Goal: Task Accomplishment & Management: Manage account settings

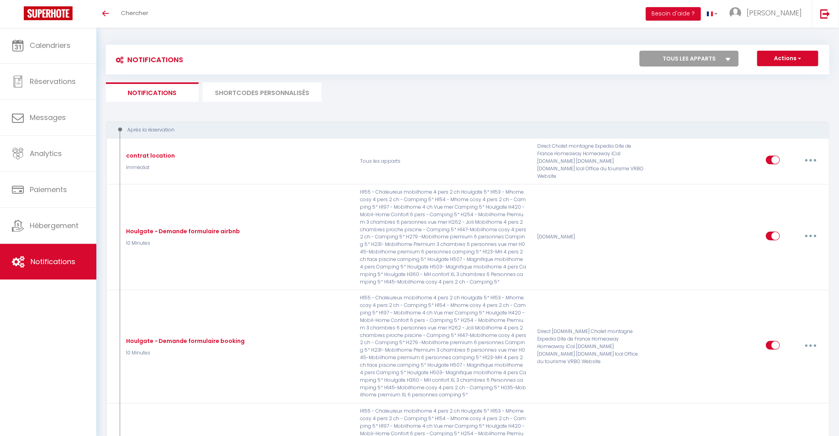
click at [165, 11] on div "Toggle menubar Chercher BUTTON Besoin d'aide ? Alexandre Paramètres Équipe" at bounding box center [444, 14] width 775 height 28
click at [130, 11] on span "Chercher" at bounding box center [134, 13] width 27 height 8
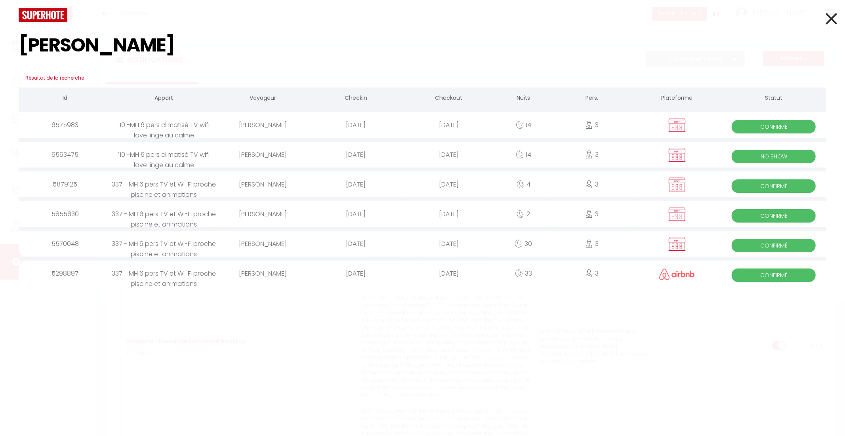
type input "[PERSON_NAME]"
click at [248, 19] on div at bounding box center [423, 15] width 820 height 14
drag, startPoint x: 92, startPoint y: 48, endPoint x: 3, endPoint y: 45, distance: 89.2
click at [2, 46] on div "monika Résultat de la recherche Id Appart Voyageur Checkin Checkout Nuits Pers.…" at bounding box center [422, 218] width 845 height 436
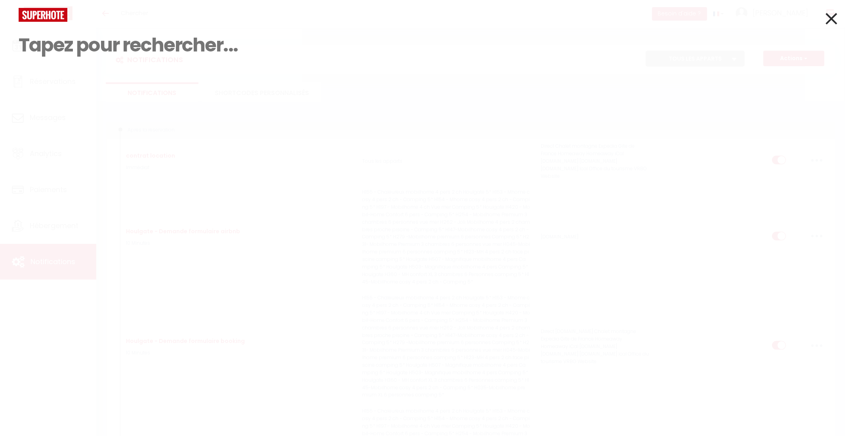
click at [396, 192] on div "Résultat de la recherche Id Appart Voyageur Checkin Checkout Nuits Pers. Platef…" at bounding box center [422, 218] width 845 height 436
click at [113, 52] on input at bounding box center [423, 45] width 808 height 47
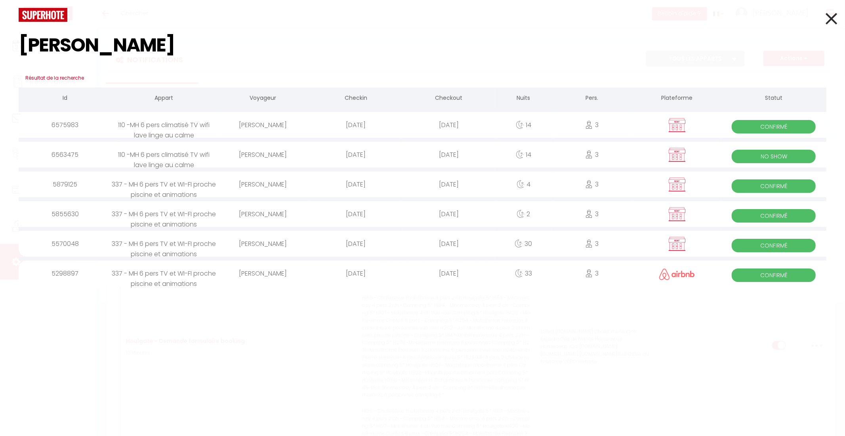
type input "monika"
click at [312, 126] on div "Mo September 01. 2025" at bounding box center [356, 125] width 93 height 26
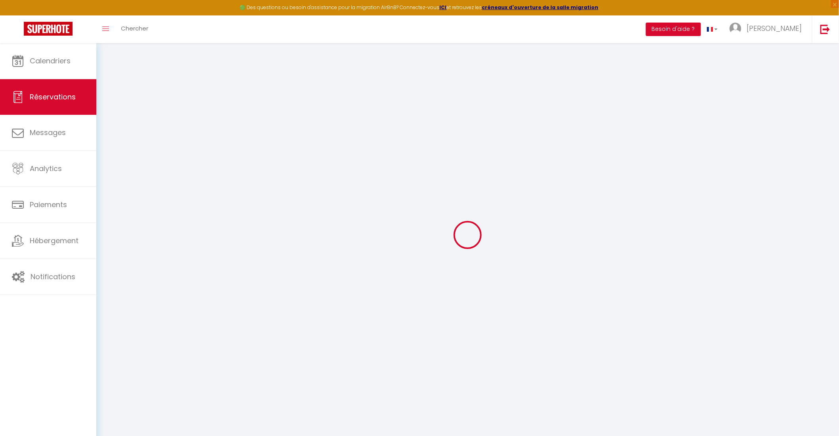
type input "Monika"
type input "Hlina"
type input "dhlina@free.fr"
type input "+33615127795"
type input "78210"
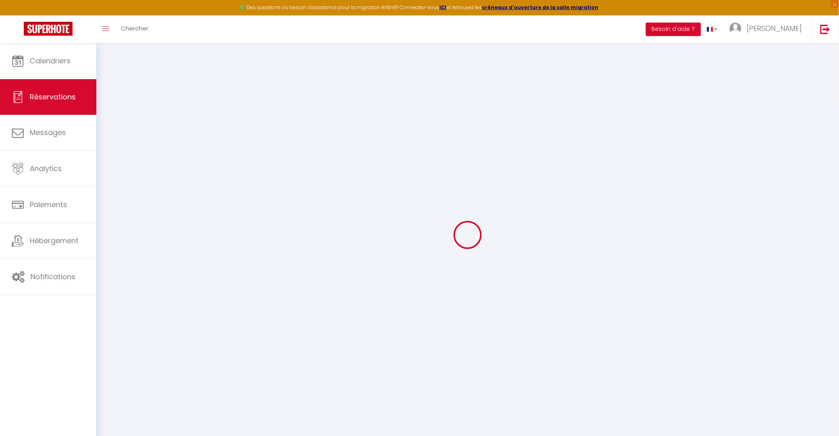
type input "ART BÂTIMENT services et rénovation 14 rue Emile Zola"
type input "Saint Cyr l'école"
select select "FR"
select select "62904"
select select "1"
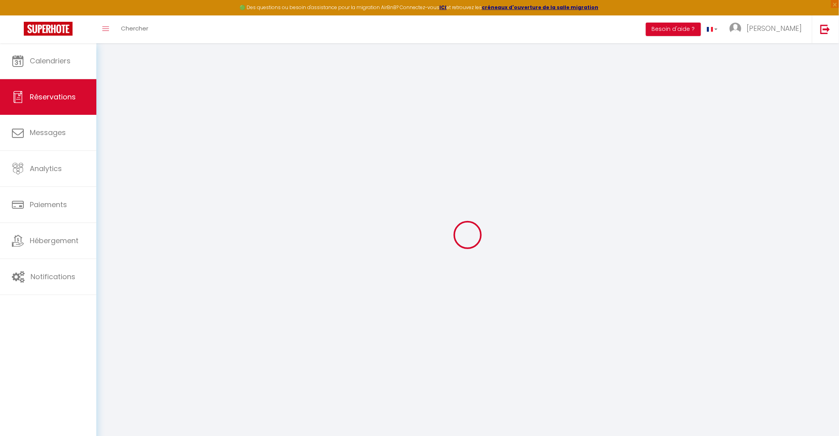
type input "Lun 01 Septembre 2025"
select select
type input "Lun 15 Septembre 2025"
select select
type input "3"
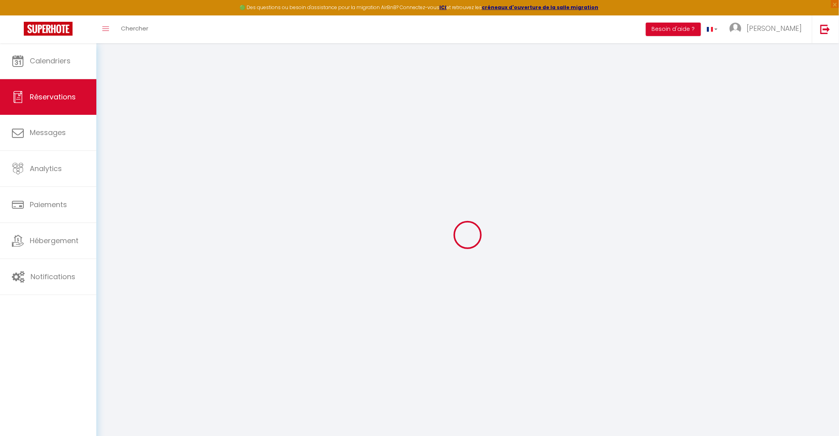
select select "12"
select select "15"
type input "800"
checkbox input "false"
type input "0"
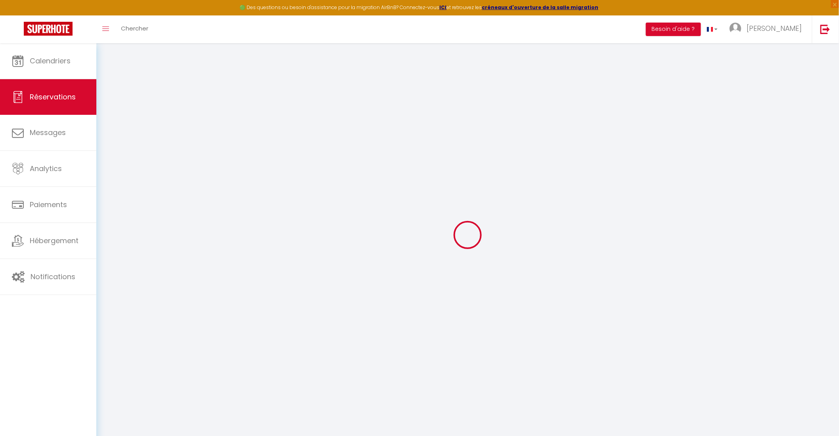
type input "0"
select select
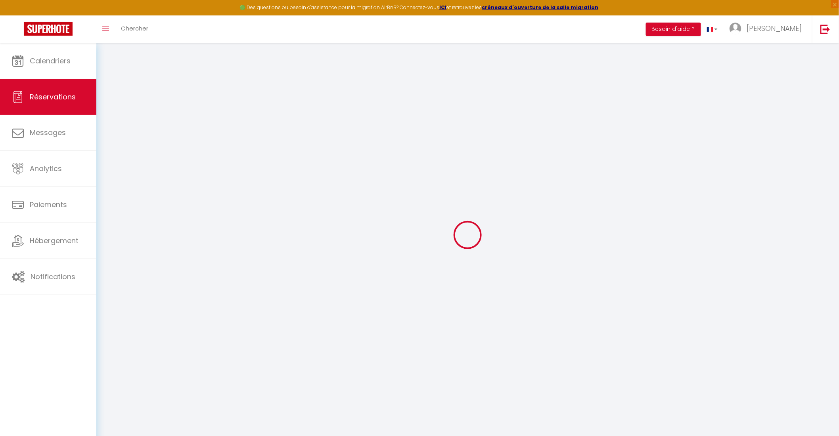
checkbox input "false"
select select
checkbox input "false"
select select
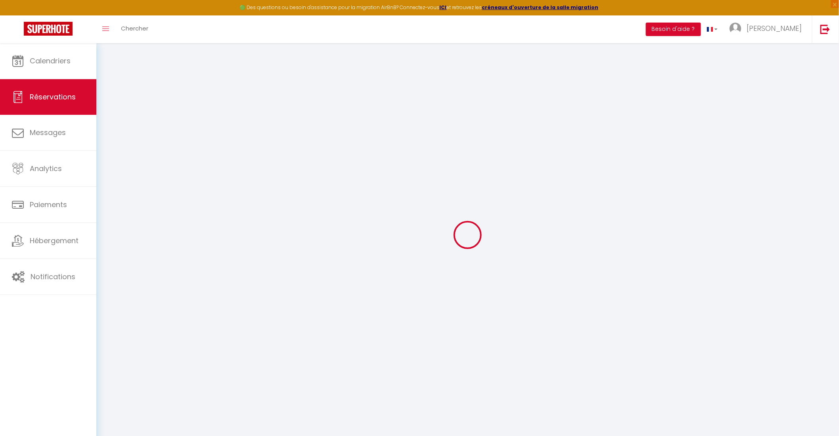
select select
checkbox input "false"
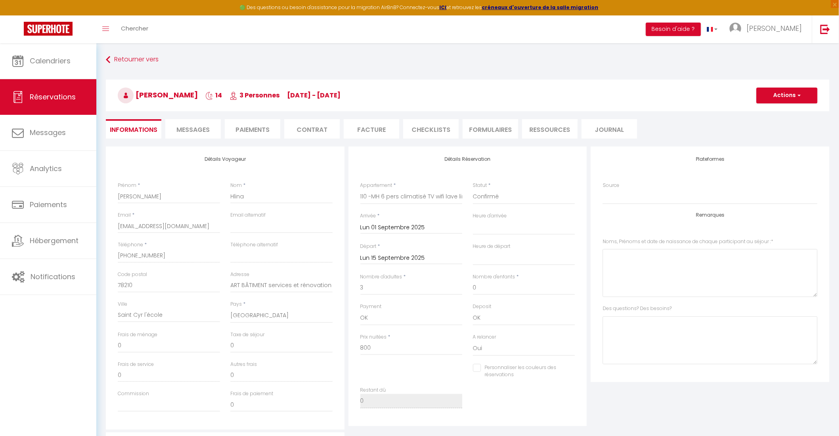
type input "25.2"
select select
checkbox input "false"
select select "15:00"
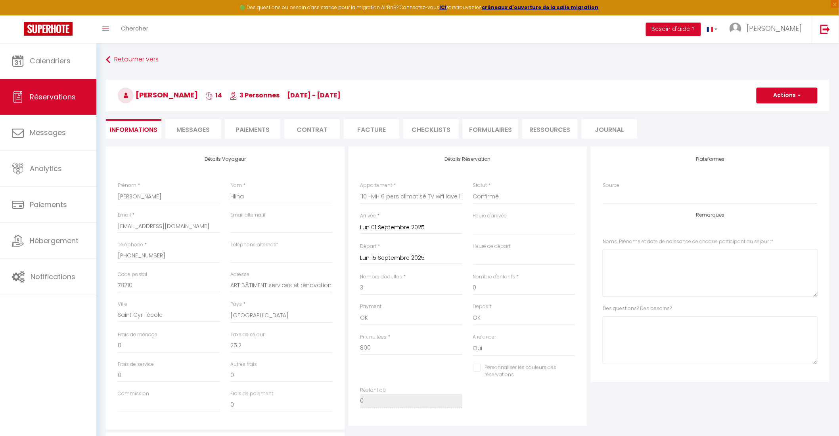
select select "10:00"
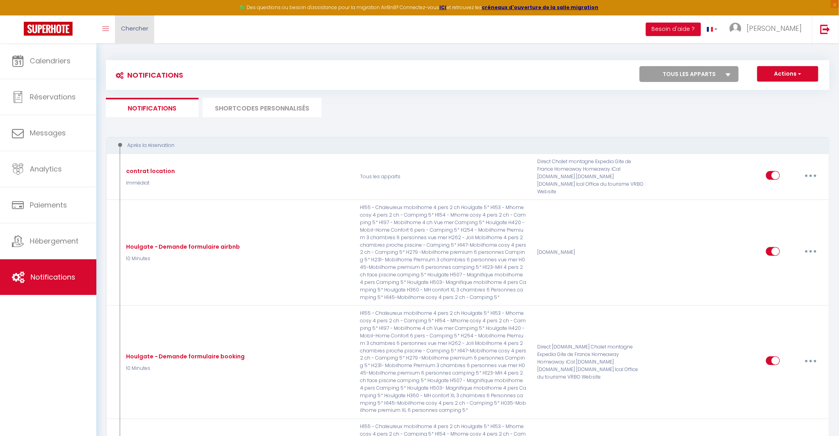
click at [134, 30] on span "Chercher" at bounding box center [134, 28] width 27 height 8
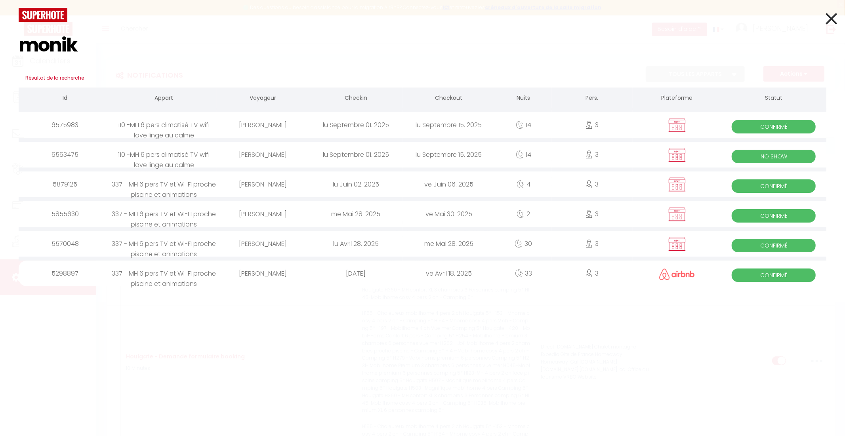
type input "monik"
click at [625, 242] on div "3" at bounding box center [592, 244] width 81 height 26
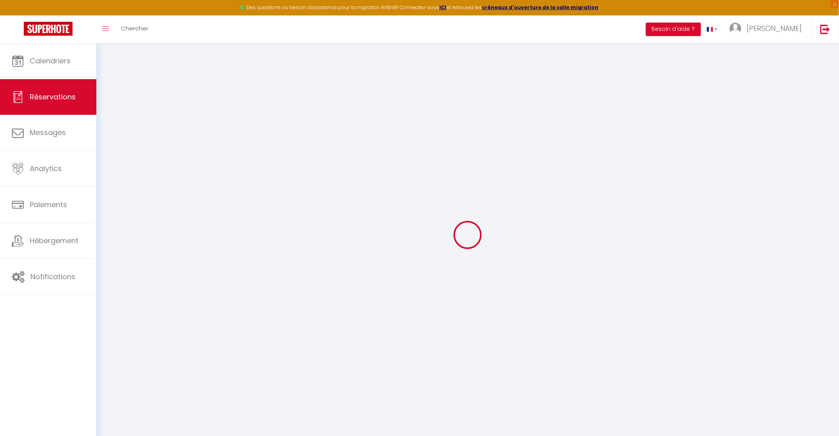
type input "Monika"
type input "Hlina"
type input "dhlina@free.fr"
type input "+33615127795"
type input "78210"
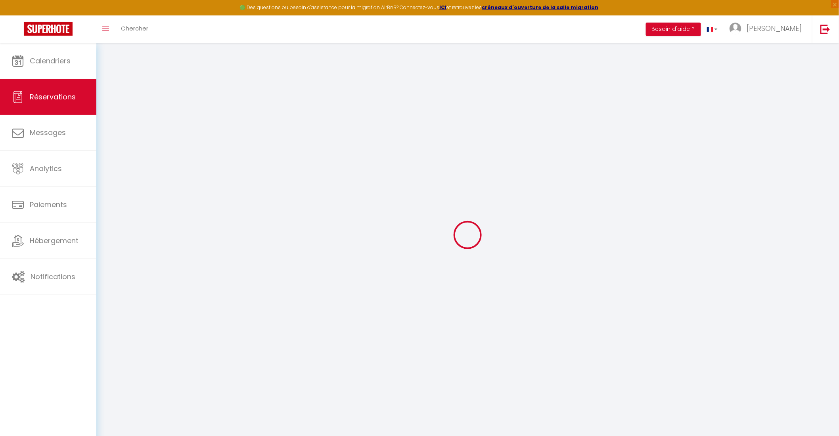
type input "ART BÂTIMENT services et rénovation 14 rue Emile Zola"
type input "Saint Cyr l'école"
select select "FR"
select select "62907"
select select "1"
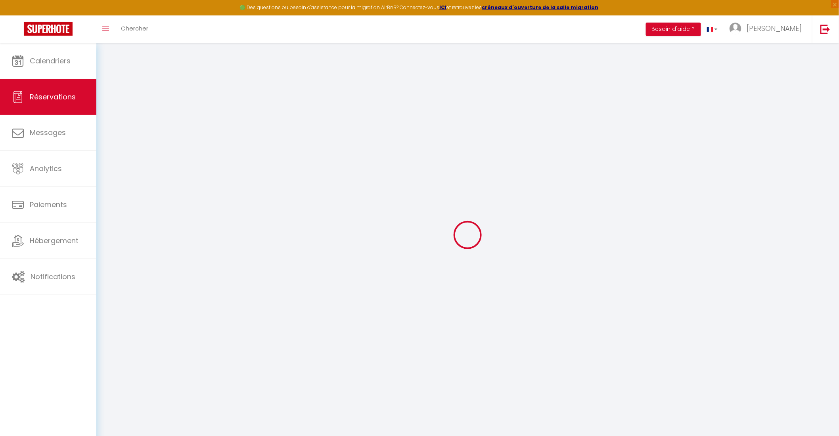
type input "Lun 28 Avril 2025"
select select
type input "Mer 28 Mai 2025"
select select
type input "3"
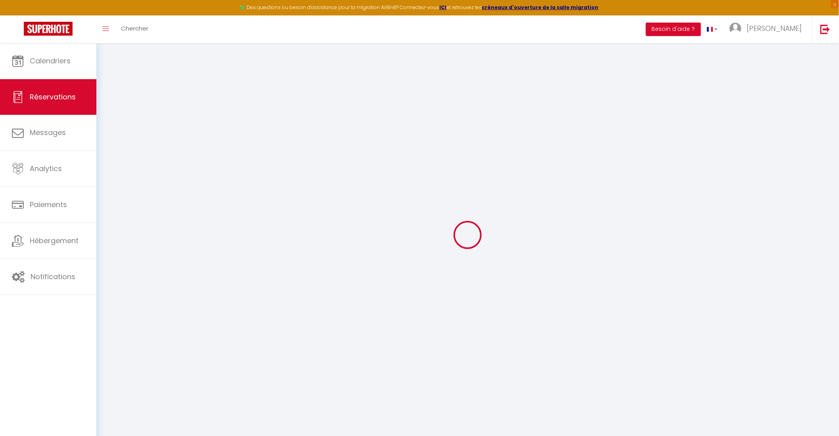
select select "12"
select select
type input "780"
checkbox input "false"
type input "0"
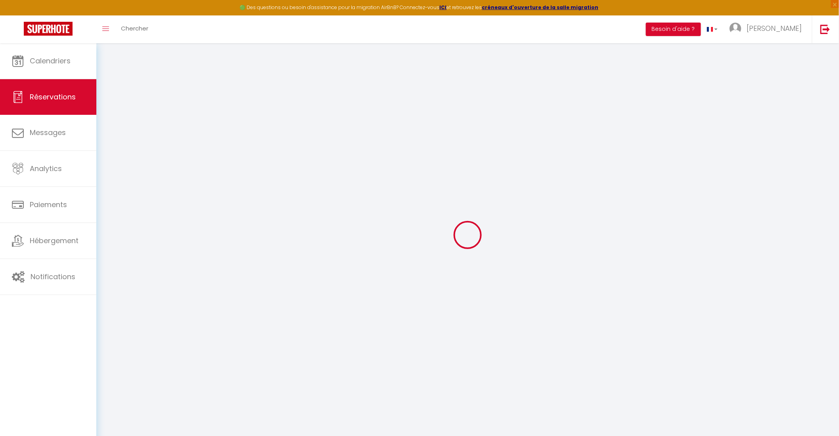
type input "0"
select select
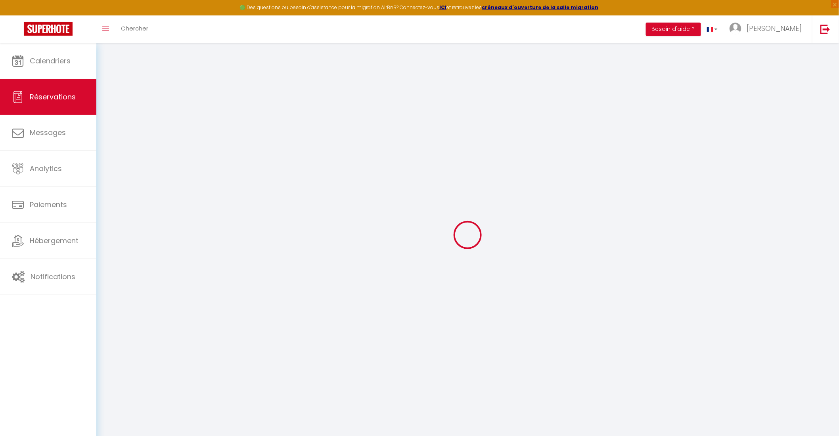
select select "14"
checkbox input "false"
select select
checkbox input "false"
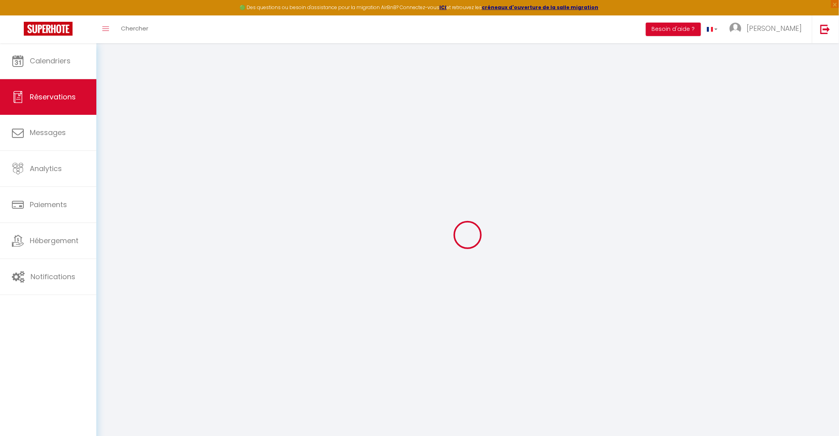
select select
checkbox input "false"
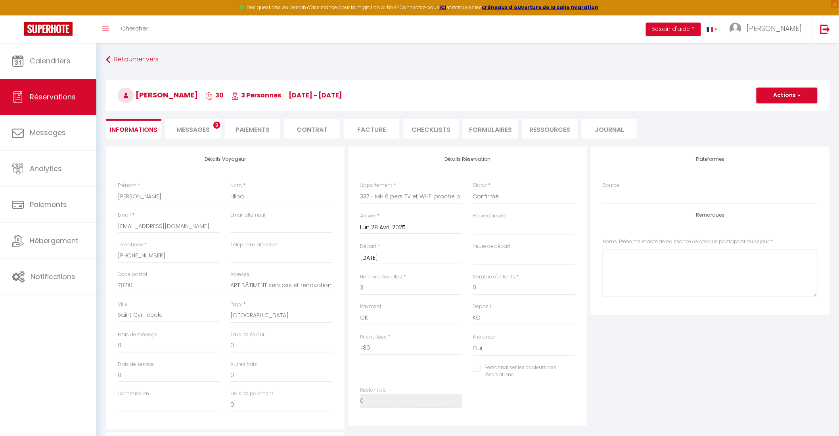
type input "54"
select select
checkbox input "false"
select select
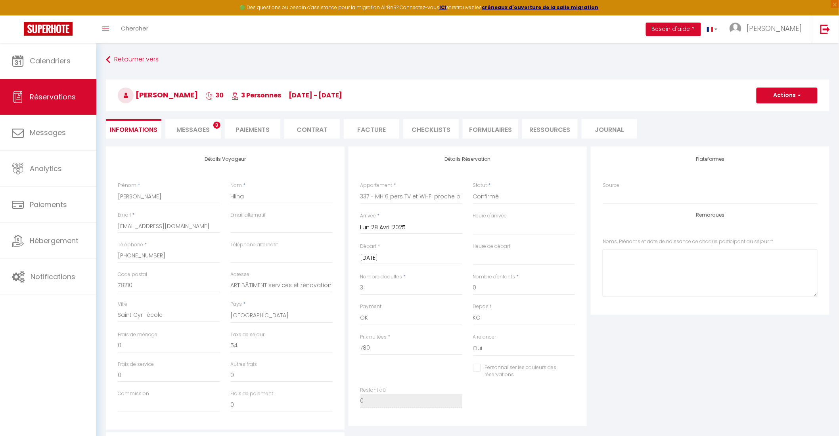
select select
click at [620, 354] on div "Plateformes Source Direct Airbnb.com Booking.com Chalet montagne Expedia Gite d…" at bounding box center [710, 288] width 243 height 283
click at [373, 130] on li "Facture" at bounding box center [371, 128] width 55 height 19
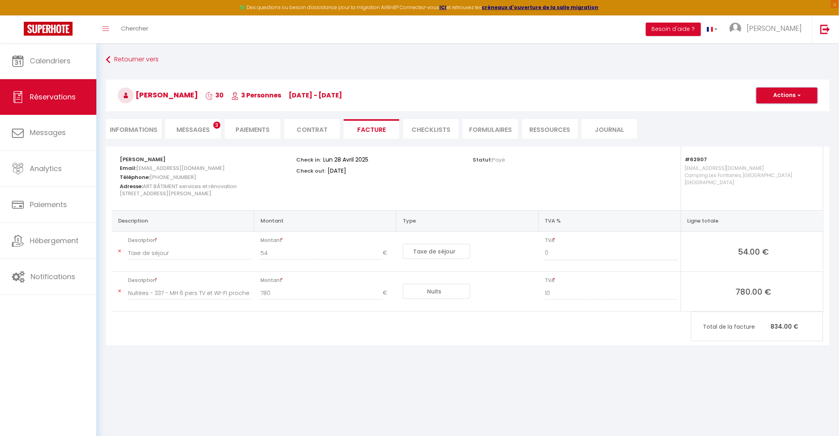
drag, startPoint x: 773, startPoint y: 99, endPoint x: 771, endPoint y: 95, distance: 4.3
click at [773, 99] on button "Actions" at bounding box center [786, 96] width 61 height 16
click at [787, 134] on link "Envoyer la facture" at bounding box center [780, 133] width 67 height 10
type input "[EMAIL_ADDRESS][DOMAIN_NAME]"
select select "fr"
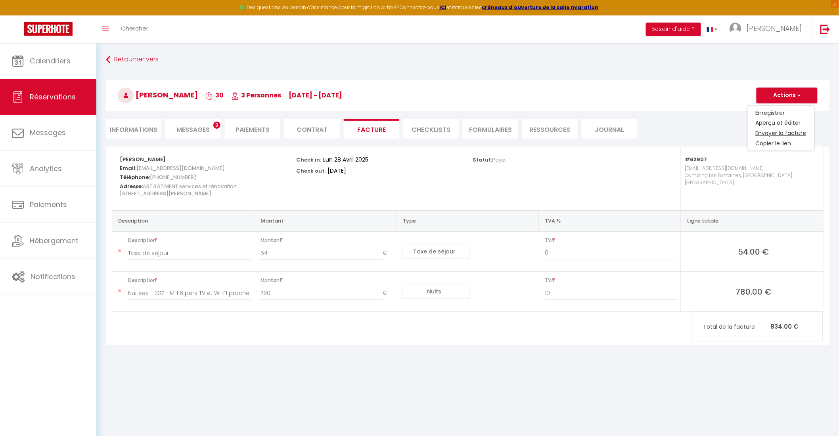
type input "Votre facture 5570048 - 337 - MH 6 pers TV et WI-FI proche piscine et animations"
type textarea "Bonjour, Voici le lien pour télécharger votre facture : https://superhote.com/a…"
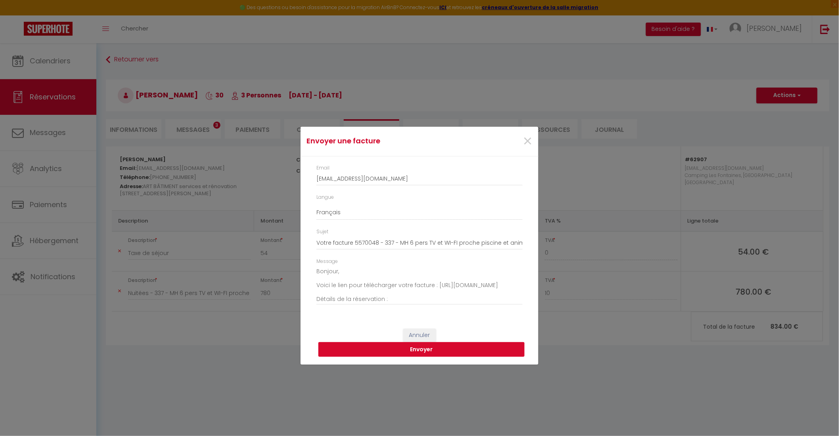
click at [472, 350] on button "Envoyer" at bounding box center [421, 349] width 206 height 15
select select
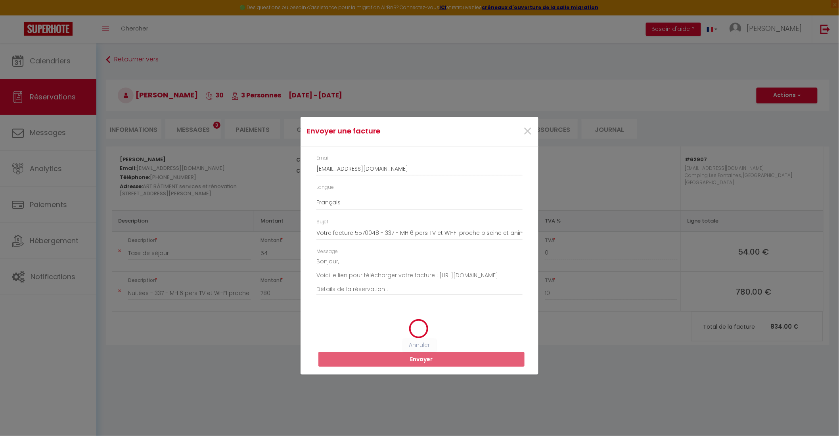
select select
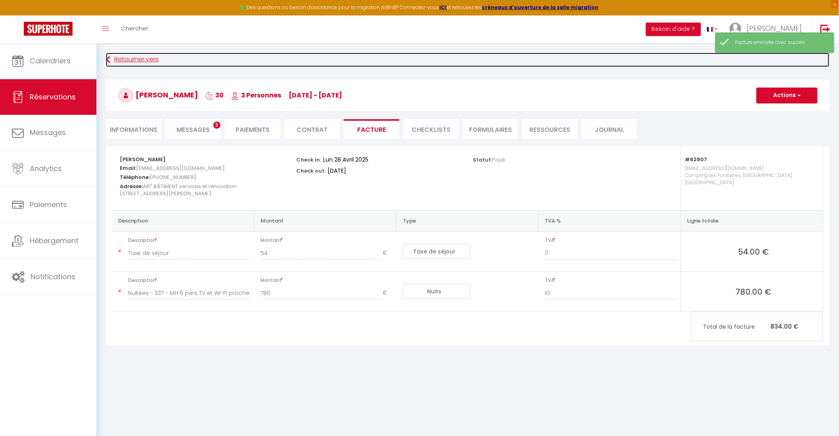
click at [143, 54] on link "Retourner vers" at bounding box center [467, 60] width 723 height 14
select select
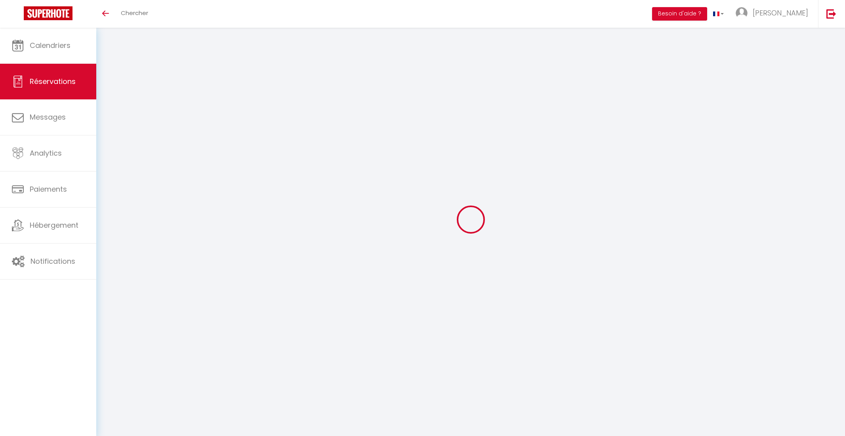
select select
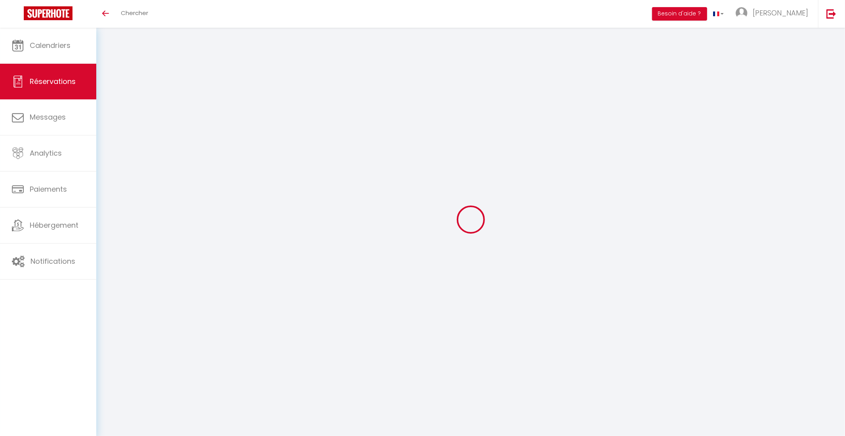
select select
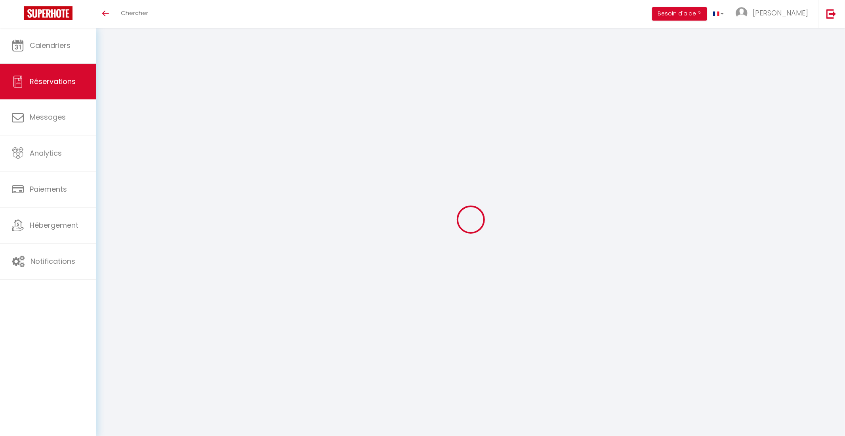
checkbox input "false"
select select
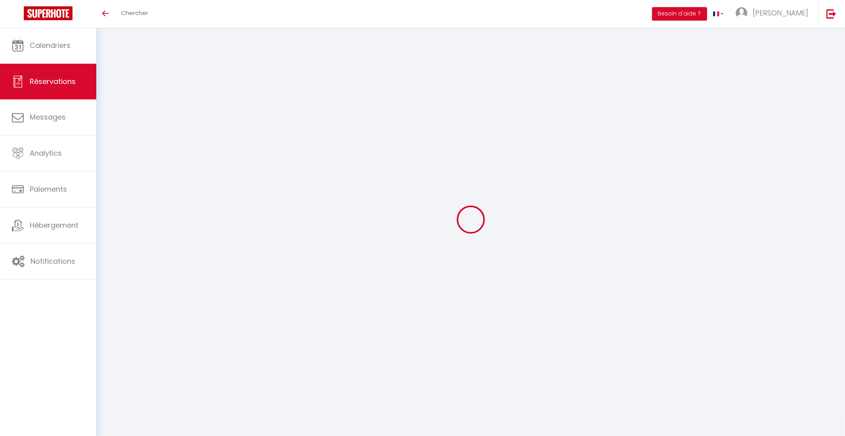
select select
checkbox input "false"
select select
type input "Monika"
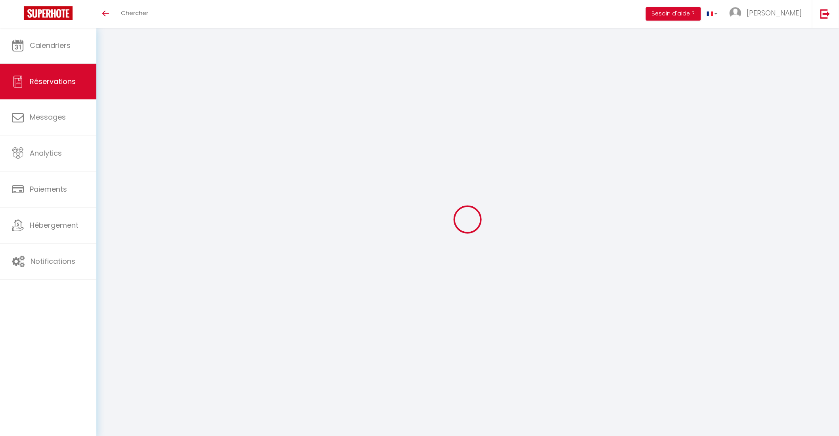
type input "Hlina"
type input "dhlina@free.fr"
type input "+33615127795"
type input "78210"
type input "ART BÂTIMENT services et rénovation 14 rue Emile Zola"
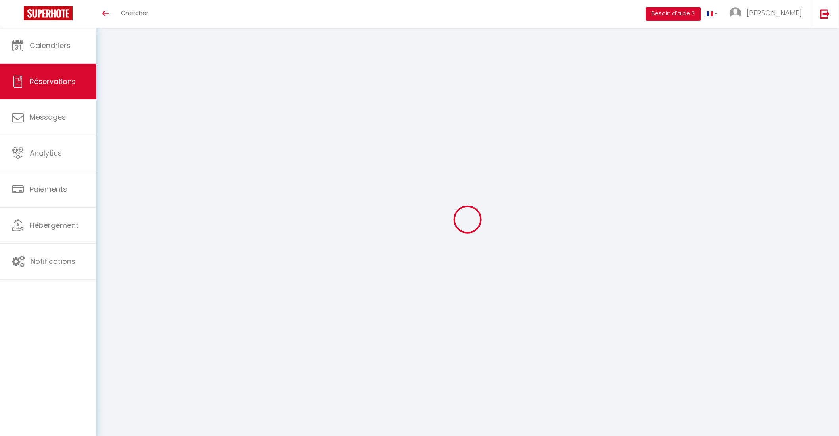
type input "Saint Cyr l'école"
select select "FR"
select select "62907"
select select "1"
type input "Lun 28 Avril 2025"
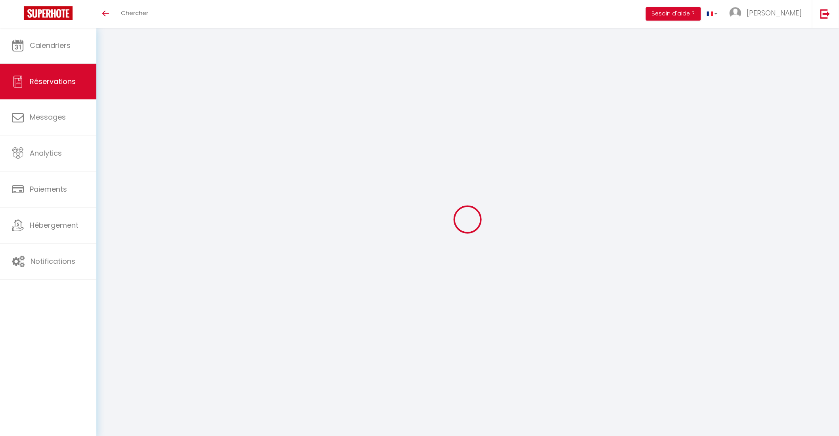
select select
type input "Mer 28 Mai 2025"
select select
type input "3"
select select "12"
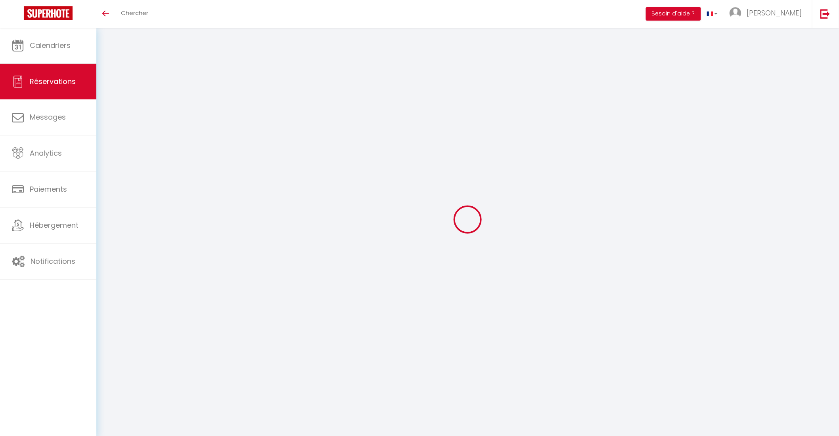
select select
type input "780"
checkbox input "false"
type input "0"
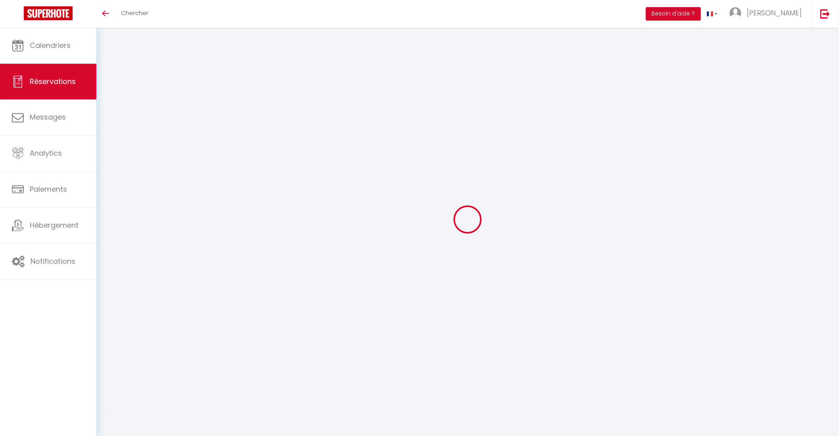
type input "0"
select select
checkbox input "false"
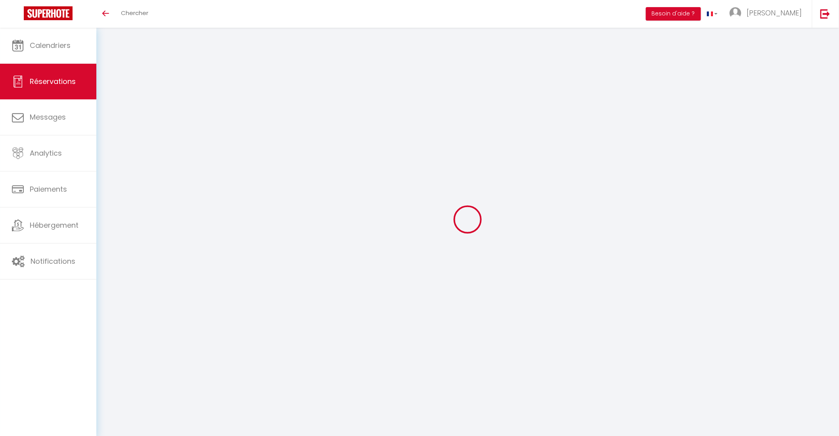
select select
checkbox input "false"
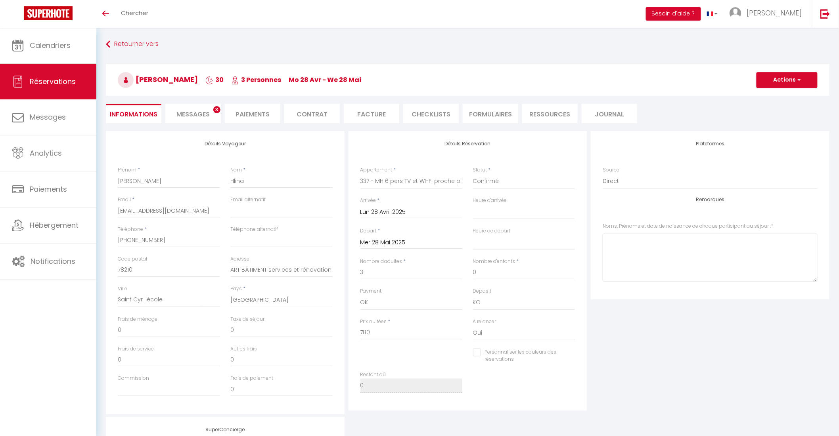
type input "54"
select select
checkbox input "false"
select select
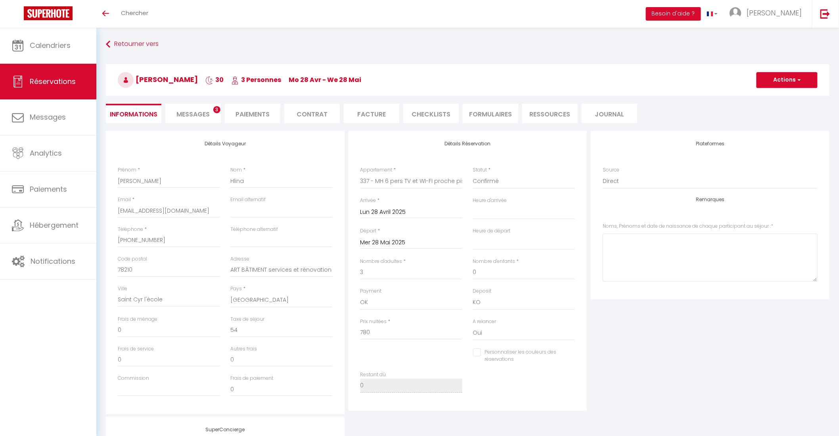
select select
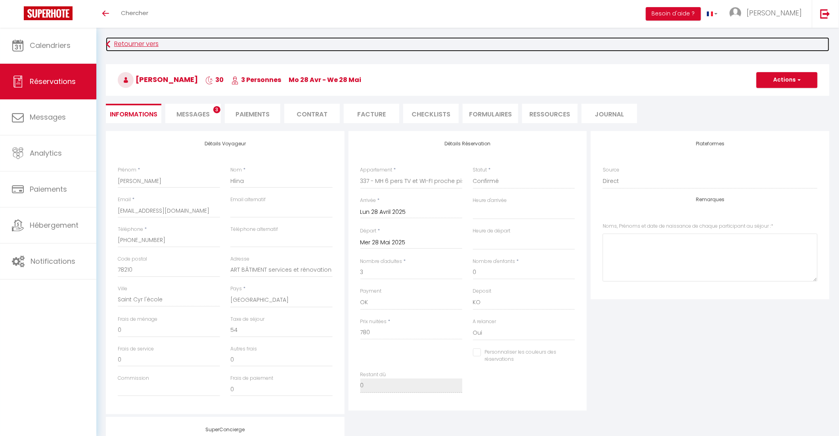
click at [133, 42] on link "Retourner vers" at bounding box center [467, 44] width 723 height 14
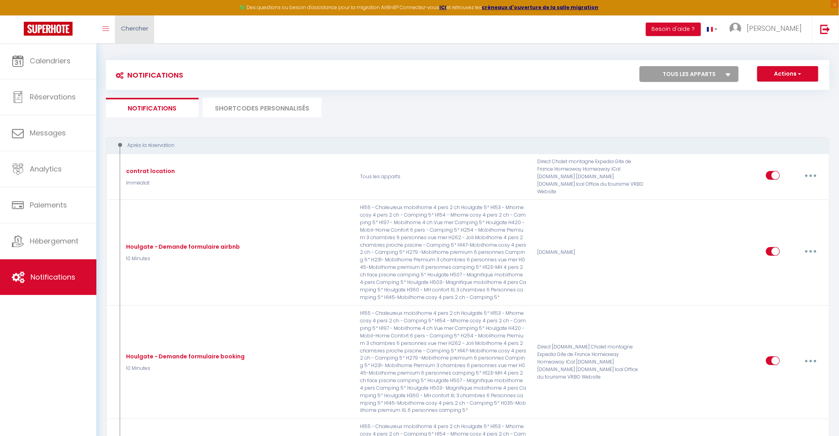
click at [143, 26] on span "Chercher" at bounding box center [134, 28] width 27 height 8
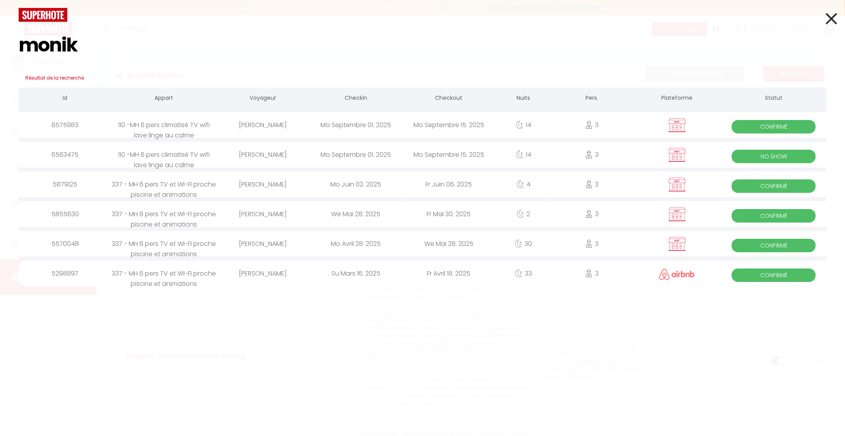
type input "monik"
click at [403, 273] on div "Fr Avril 18. 2025" at bounding box center [449, 274] width 93 height 26
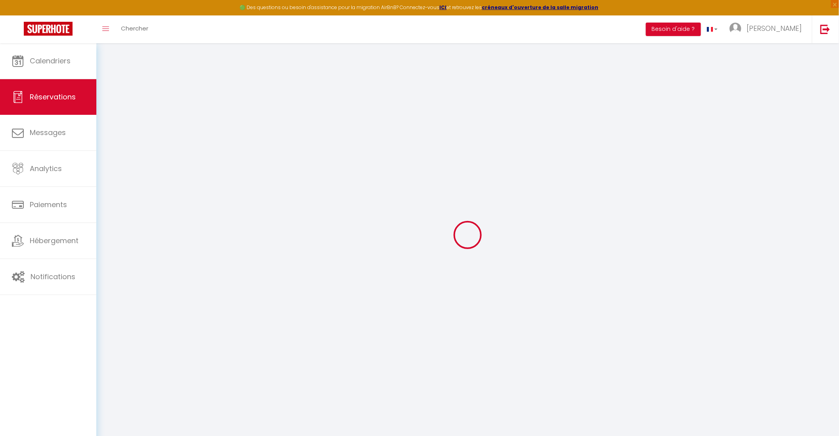
type input "Monika"
type input "Hlina"
type input "kqwb1gjcirmlpnbequhisjnaehzz@reply.superhote.com"
type input "+33615127795"
select select "FR"
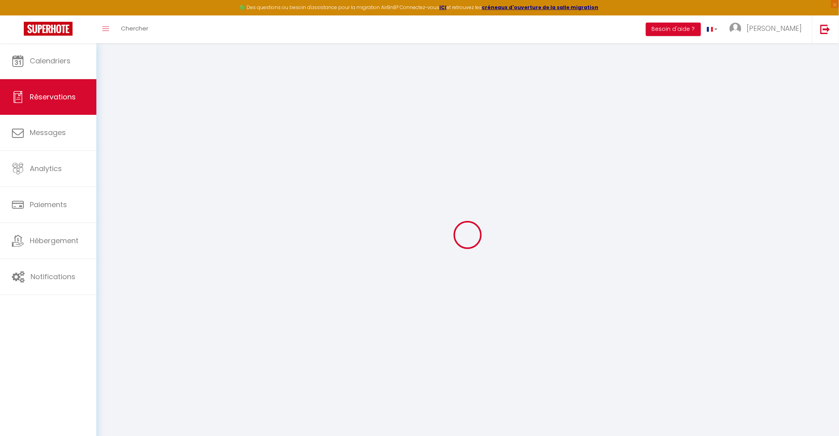
type input "22.94"
select select "62907"
select select "1"
select select
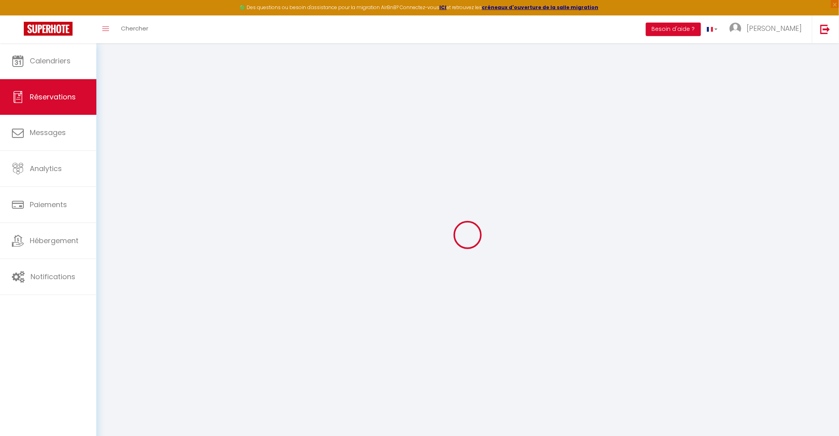
type input "3"
select select "12"
select select
type input "764.8"
checkbox input "false"
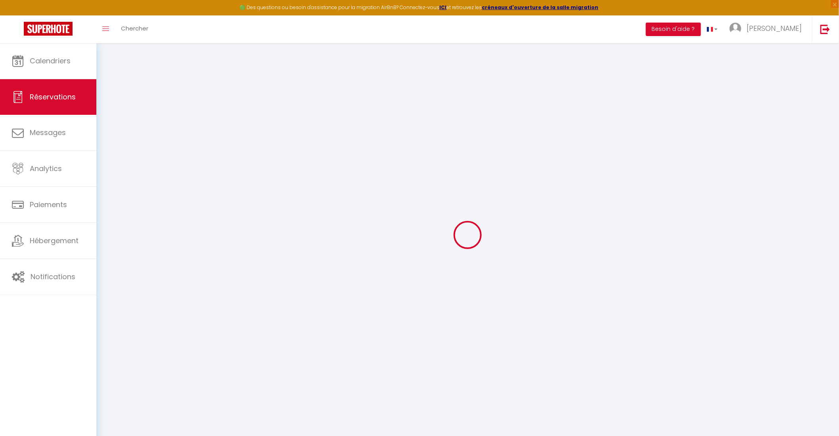
type input "0"
select select "1"
type input "0"
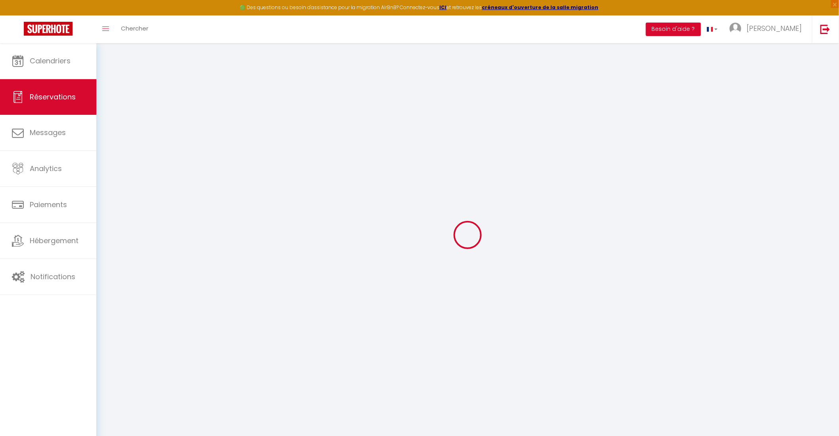
select select
select select "15"
checkbox input "false"
select select
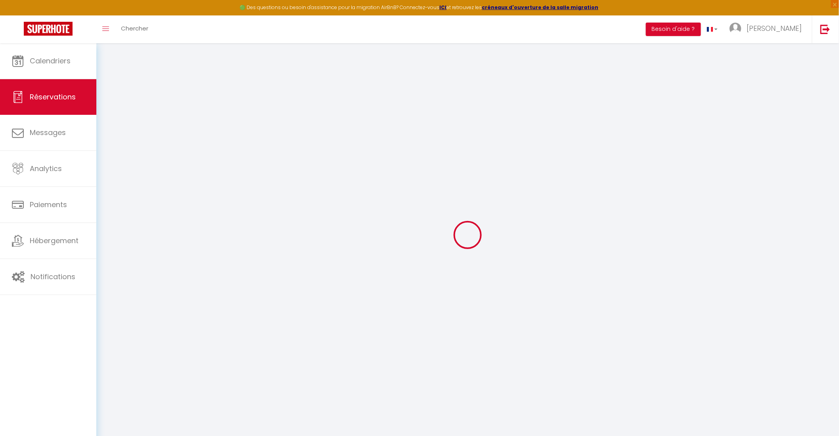
select select
checkbox input "false"
select select
checkbox input "false"
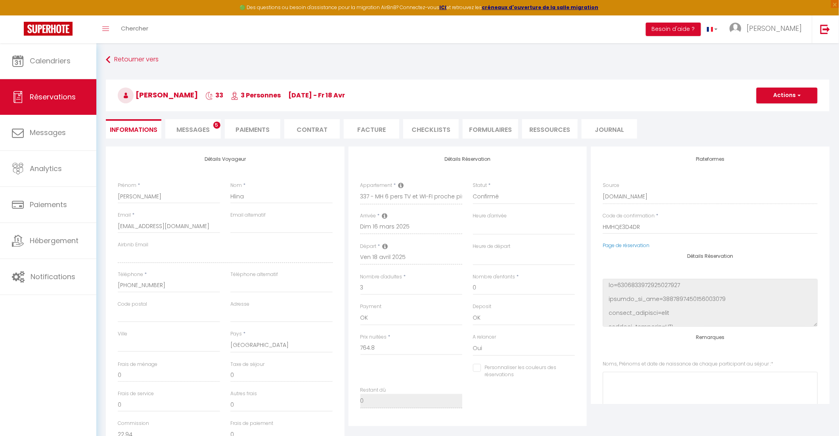
type input "59.4"
select select
checkbox input "false"
select select
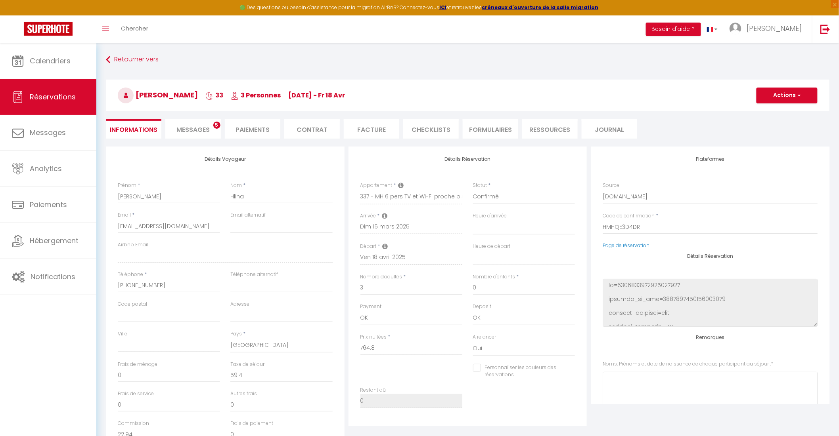
select select
click at [378, 129] on li "Facture" at bounding box center [371, 128] width 55 height 19
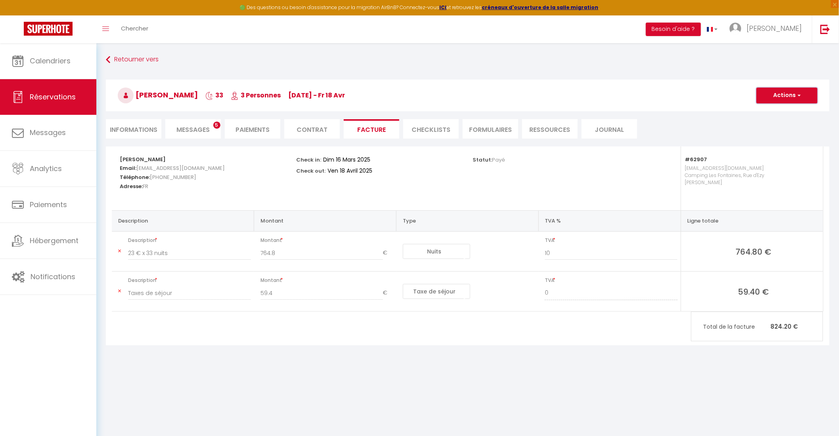
click at [780, 97] on button "Actions" at bounding box center [786, 96] width 61 height 16
click at [789, 131] on link "Envoyer la facture" at bounding box center [780, 133] width 67 height 10
type input "kqwb1gjcirmlpnbequhisjnaehzz@reply.superhote.com"
select select "fr"
type input "Votre facture 5298897 - 337 - MH 6 pers TV et WI-FI proche piscine et animations"
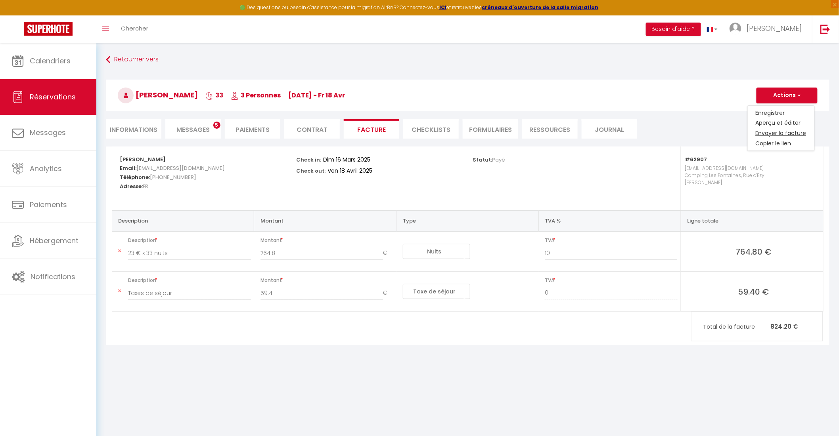
type textarea "Bonjour, Voici le lien pour télécharger votre facture : https://superhote.com/a…"
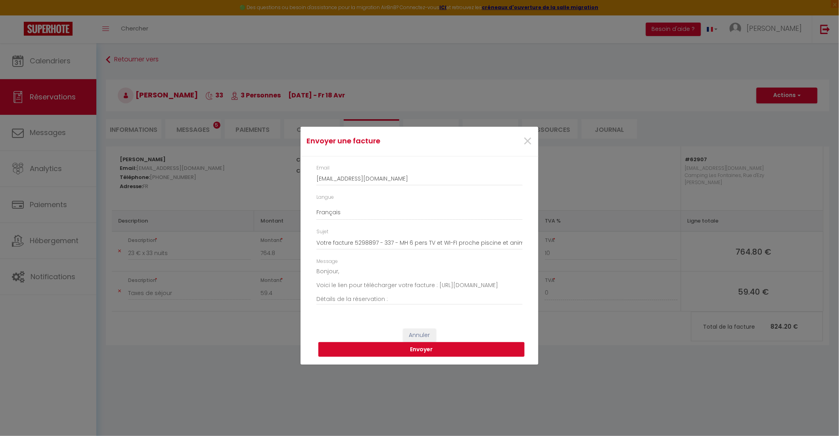
click at [430, 353] on button "Envoyer" at bounding box center [421, 349] width 206 height 15
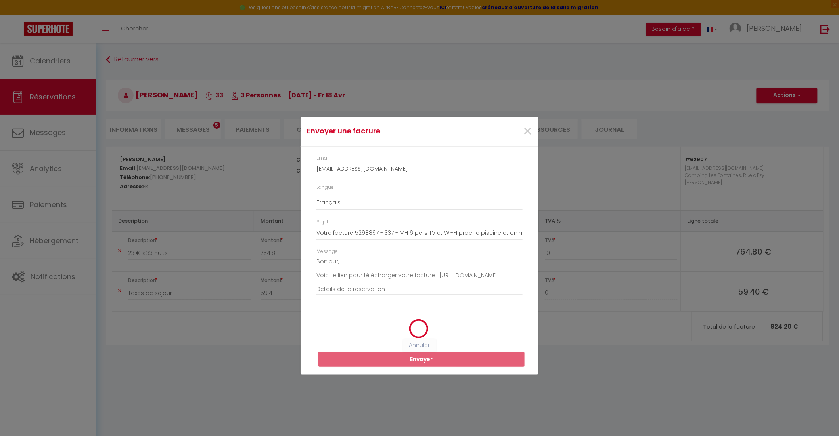
click at [571, 345] on div "Envoyer une facture × Email kqwb1gjcirmlpnbequhisjnaehzz@reply.superhote.com La…" at bounding box center [419, 218] width 839 height 436
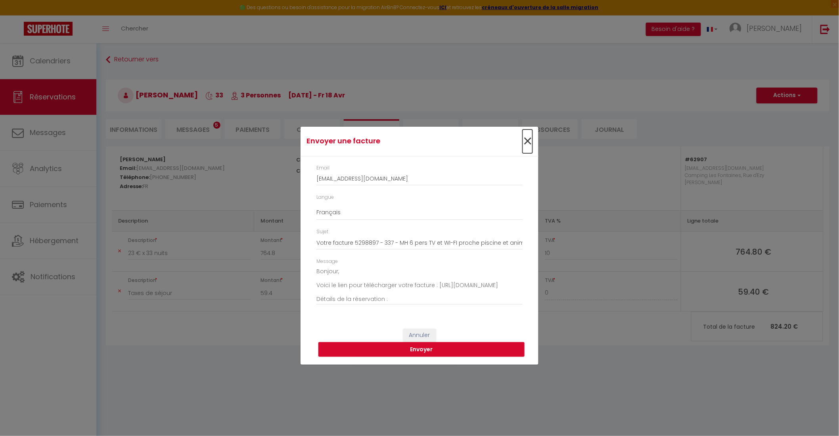
click at [524, 140] on span "×" at bounding box center [527, 142] width 10 height 24
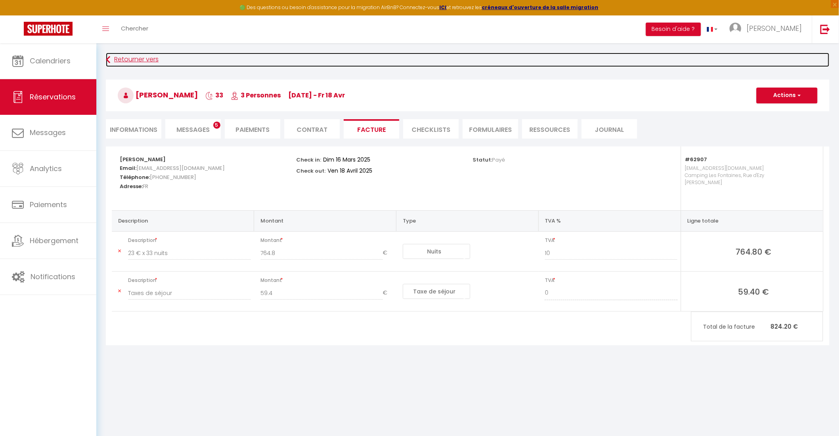
click at [147, 61] on link "Retourner vers" at bounding box center [467, 60] width 723 height 14
select select
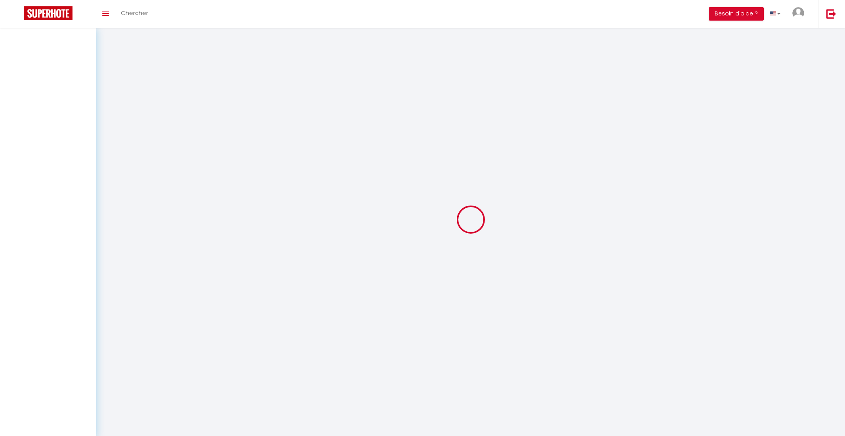
select select
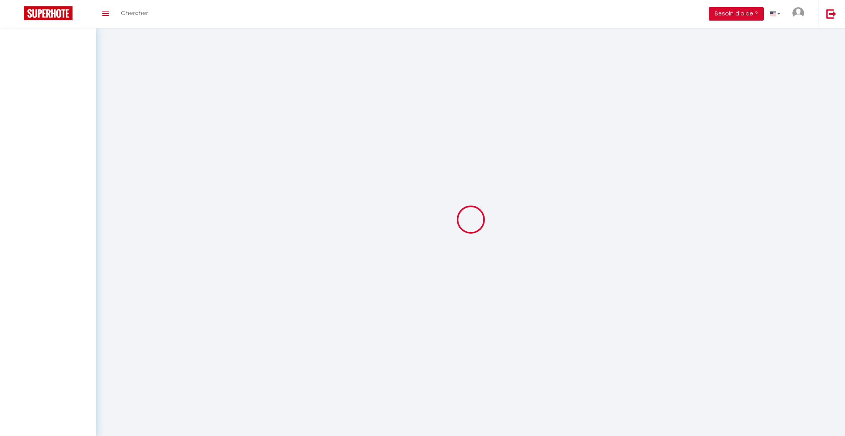
select select
checkbox input "false"
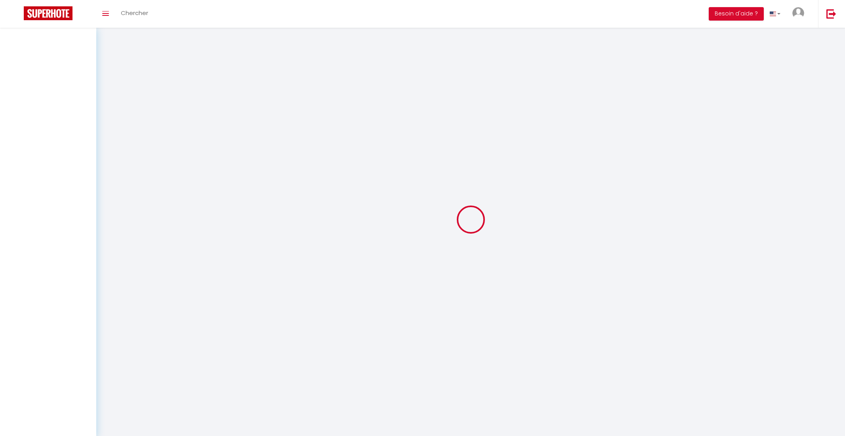
select select
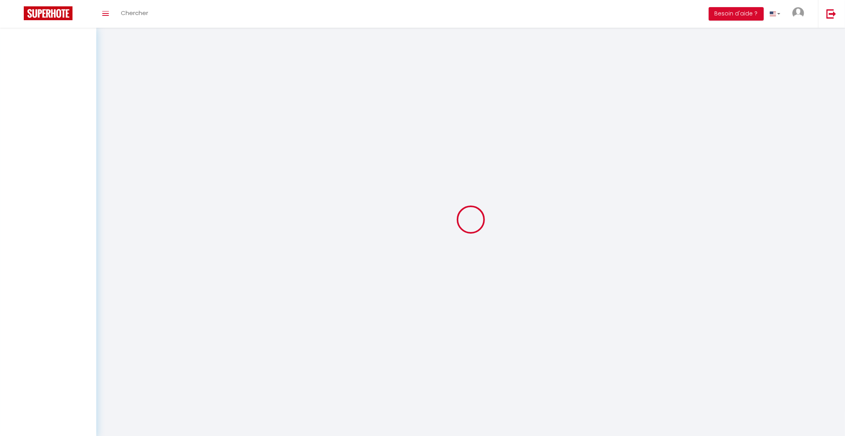
select select
checkbox input "false"
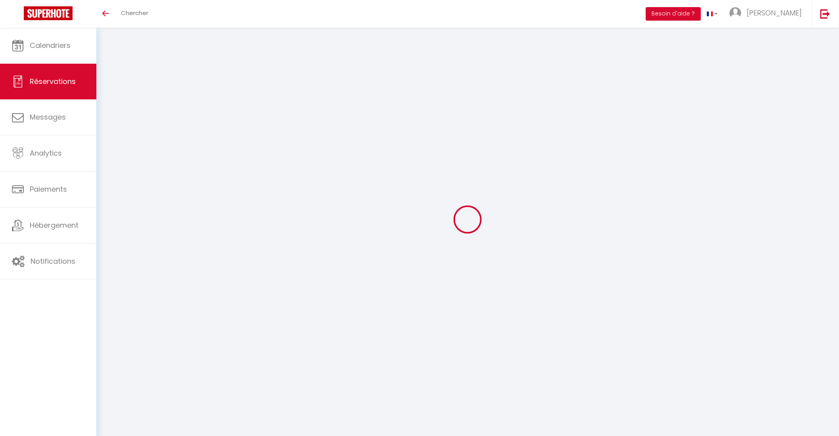
select select
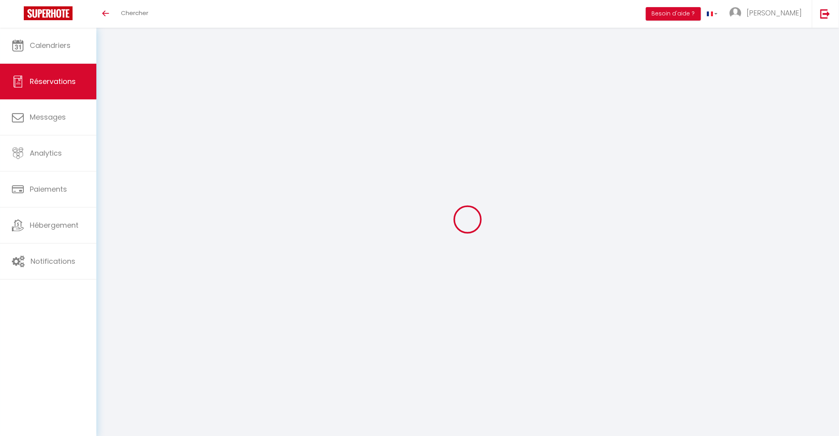
select select
checkbox input "false"
select select
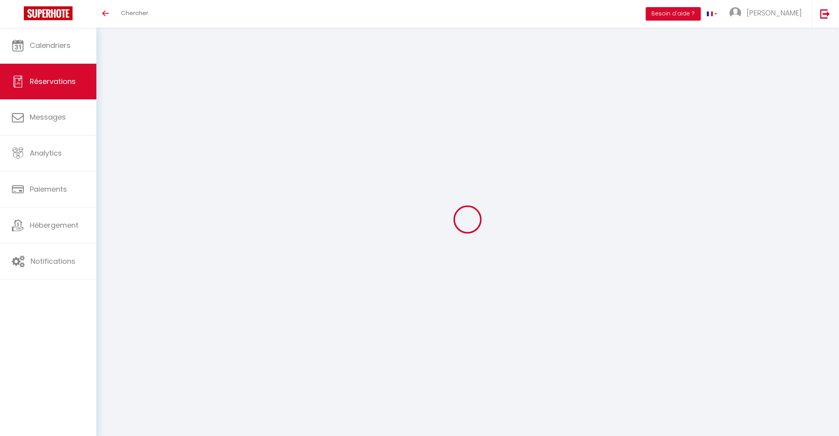
select select
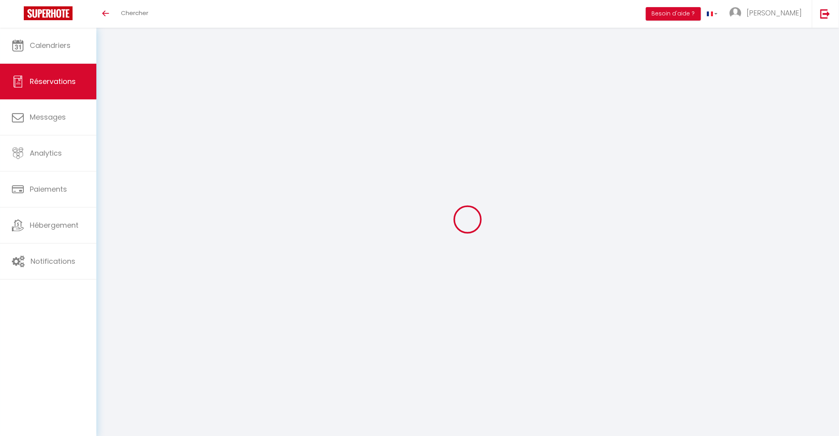
checkbox input "false"
select select
checkbox input "false"
select select
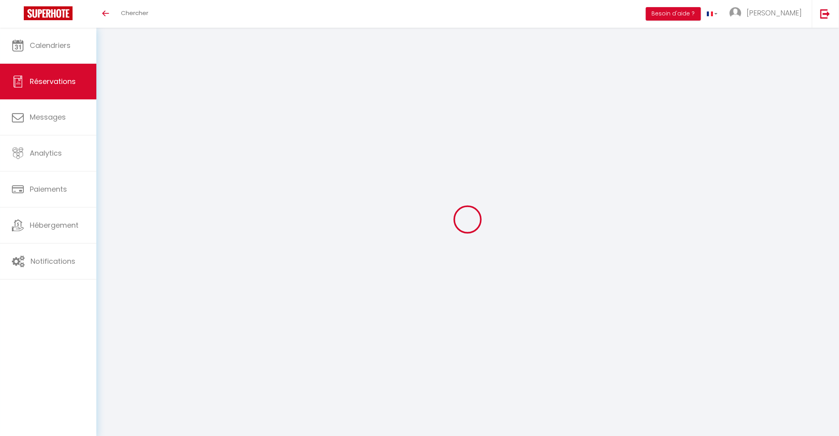
select select
checkbox input "false"
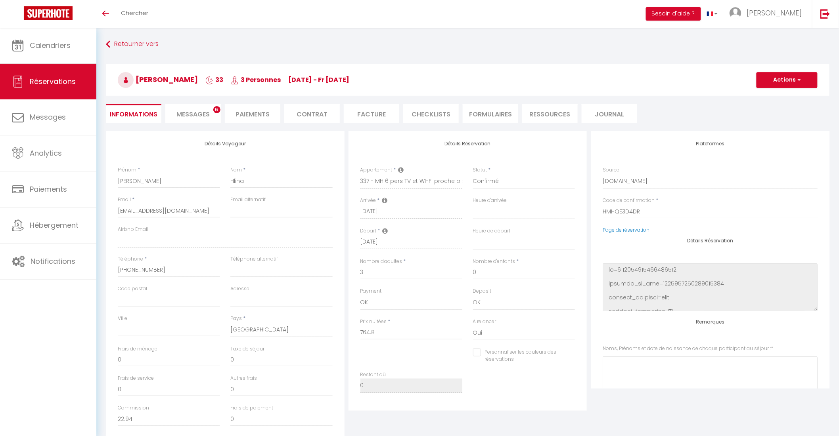
type input "59.4"
select select
checkbox input "false"
select select
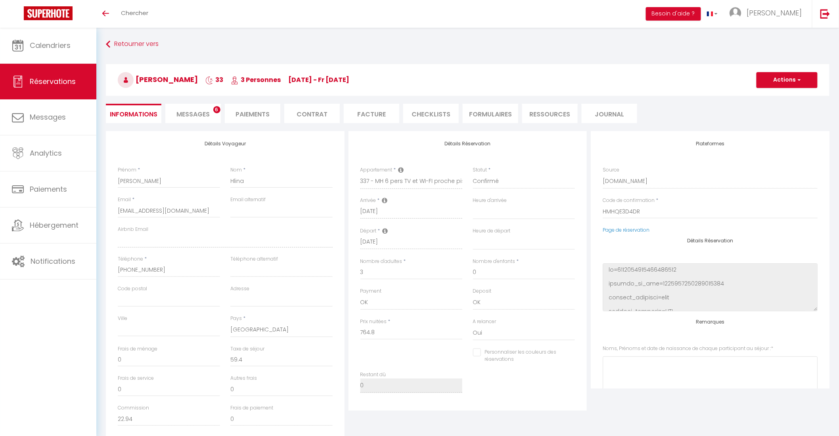
select select
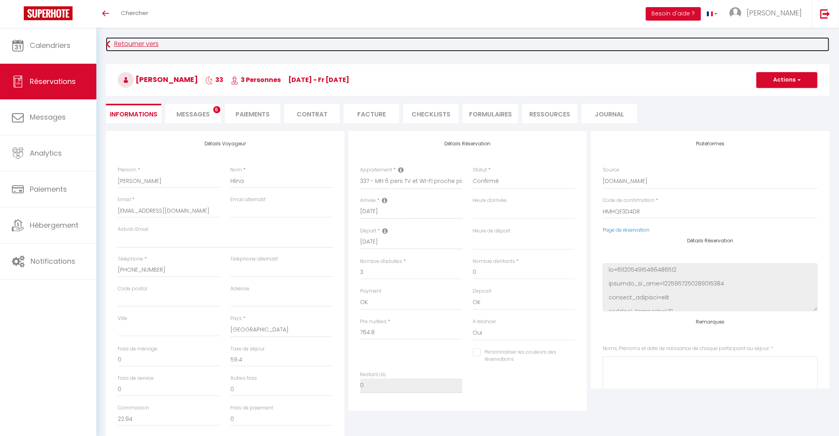
click at [137, 41] on link "Retourner vers" at bounding box center [467, 44] width 723 height 14
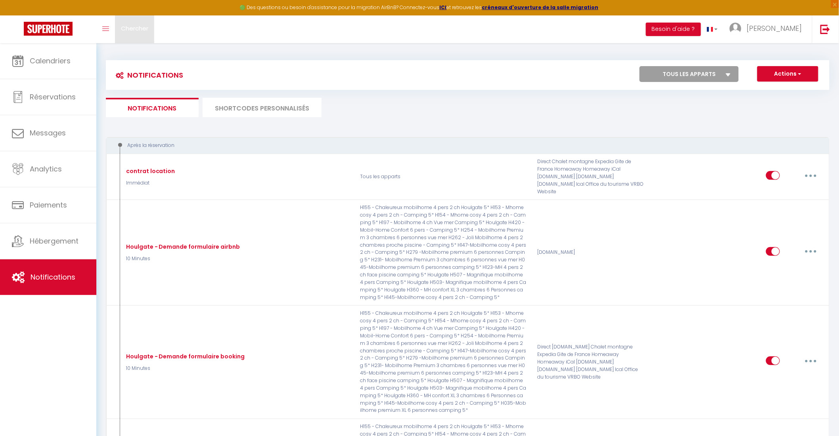
click at [140, 28] on span "Chercher" at bounding box center [134, 28] width 27 height 8
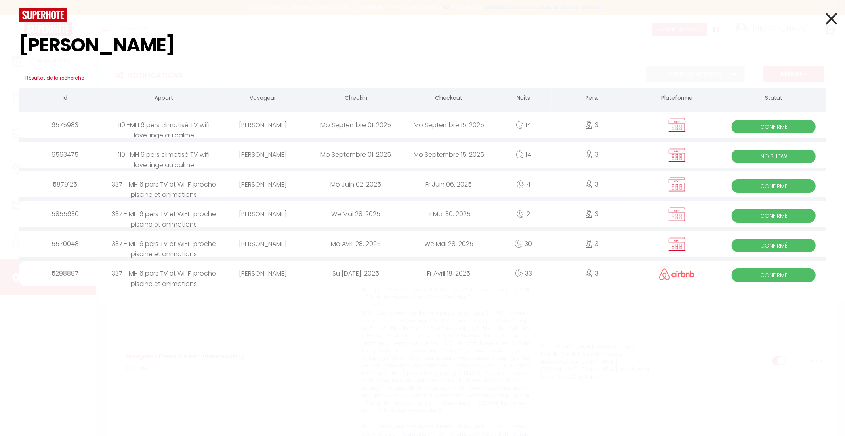
type input "monika"
click at [422, 217] on div "Fr Mai 30. 2025" at bounding box center [449, 214] width 93 height 26
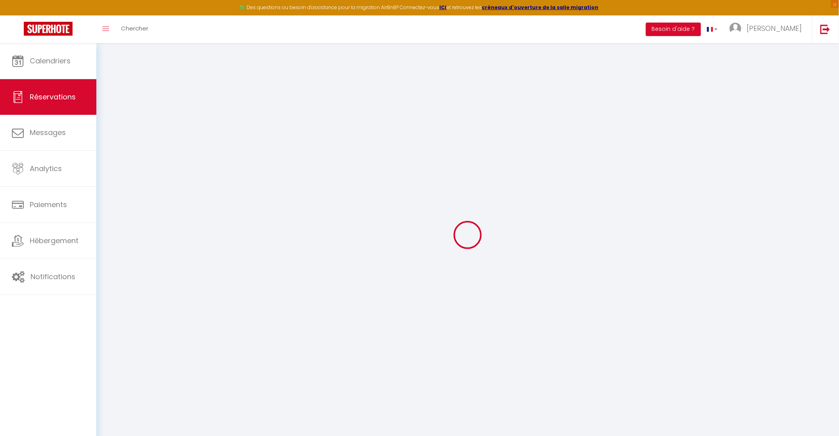
select select
checkbox input "false"
select select
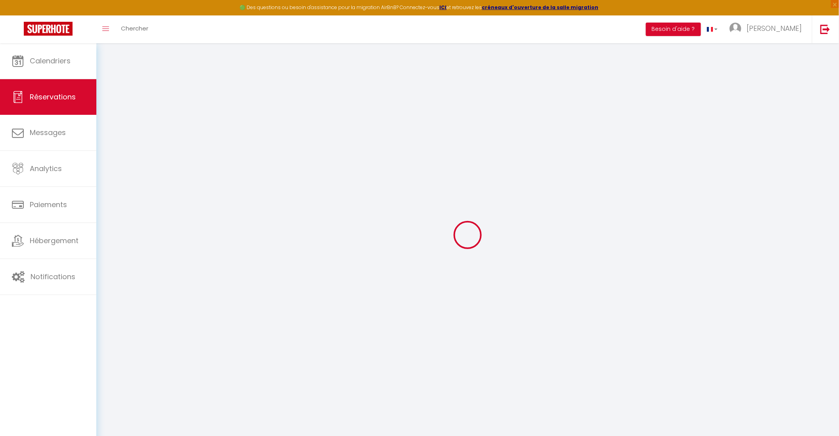
checkbox input "false"
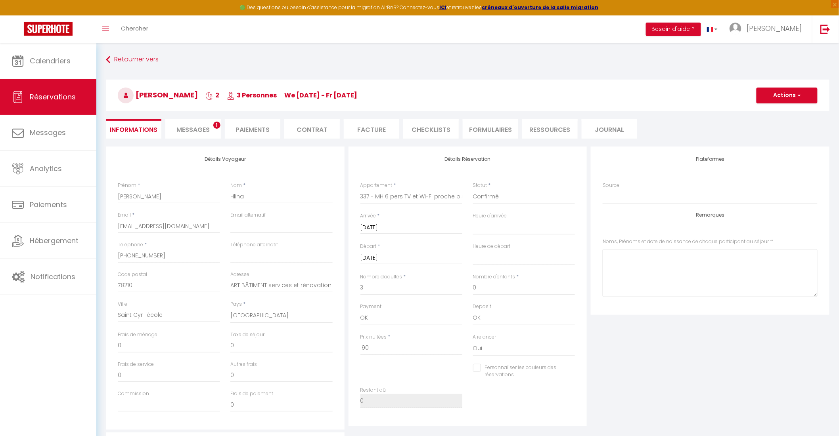
type input "3.6"
select select
checkbox input "false"
select select "10:00"
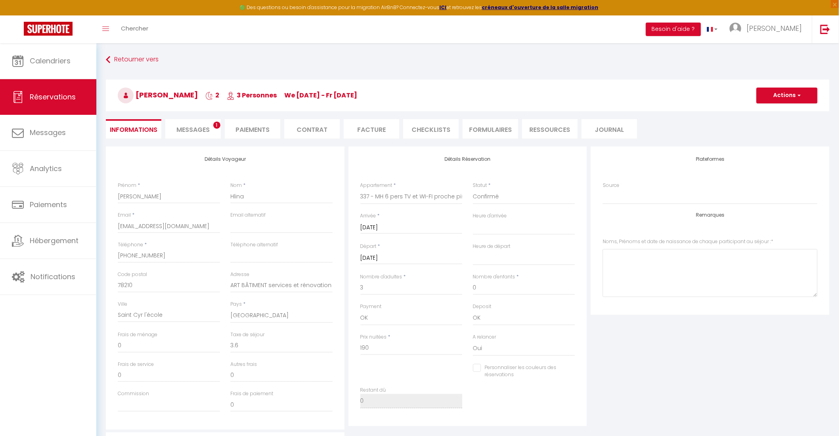
select select "10:00"
click at [378, 134] on li "Facture" at bounding box center [371, 128] width 55 height 19
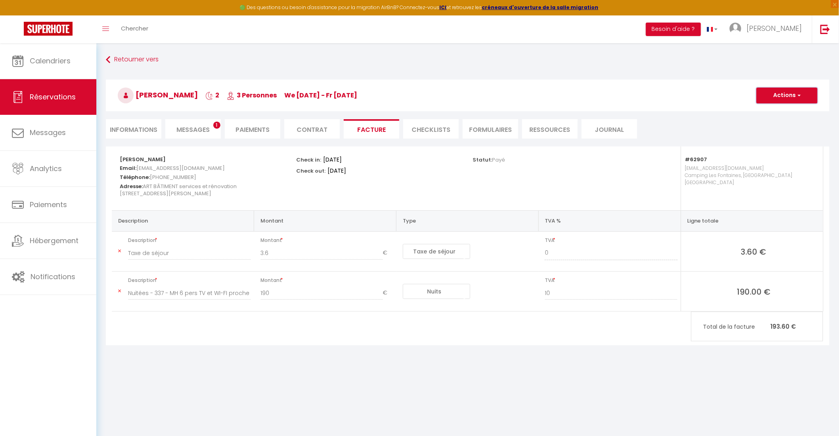
click at [785, 99] on button "Actions" at bounding box center [786, 96] width 61 height 16
click at [789, 132] on link "Envoyer la facture" at bounding box center [780, 133] width 67 height 10
type input "dhlina@free.fr"
select select "fr"
type input "Votre facture 5855630 - 337 - MH 6 pers TV et WI-FI proche piscine et animations"
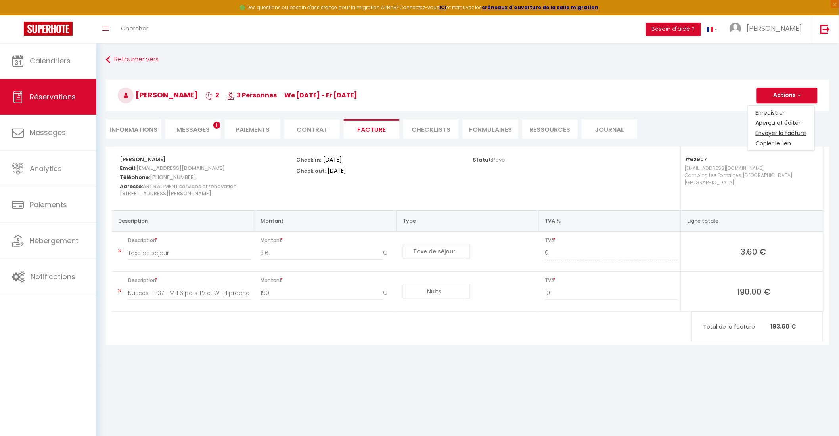
type textarea "Bonjour, Voici le lien pour télécharger votre facture : https://superhote.com/a…"
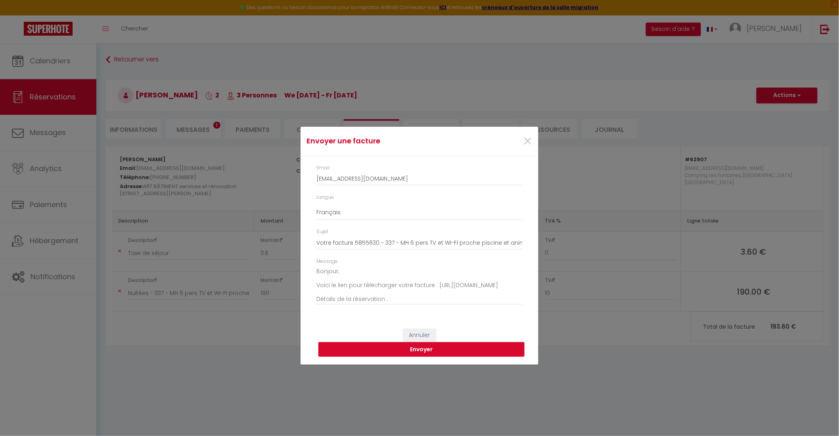
click at [442, 350] on button "Envoyer" at bounding box center [421, 349] width 206 height 15
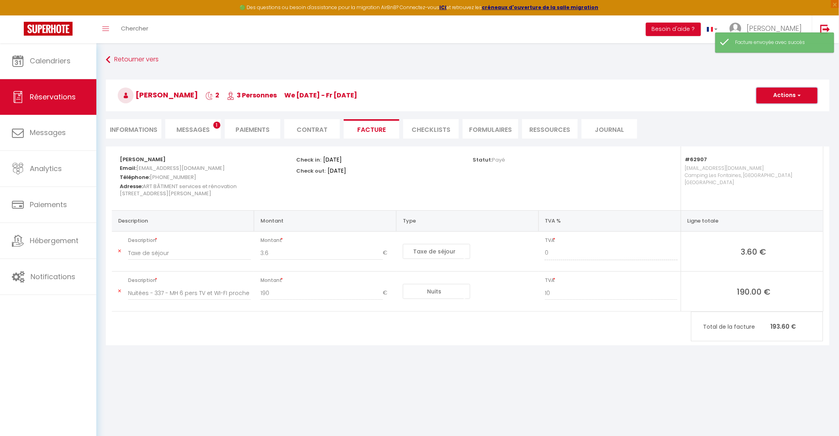
click at [785, 94] on button "Actions" at bounding box center [786, 96] width 61 height 16
click at [668, 137] on ul "Informations Messages 1 Paiements Contrat Facture CHECKLISTS FORMULAIRES Ressou…" at bounding box center [467, 128] width 723 height 19
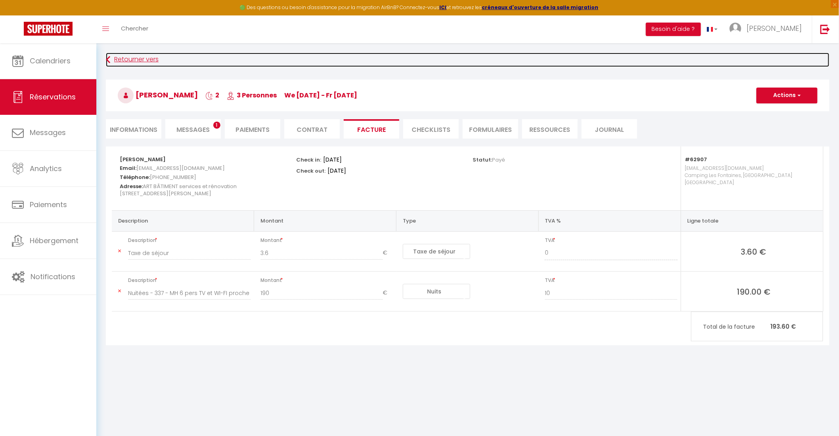
click at [148, 63] on link "Retourner vers" at bounding box center [467, 60] width 723 height 14
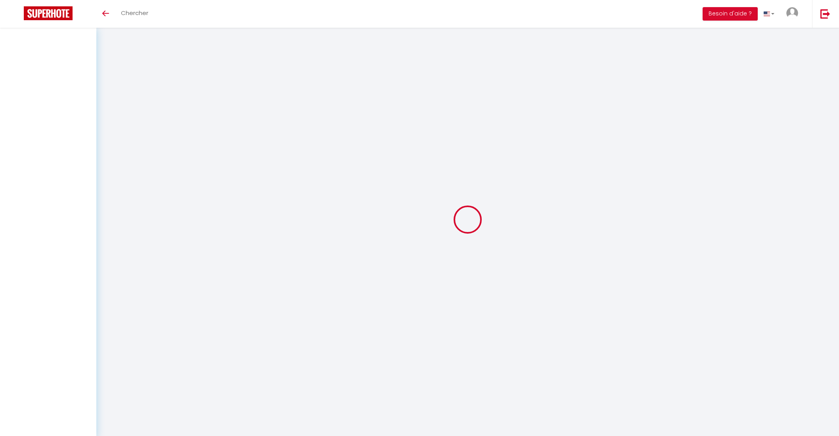
select select
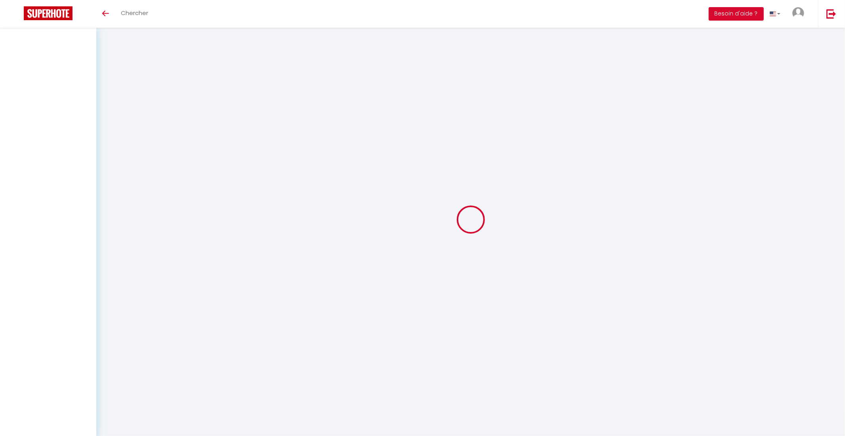
select select
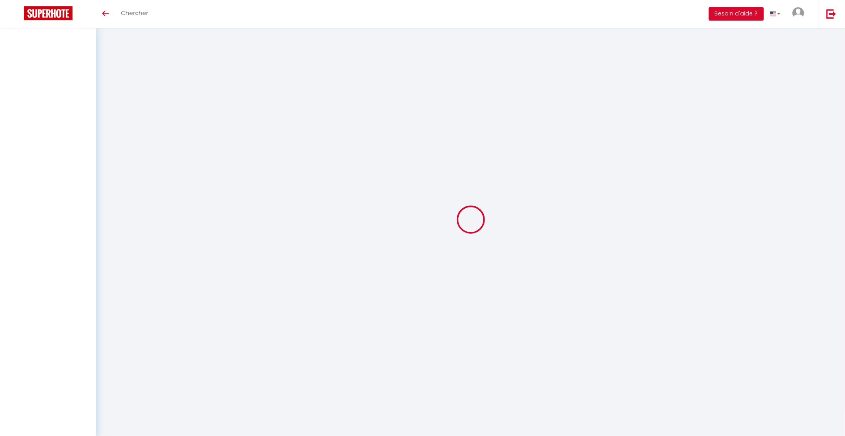
checkbox input "false"
select select
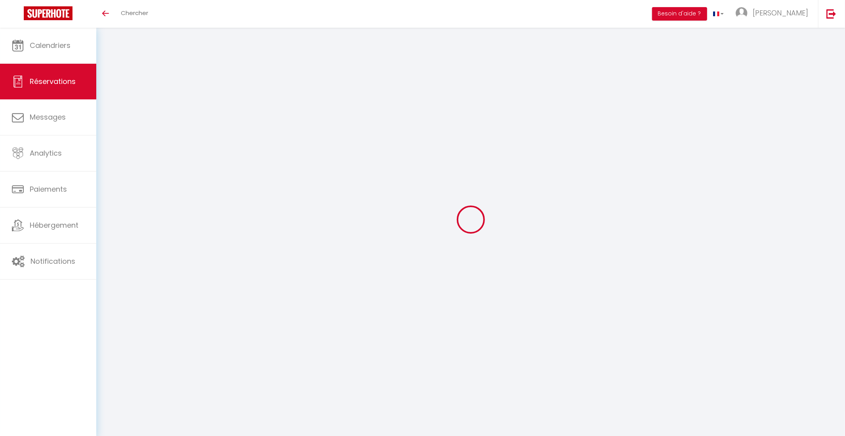
select select
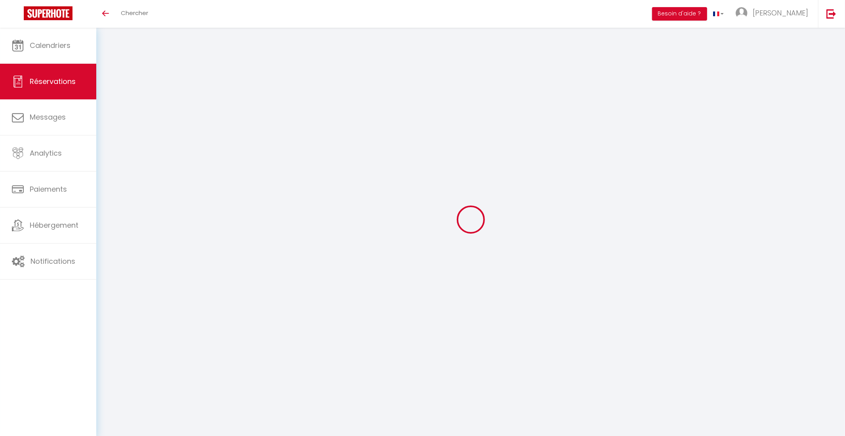
select select
checkbox input "false"
type input "[PERSON_NAME]"
type input "Hlina"
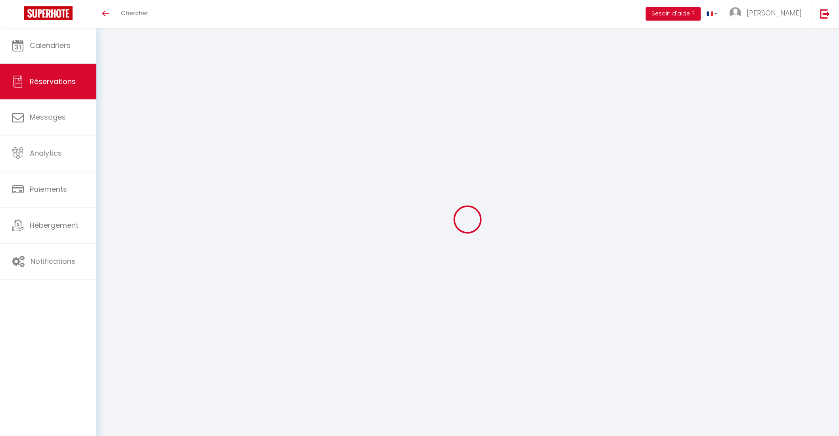
type input "dhlina@free.fr"
type input "+33615127795"
type input "78210"
type input "ART BÂTIMENT services et rénovation [STREET_ADDRESS][PERSON_NAME]"
type input "Saint Cyr l'école"
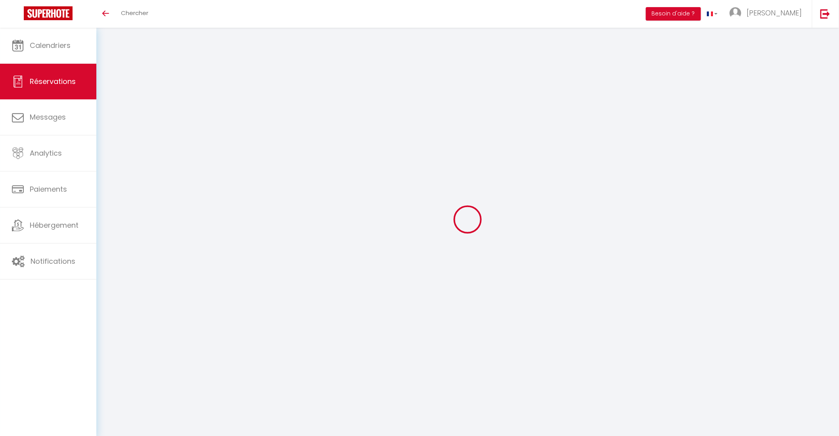
select select "FR"
select select "62907"
select select "1"
type input "Mer 28 Mai 2025"
select select
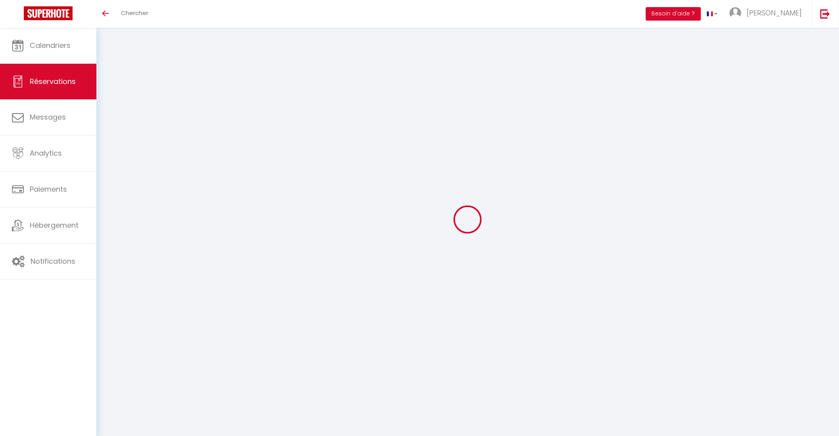
type input "Ven 30 Mai 2025"
select select
type input "3"
select select "12"
select select
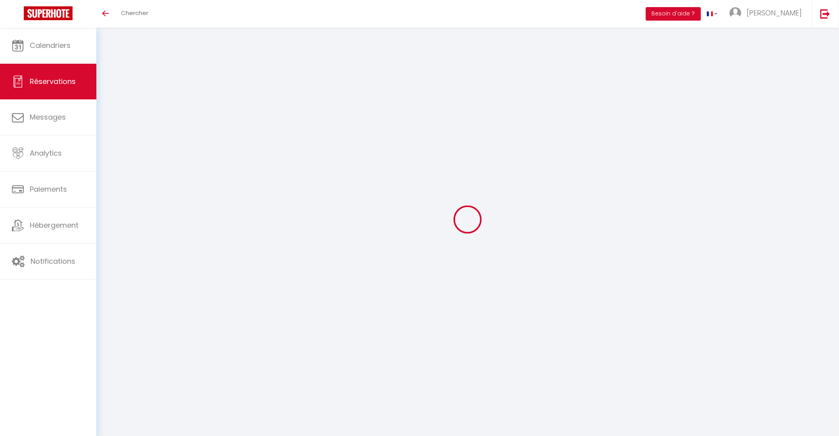
type input "190"
checkbox input "false"
type input "0"
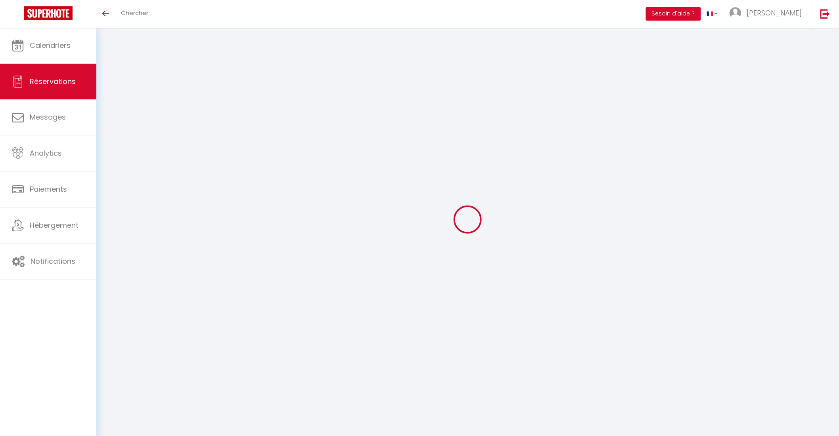
type input "0"
select select
select select "15"
checkbox input "false"
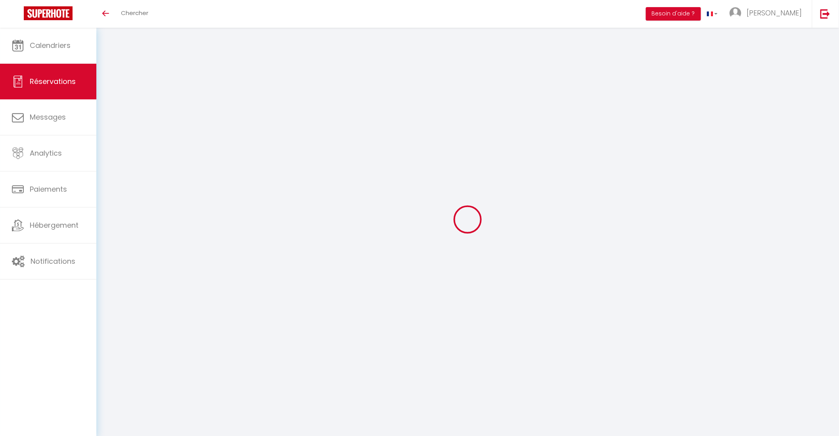
select select
checkbox input "false"
select select
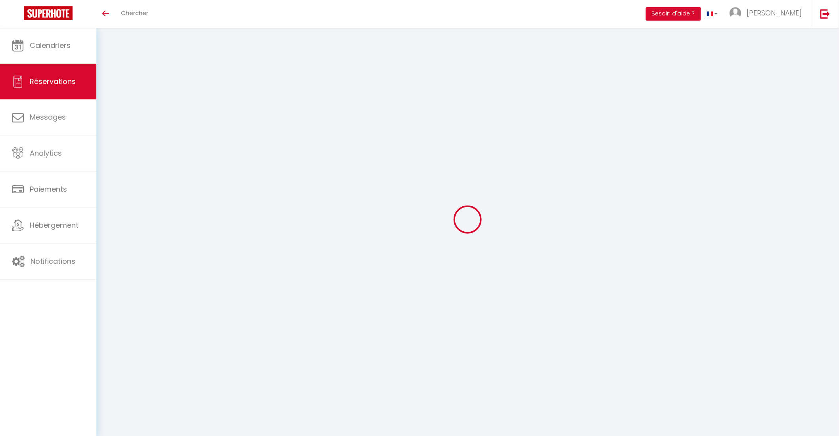
checkbox input "false"
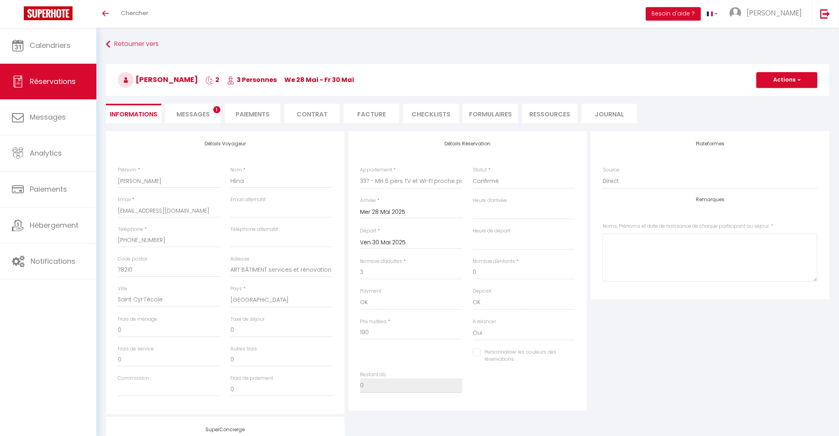
type input "3.6"
select select
checkbox input "false"
select select "10:00"
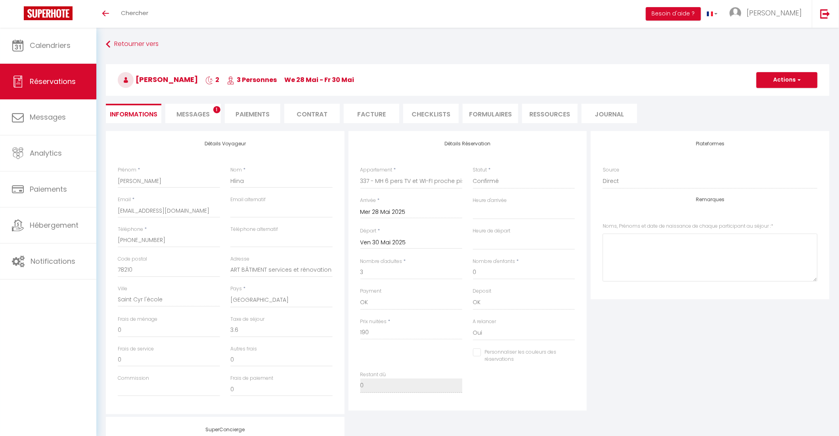
select select "10:00"
click at [122, 15] on span "Chercher" at bounding box center [134, 13] width 27 height 8
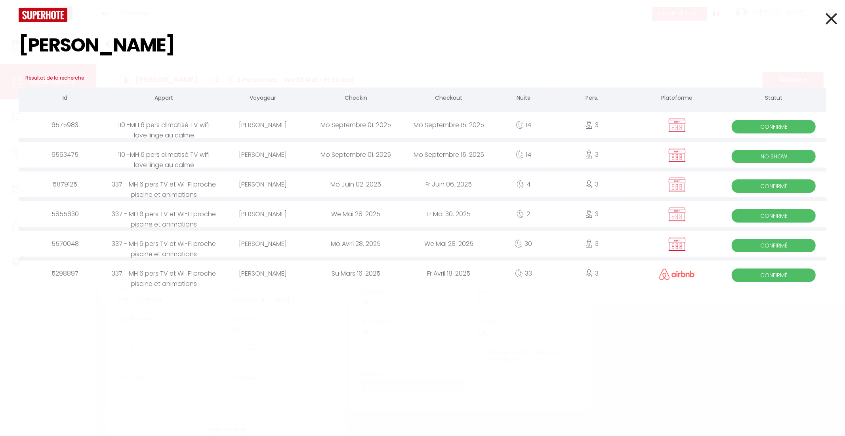
type input "monika"
click at [384, 183] on div "Mo Juin 02. 2025" at bounding box center [356, 185] width 93 height 26
checkbox input "false"
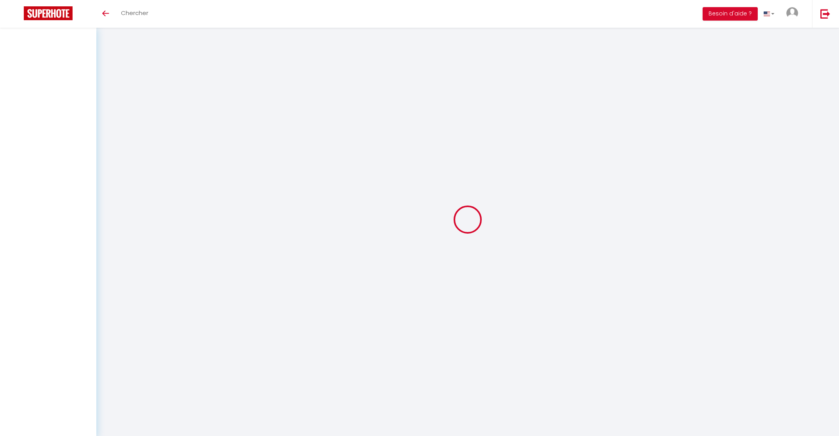
select select
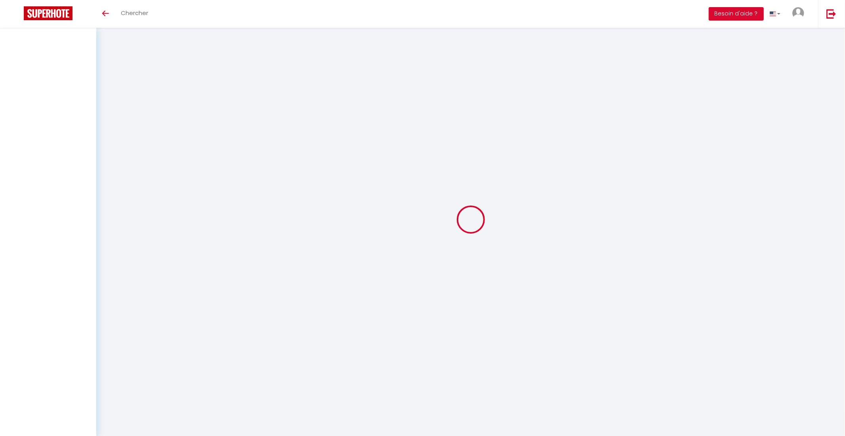
select select
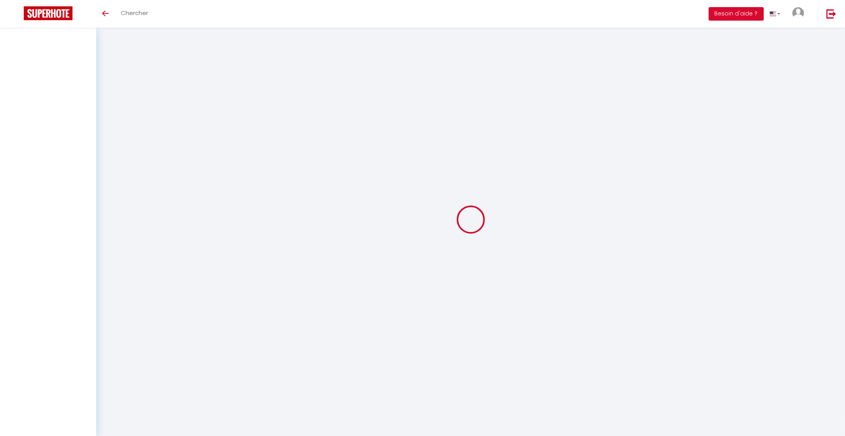
checkbox input "false"
select select
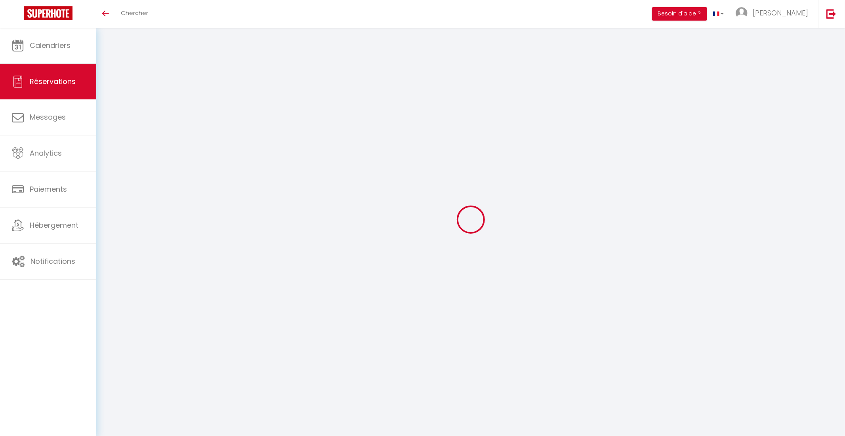
select select
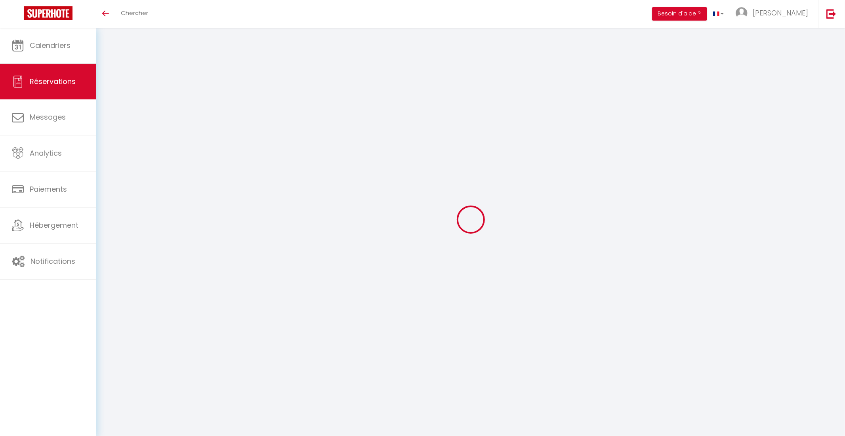
select select
checkbox input "false"
type input "[PERSON_NAME]"
select select "taxes"
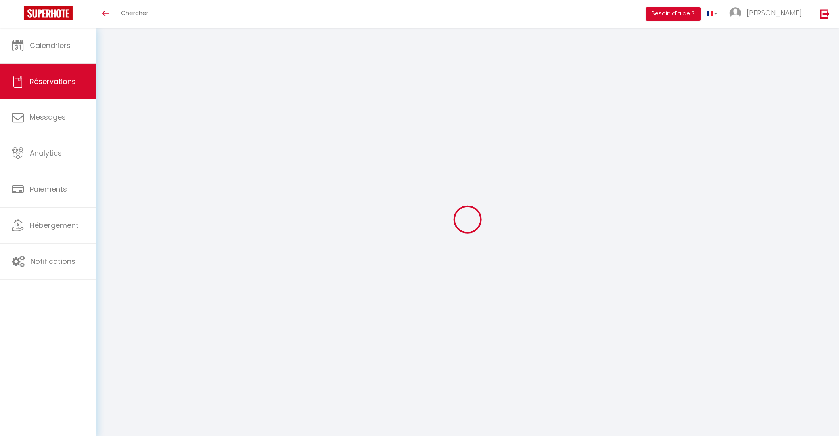
select select
checkbox input "false"
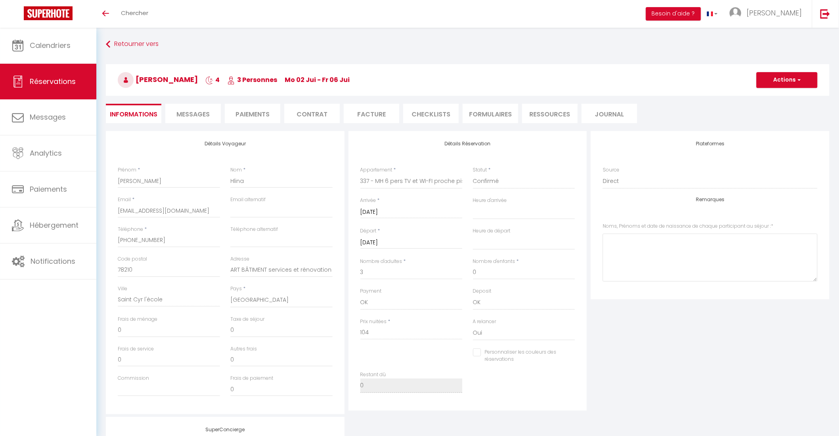
type input "7.2"
select select
checkbox input "false"
select select
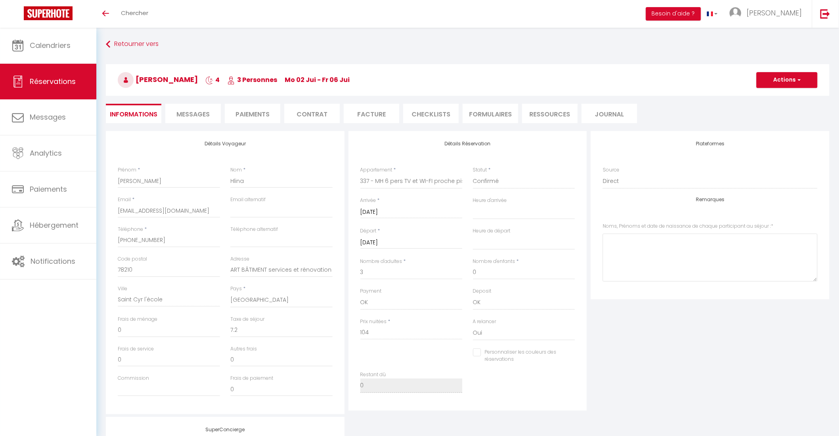
select select
click at [774, 80] on button "Actions" at bounding box center [786, 80] width 61 height 16
click at [713, 105] on ul "Informations Messages Paiements Contrat Facture CHECKLISTS FORMULAIRES Ressourc…" at bounding box center [467, 113] width 723 height 19
click at [377, 116] on li "Facture" at bounding box center [371, 113] width 55 height 19
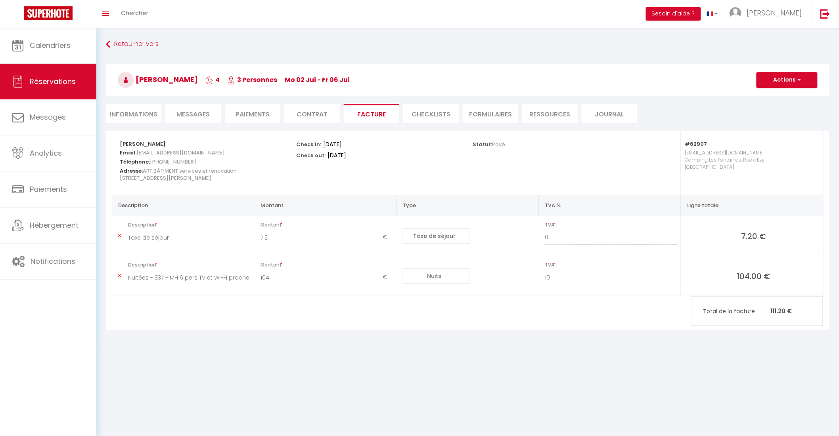
click at [140, 110] on li "Informations" at bounding box center [133, 113] width 55 height 19
select select
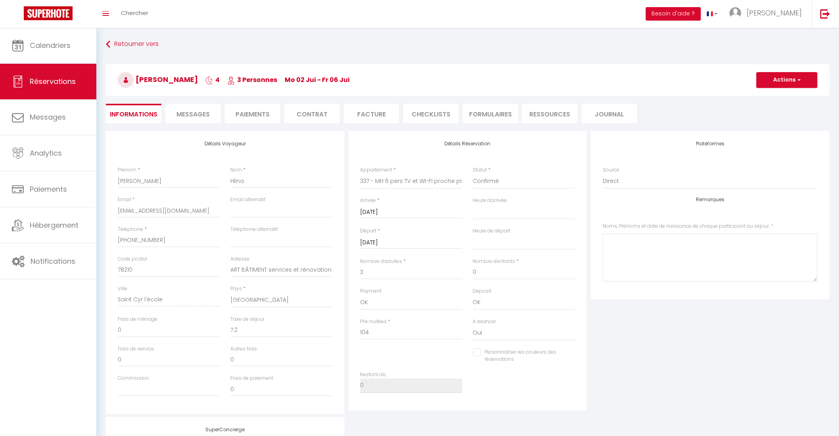
click at [367, 109] on li "Facture" at bounding box center [371, 113] width 55 height 19
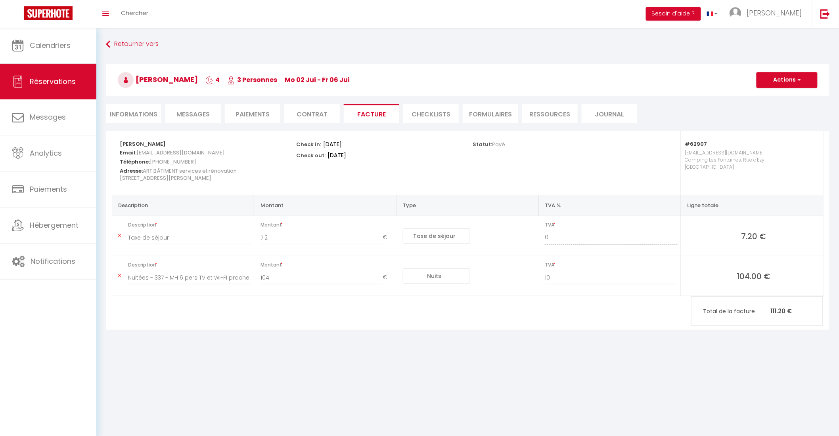
click at [479, 116] on li "FORMULAIRES" at bounding box center [490, 113] width 55 height 19
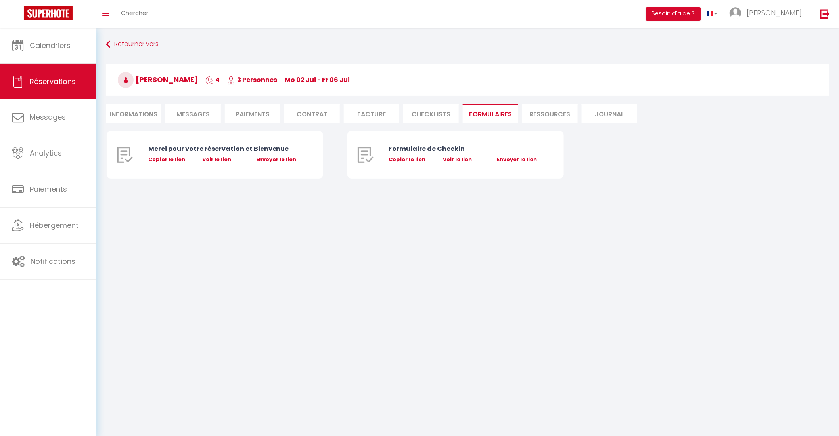
click at [364, 115] on li "Facture" at bounding box center [371, 113] width 55 height 19
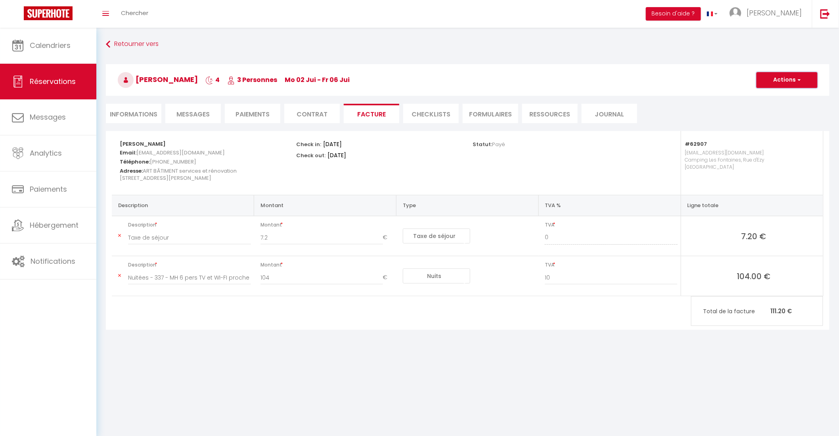
click at [788, 82] on button "Actions" at bounding box center [786, 80] width 61 height 16
click at [784, 108] on link "Aperçu et éditer" at bounding box center [780, 108] width 67 height 10
click at [789, 82] on button "Actions" at bounding box center [786, 80] width 61 height 16
click at [784, 117] on link "Envoyer la facture" at bounding box center [780, 118] width 67 height 10
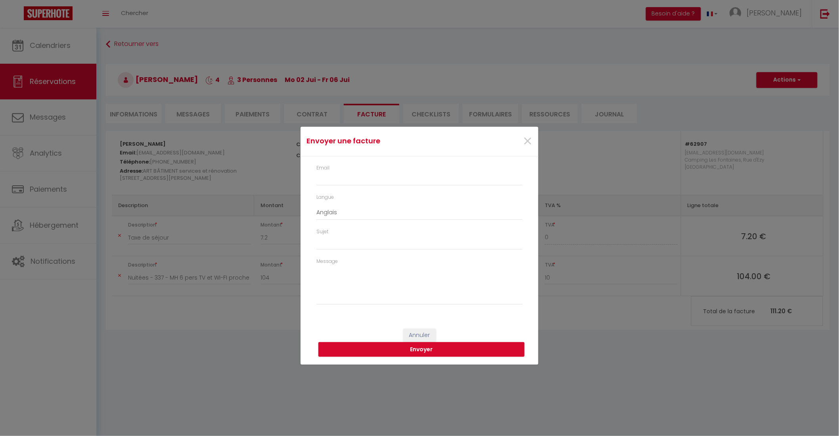
type input "dhlina@free.fr"
select select "fr"
type input "Votre facture 5879125 - 337 - MH 6 pers TV et WI-FI proche piscine et animations"
type textarea "Bonjour, Voici le lien pour télécharger votre facture : https://superhote.com/a…"
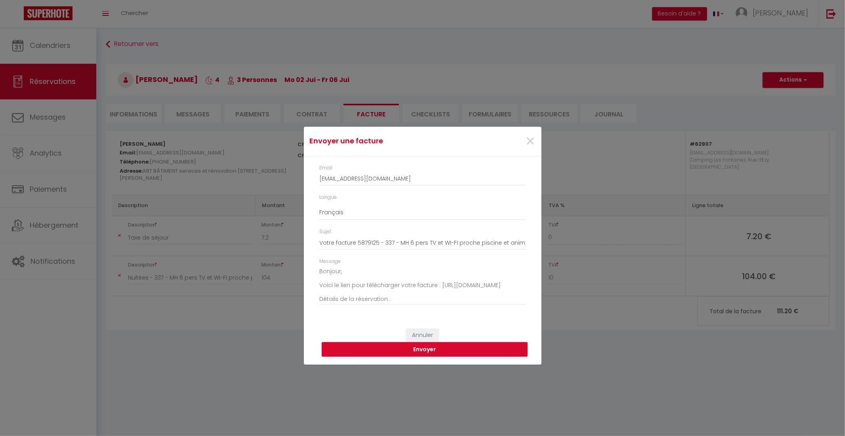
click at [486, 350] on button "Envoyer" at bounding box center [425, 349] width 206 height 15
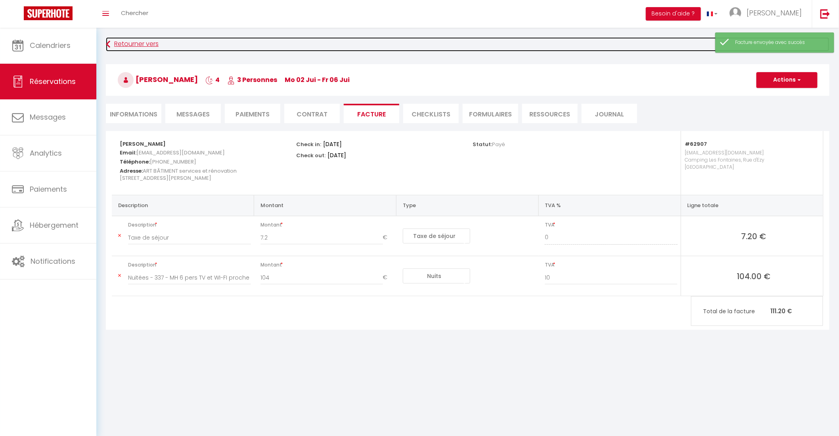
click at [137, 42] on link "Retourner vers" at bounding box center [467, 44] width 723 height 14
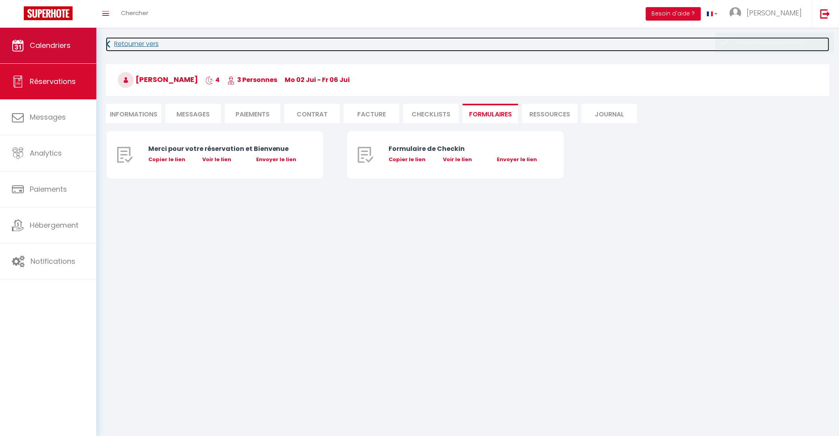
click at [62, 43] on span "Calendriers" at bounding box center [50, 45] width 41 height 10
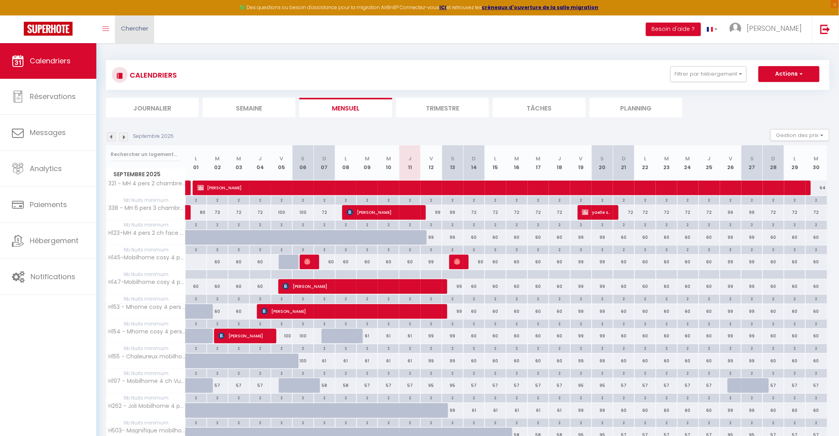
click at [144, 29] on span "Chercher" at bounding box center [134, 28] width 27 height 8
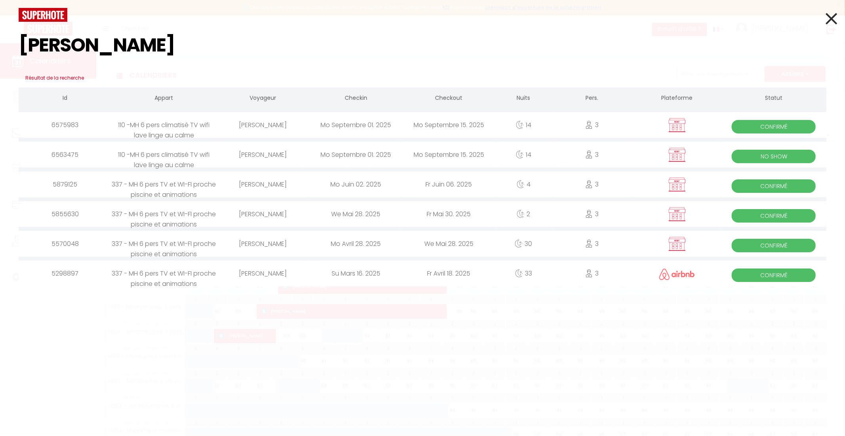
type input "monika"
click at [406, 156] on div "Mo Septembre 15. 2025" at bounding box center [449, 155] width 93 height 26
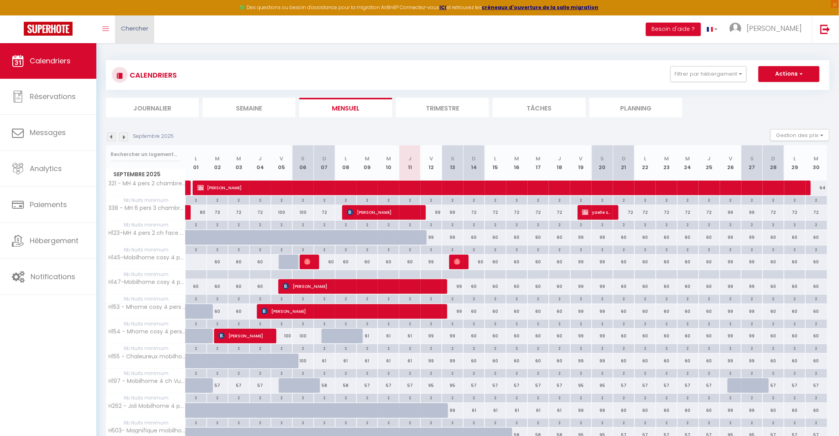
click at [124, 26] on span "Chercher" at bounding box center [134, 28] width 27 height 8
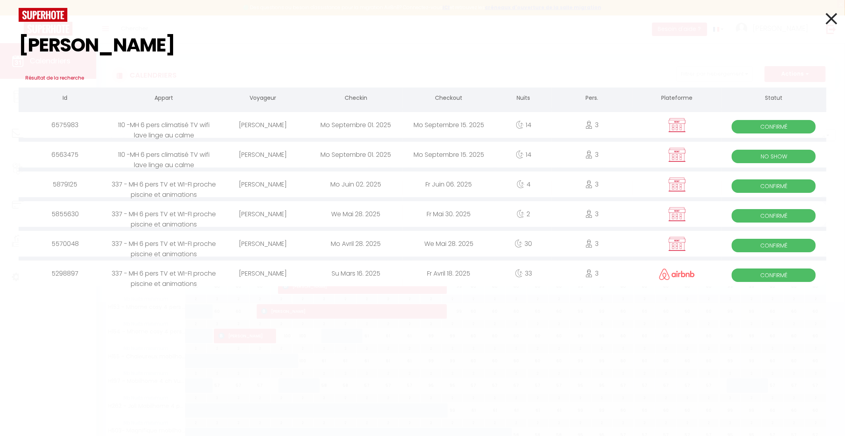
type input "monika"
click at [403, 126] on div "Mo Septembre 15. 2025" at bounding box center [449, 125] width 93 height 26
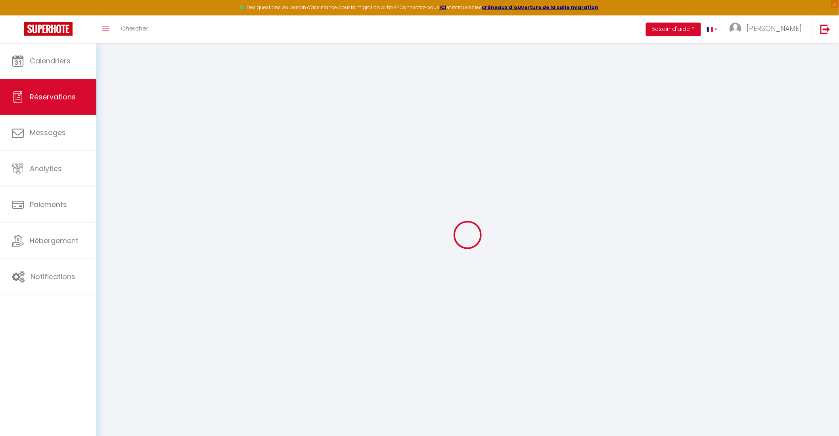
type input "[PERSON_NAME]"
type input "Hlina"
type input "[EMAIL_ADDRESS][DOMAIN_NAME]"
type input "[PHONE_NUMBER]"
type input "78210"
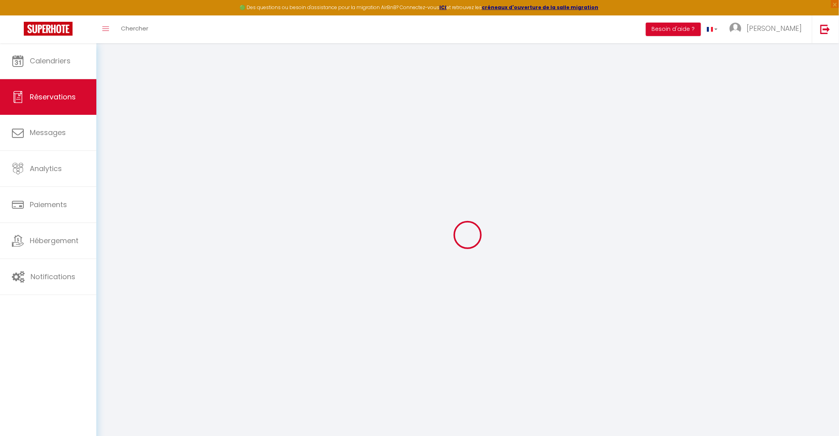
type input "ART BÂTIMENT services et rénovation [STREET_ADDRESS][PERSON_NAME]"
type input "Saint Cyr l'école"
select select "FR"
select select "62904"
select select "1"
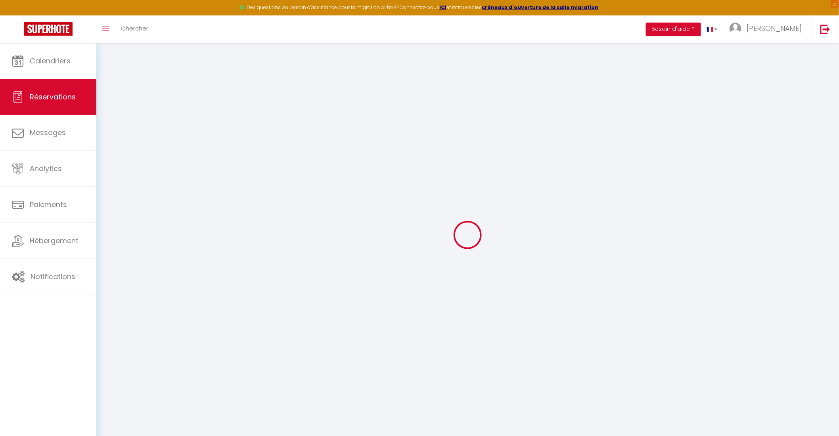
type input "Lun 01 Septembre 2025"
select select
type input "Lun 15 Septembre 2025"
select select
type input "3"
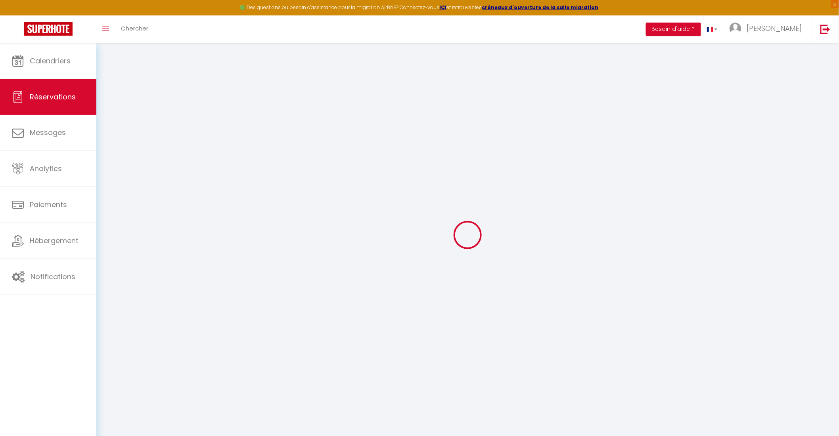
select select "12"
select select "15"
type input "800"
checkbox input "false"
type input "0"
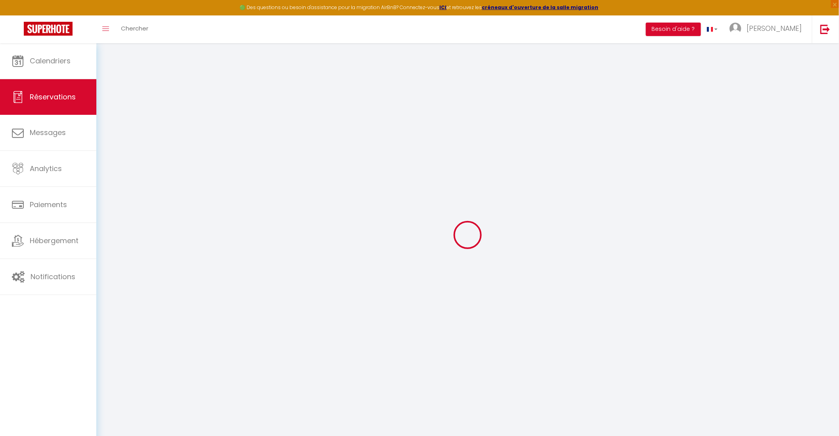
type input "0"
select select
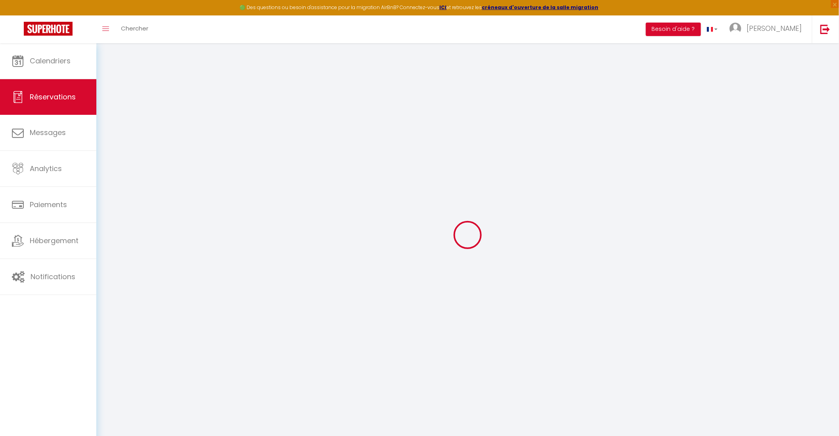
checkbox input "false"
select select
checkbox input "false"
select select
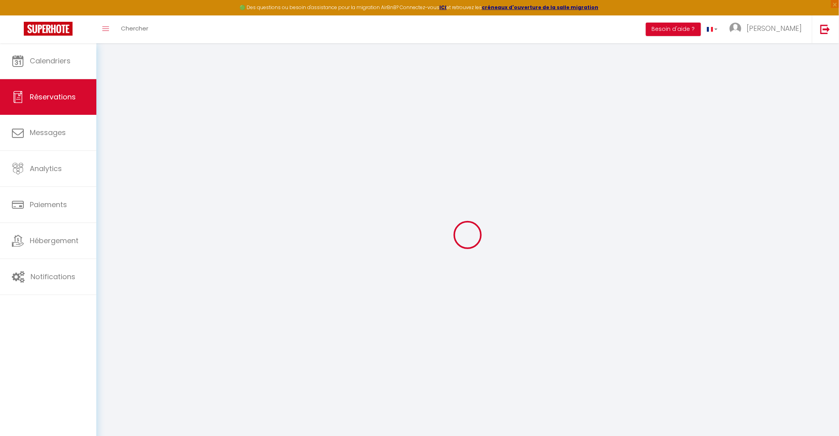
select select
checkbox input "false"
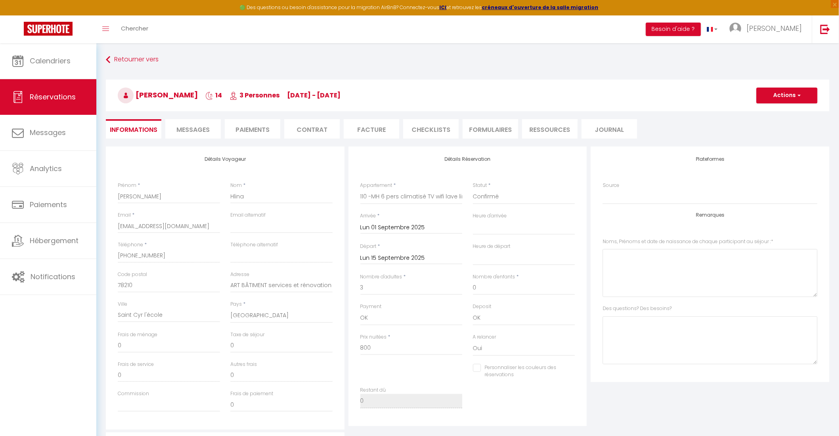
type input "25.2"
select select
checkbox input "false"
select select "15:00"
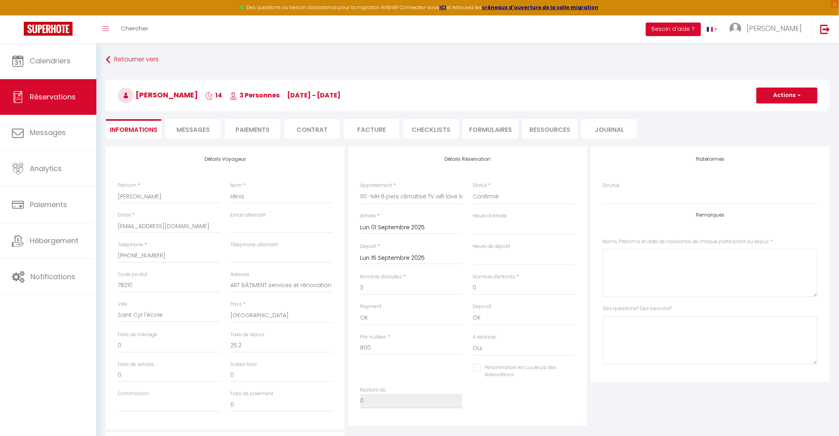
select select "10:00"
click at [797, 92] on button "Actions" at bounding box center [786, 96] width 61 height 16
click at [704, 128] on ul "Informations Messages Paiements Contrat Facture CHECKLISTS FORMULAIRES Ressourc…" at bounding box center [467, 128] width 723 height 19
click at [369, 131] on li "Facture" at bounding box center [371, 128] width 55 height 19
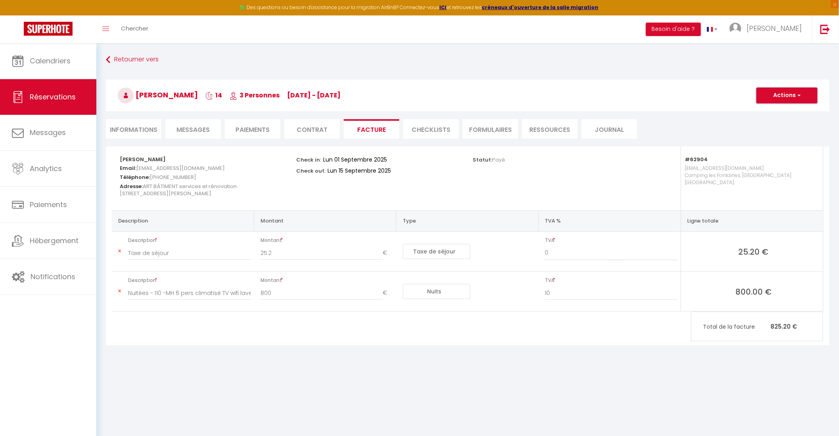
click at [789, 96] on button "Actions" at bounding box center [786, 96] width 61 height 16
click at [787, 134] on link "Envoyer la facture" at bounding box center [780, 133] width 67 height 10
type input "[EMAIL_ADDRESS][DOMAIN_NAME]"
select select "fr"
type input "Votre facture 6575983 - 110 -MH 6 pers climatisé TV wifi lave linge au calme"
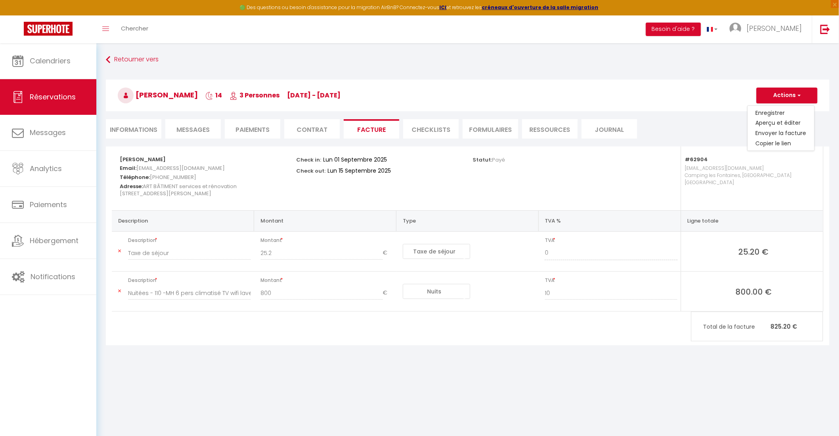
type textarea "Bonjour, Voici le lien pour télécharger votre facture : https://superhote.com/a…"
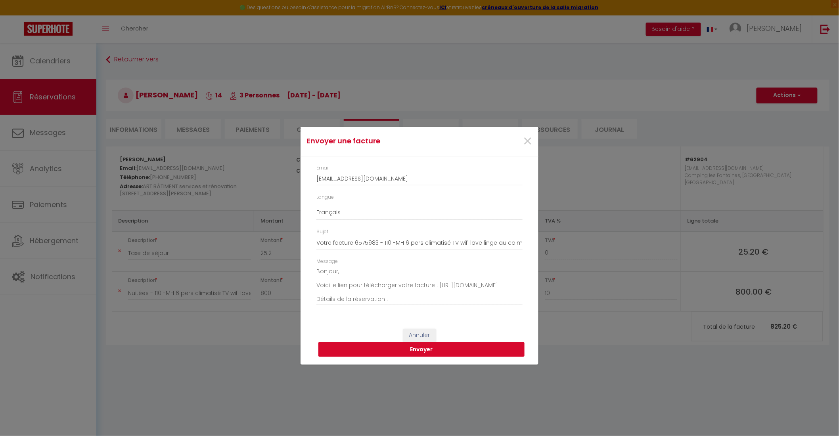
click at [472, 354] on button "Envoyer" at bounding box center [421, 349] width 206 height 15
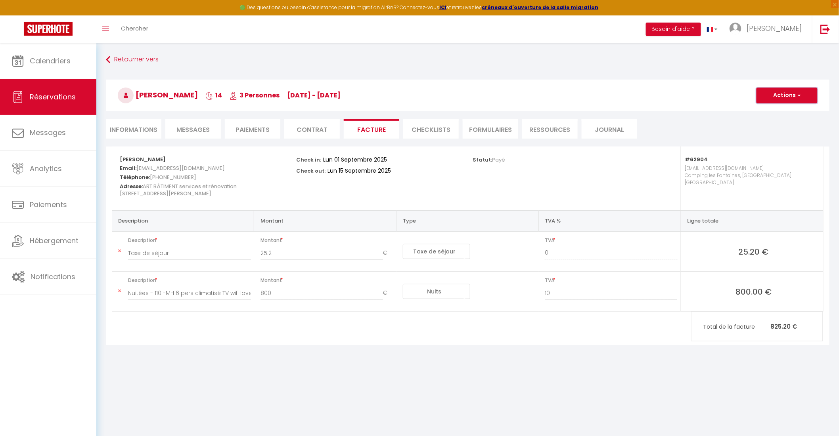
click at [789, 96] on button "Actions" at bounding box center [786, 96] width 61 height 16
click at [774, 120] on link "Aperçu et éditer" at bounding box center [780, 123] width 67 height 10
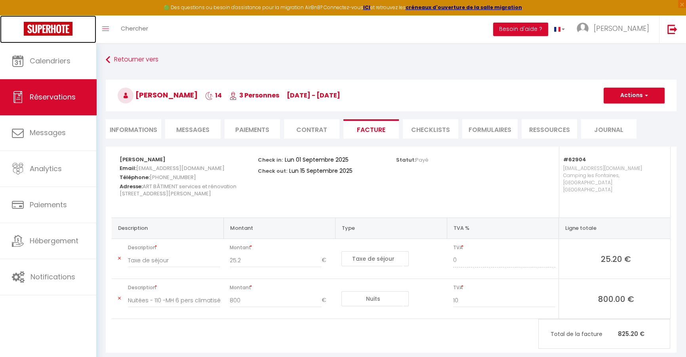
click at [68, 30] on img at bounding box center [48, 29] width 49 height 14
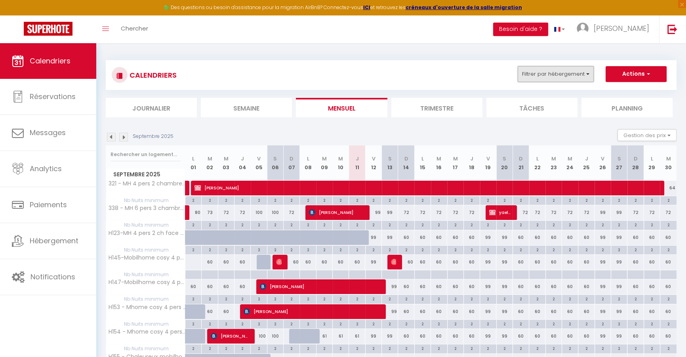
click at [536, 76] on button "Filtrer par hébergement" at bounding box center [556, 74] width 76 height 16
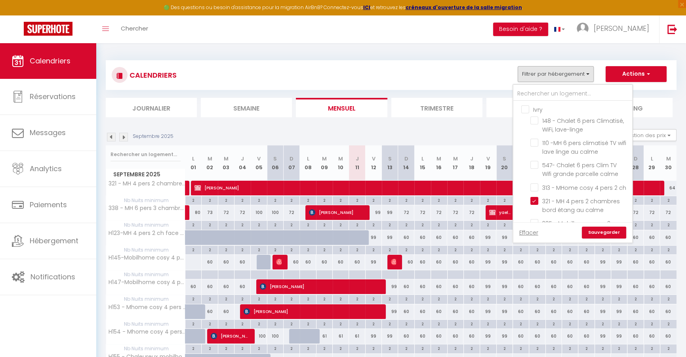
click at [526, 112] on input "Ivry" at bounding box center [581, 109] width 119 height 8
checkbox input "true"
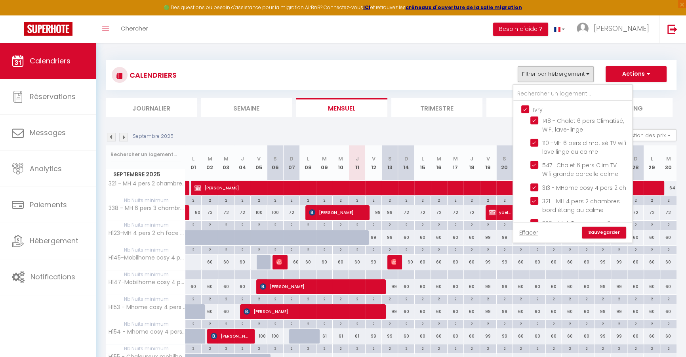
checkbox input "true"
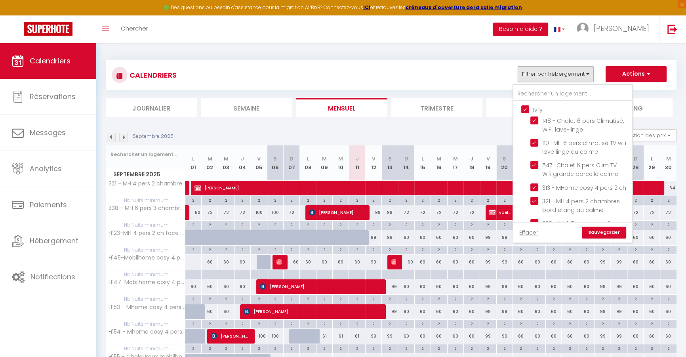
checkbox input "true"
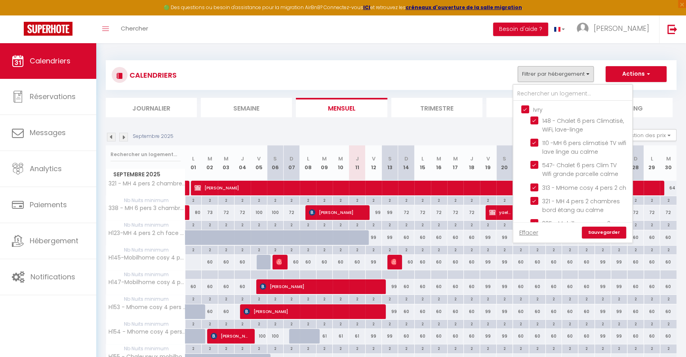
checkbox input "true"
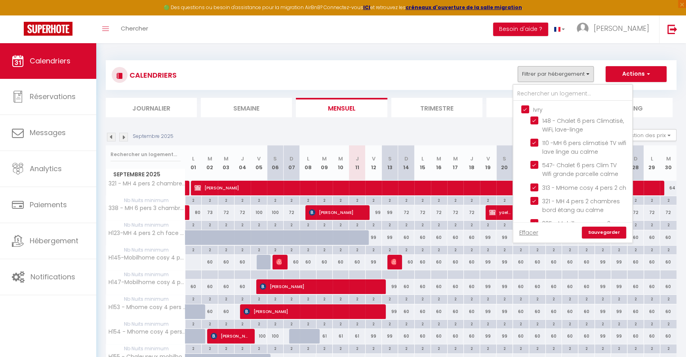
checkbox input "true"
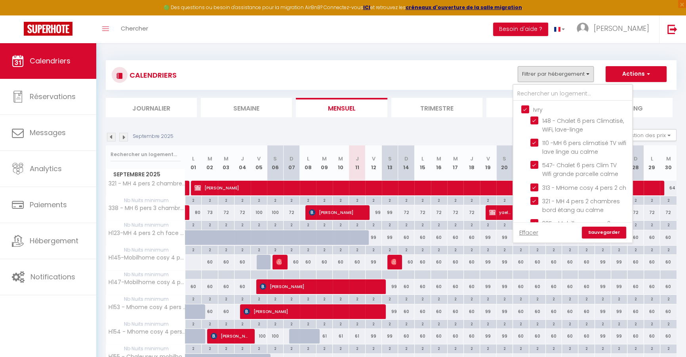
checkbox input "true"
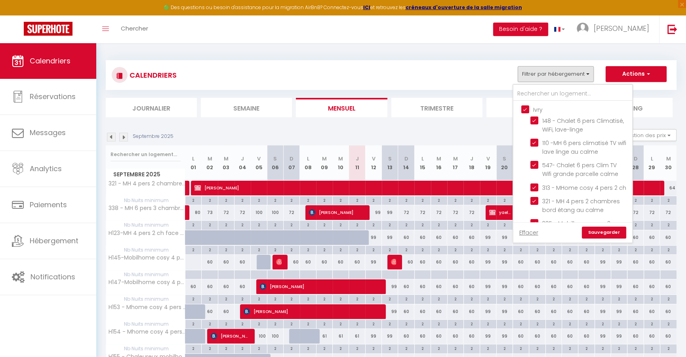
checkbox input "true"
checkbox input "false"
click at [615, 229] on link "Sauvegarder" at bounding box center [604, 233] width 44 height 12
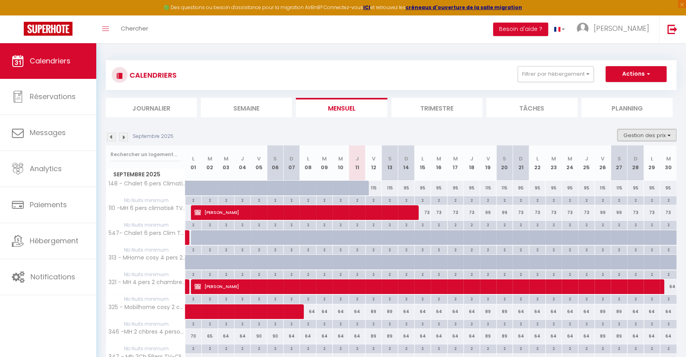
click at [634, 133] on button "Gestion des prix" at bounding box center [647, 135] width 59 height 12
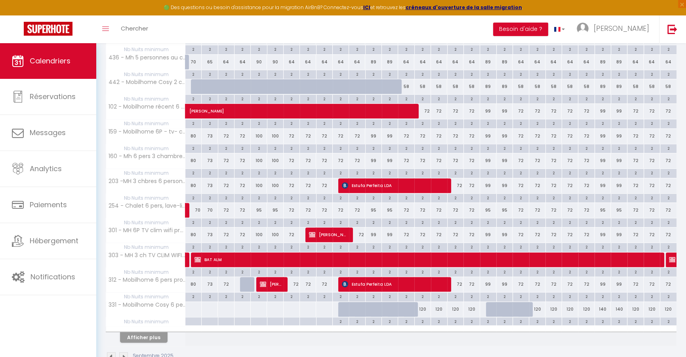
scroll to position [369, 0]
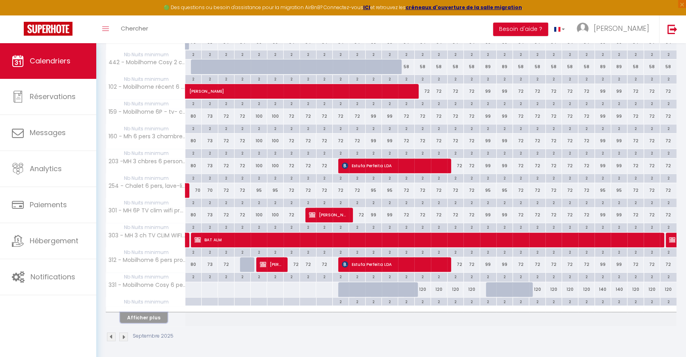
click at [161, 315] on button "Afficher plus" at bounding box center [144, 317] width 48 height 11
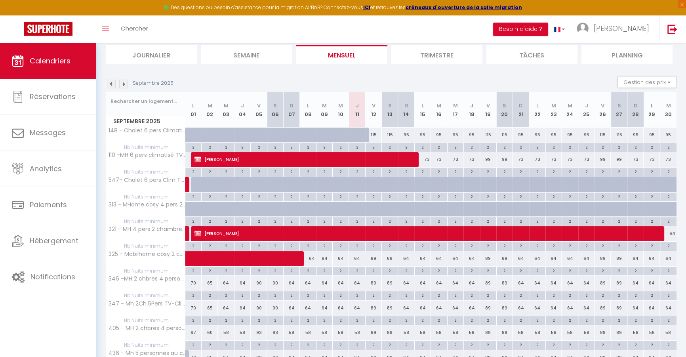
scroll to position [0, 0]
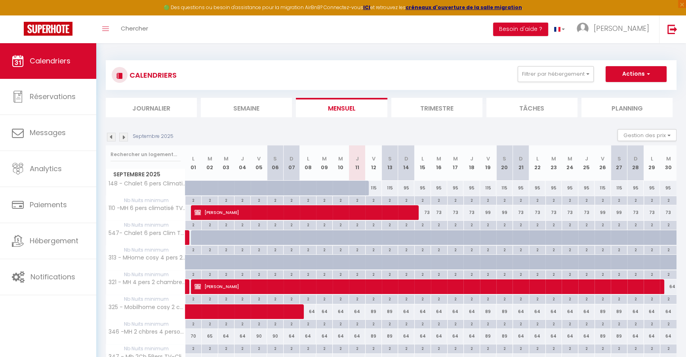
click at [124, 136] on img at bounding box center [123, 137] width 9 height 9
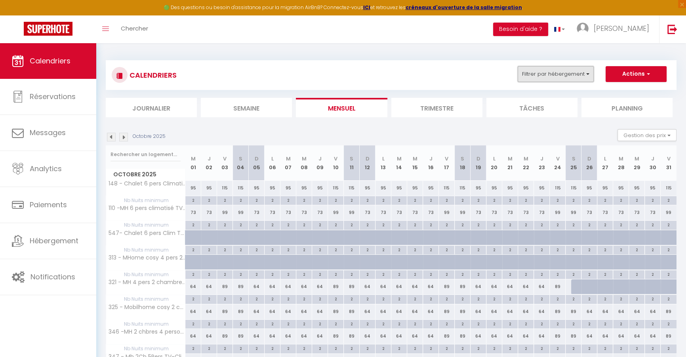
click at [573, 71] on button "Filtrer par hébergement" at bounding box center [556, 74] width 76 height 16
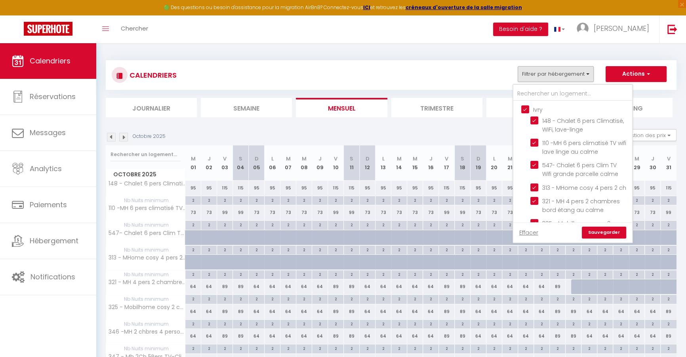
click at [526, 109] on input "Ivry" at bounding box center [581, 109] width 119 height 8
checkbox input "false"
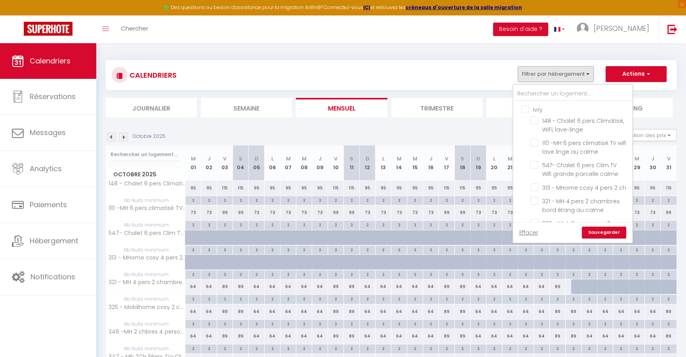
checkbox input "false"
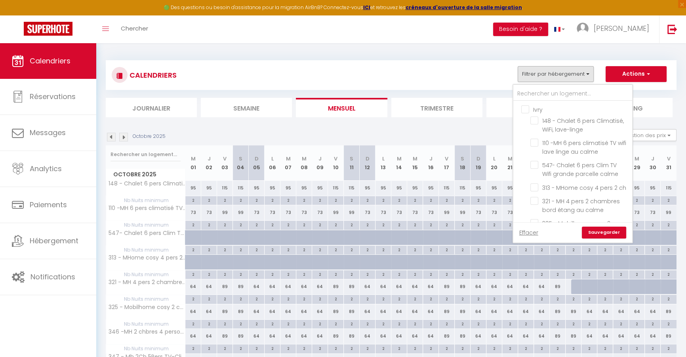
checkbox input "false"
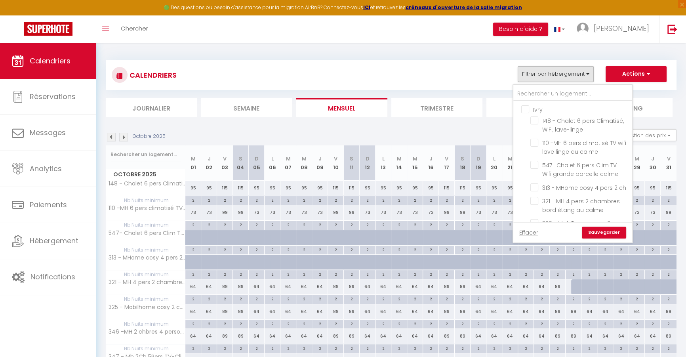
checkbox input "false"
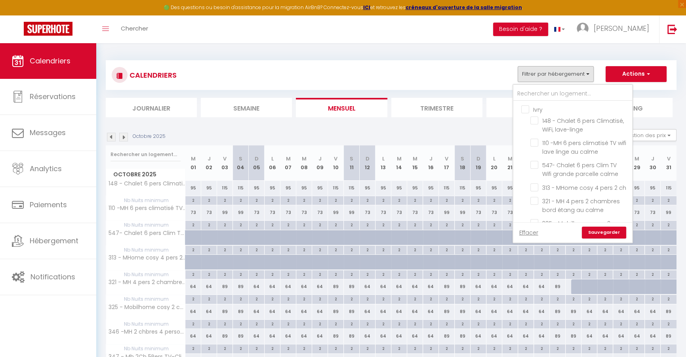
checkbox input "false"
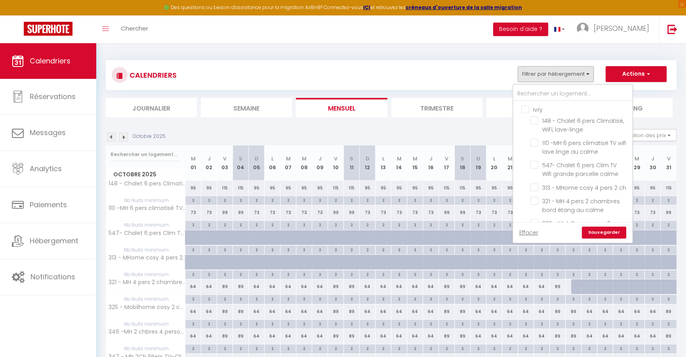
checkbox input "false"
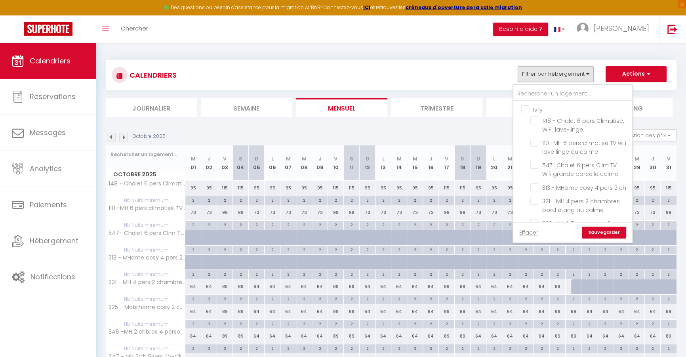
checkbox input "false"
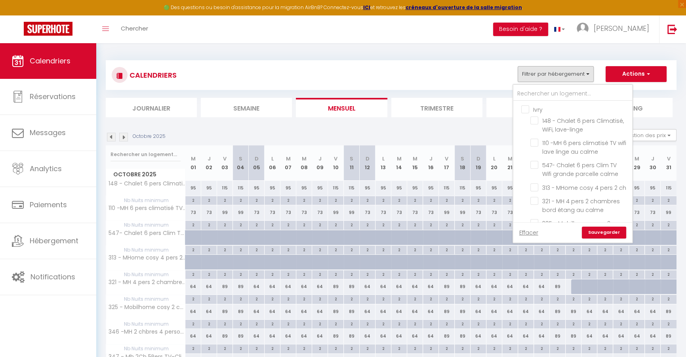
checkbox input "false"
click at [583, 215] on input "331 - Mobilhome Cosy 6 personnes Camping 3*" at bounding box center [580, 211] width 99 height 8
checkbox input "true"
checkbox input "false"
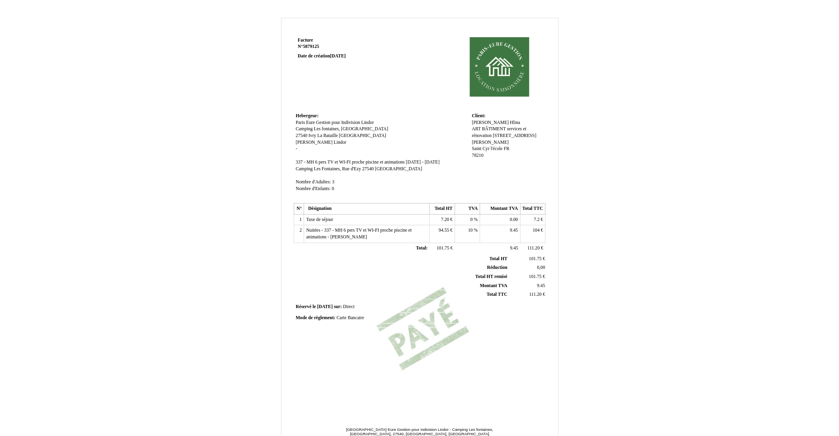
click at [332, 220] on span "Taxe de séjour" at bounding box center [319, 219] width 27 height 5
click at [595, 226] on div "Facture Facture N° 5879125 5879125 Date de création [DATE] Hebergeur: [GEOGRAPH…" at bounding box center [420, 248] width 464 height 460
click at [319, 44] on span "6575983" at bounding box center [311, 46] width 16 height 5
click at [326, 50] on input "6575983" at bounding box center [344, 54] width 93 height 8
type input "6575984"
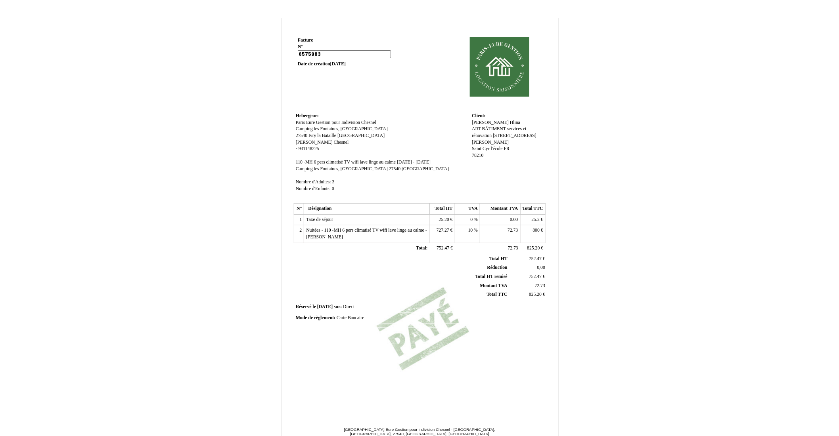
click at [346, 61] on span "[DATE]" at bounding box center [337, 63] width 15 height 5
click at [335, 56] on span "[DATE]" at bounding box center [337, 56] width 15 height 5
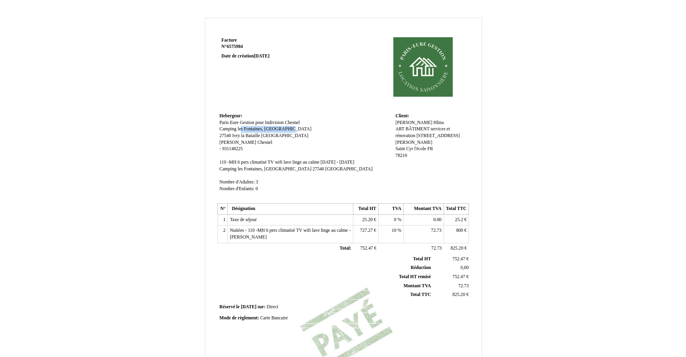
drag, startPoint x: 283, startPoint y: 130, endPoint x: 238, endPoint y: 127, distance: 44.8
click at [238, 127] on span "Camping les Fontaines, [GEOGRAPHIC_DATA]" at bounding box center [266, 128] width 92 height 5
click at [245, 127] on input "Camping les Fontaines, [GEOGRAPHIC_DATA]" at bounding box center [265, 130] width 91 height 8
drag, startPoint x: 226, startPoint y: 132, endPoint x: 315, endPoint y: 142, distance: 89.0
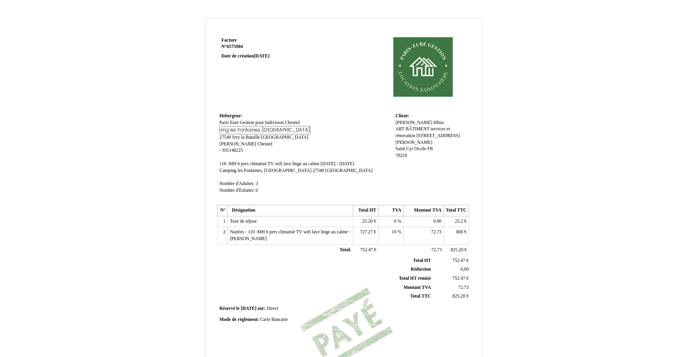
click at [315, 142] on td "Hebergeur: Hebergeur: [GEOGRAPHIC_DATA] Eure Gestion pour Indivision [GEOGRAPHI…" at bounding box center [306, 157] width 176 height 92
type input "C"
type input "Domaine de Marcilly"
click at [265, 138] on span "[GEOGRAPHIC_DATA]" at bounding box center [284, 137] width 47 height 5
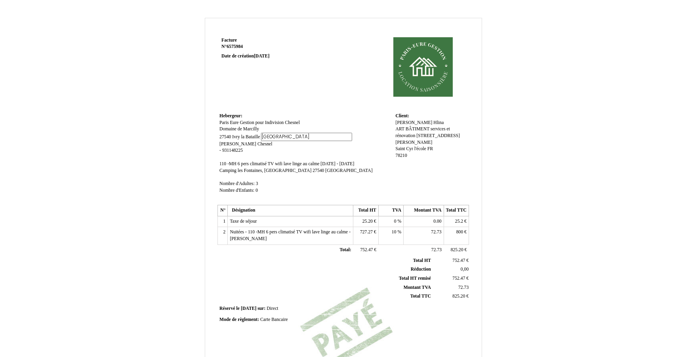
click at [248, 137] on span "Ivry la Bataille" at bounding box center [246, 136] width 28 height 5
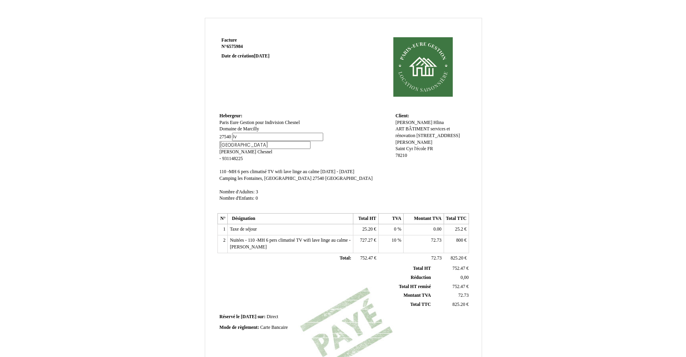
type input "I"
type input "Marcilly Sur Eure"
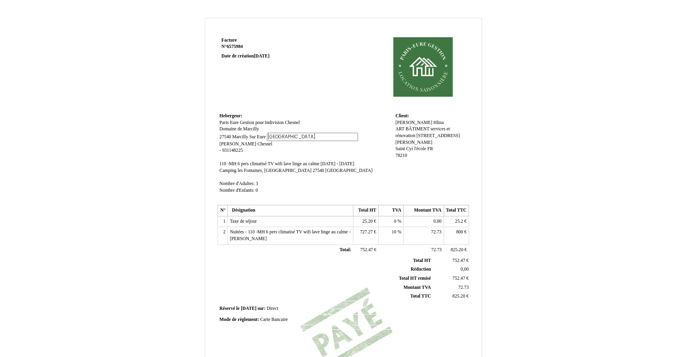
click at [228, 138] on span "27540" at bounding box center [225, 136] width 11 height 5
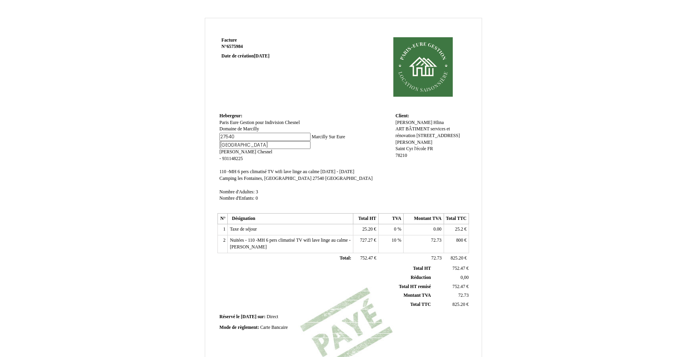
drag, startPoint x: 239, startPoint y: 136, endPoint x: 199, endPoint y: 136, distance: 39.6
click at [199, 136] on div "Facture Facture N° 6575984 6575984 Date de création [DATE] Hebergeur: [GEOGRAPH…" at bounding box center [344, 248] width 464 height 460
type input "27810"
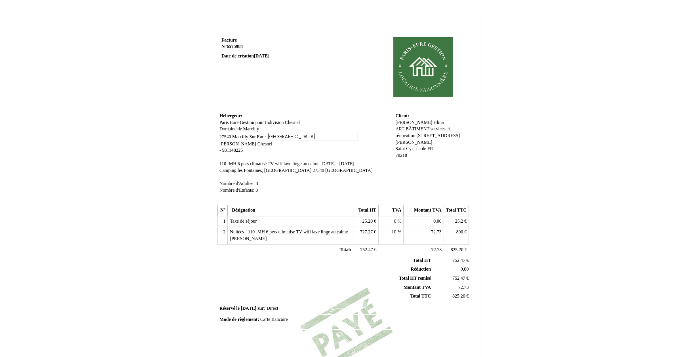
click at [530, 187] on div "Facture Facture N° 6575984 6575984 Date de création [DATE] Hebergeur: [GEOGRAPH…" at bounding box center [344, 248] width 464 height 460
click at [530, 173] on div "Facture Facture N° 6575984 6575984 Date de création [DATE] Hebergeur: [GEOGRAPH…" at bounding box center [344, 248] width 464 height 460
click at [312, 119] on td "Hebergeur: [GEOGRAPHIC_DATA]: [GEOGRAPHIC_DATA] Eure Gestion pour Indivision [G…" at bounding box center [306, 157] width 176 height 92
click at [282, 138] on input "[GEOGRAPHIC_DATA]" at bounding box center [312, 137] width 91 height 8
click at [266, 123] on span "Paris Eure Gestion pour Indivision Chesnel" at bounding box center [260, 122] width 80 height 5
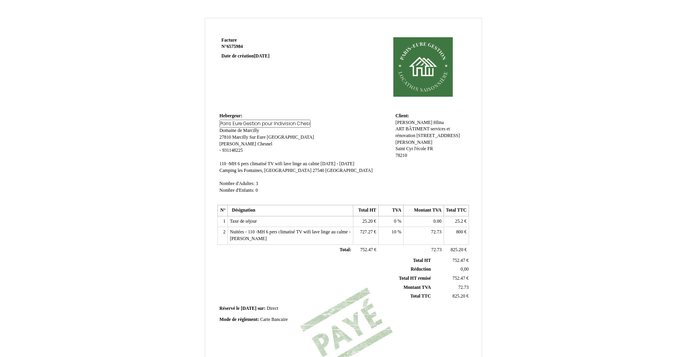
click at [282, 107] on td "Facture Facture N° 6575984 6575984 Date de création [DATE]" at bounding box center [268, 73] width 101 height 76
click at [234, 165] on td "Hebergeur: [GEOGRAPHIC_DATA]: [GEOGRAPHIC_DATA] Eure Gestion pour Indivision [G…" at bounding box center [306, 156] width 176 height 90
click at [235, 162] on span "110 -MH 6 pers climatisé TV wifi lave linge au calme" at bounding box center [270, 162] width 100 height 5
type input "1"
type input "Location [GEOGRAPHIC_DATA]"
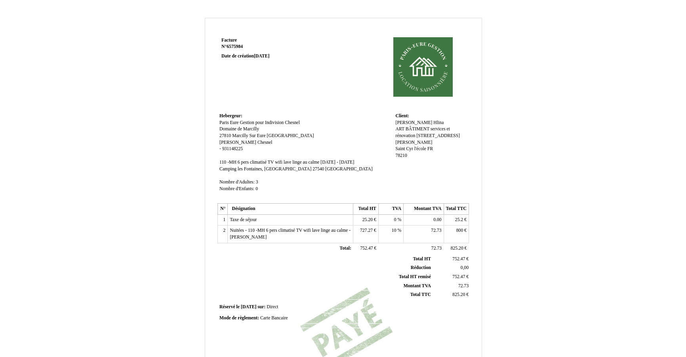
drag, startPoint x: 298, startPoint y: 162, endPoint x: 295, endPoint y: 159, distance: 4.2
click at [298, 162] on span "110 -MH 6 pers climatisé TV wifi lave linge au calme 110 -MH 6 pers climatisé T…" at bounding box center [287, 162] width 135 height 5
click at [286, 164] on span "[DATE] - [DATE]" at bounding box center [303, 162] width 34 height 5
click at [286, 162] on span "[DATE] - [DATE]" at bounding box center [303, 162] width 34 height 5
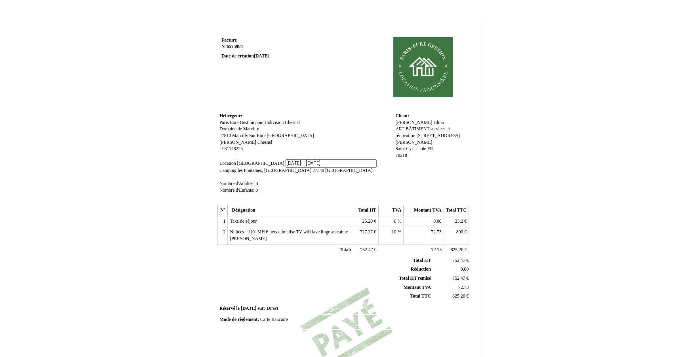
drag, startPoint x: 297, startPoint y: 162, endPoint x: 262, endPoint y: 165, distance: 35.0
click at [286, 165] on input "[DATE] - [DATE]" at bounding box center [331, 163] width 91 height 8
drag, startPoint x: 273, startPoint y: 163, endPoint x: 248, endPoint y: 162, distance: 24.2
click at [248, 162] on span "Location [GEOGRAPHIC_DATA] Location [GEOGRAPHIC_DATA] [DATE] - [DATE] [DATE] - …" at bounding box center [298, 163] width 157 height 5
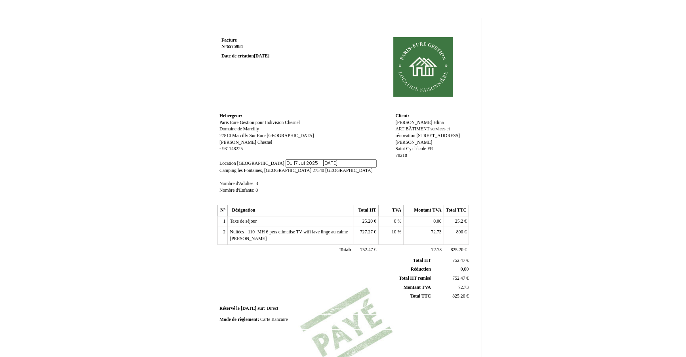
type input "Du [DATE] - [DATE]"
click at [464, 176] on td "Client: Client: [PERSON_NAME] ART BÂTIMENT services et rénovation [STREET_ADDRE…" at bounding box center [431, 156] width 75 height 90
click at [223, 220] on td "1" at bounding box center [223, 219] width 10 height 11
click at [230, 218] on span "Taxe de séjour" at bounding box center [243, 219] width 27 height 5
click at [474, 235] on div "Facture Facture N° 6575984 6575984 Date de création [DATE] Hebergeur: [GEOGRAPH…" at bounding box center [343, 241] width 277 height 412
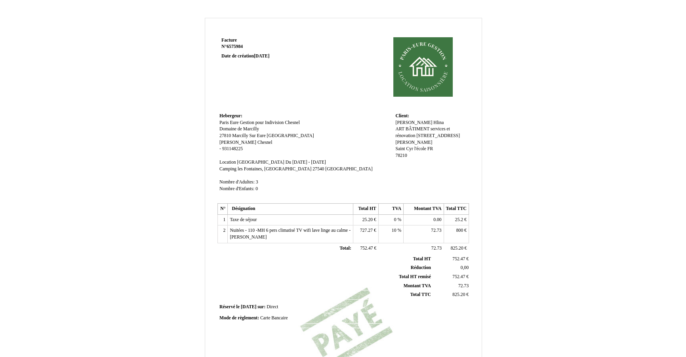
click at [466, 228] on td "800 800 €" at bounding box center [456, 234] width 25 height 17
click at [459, 230] on span "800" at bounding box center [460, 230] width 7 height 5
click at [472, 221] on div "Facture Facture N° 6575984 6575984 Date de création [DATE] Hebergeur: [GEOGRAPH…" at bounding box center [343, 241] width 277 height 412
click at [256, 305] on span "[DATE]" at bounding box center [248, 306] width 15 height 5
click at [254, 306] on span "[DATE]" at bounding box center [248, 306] width 15 height 5
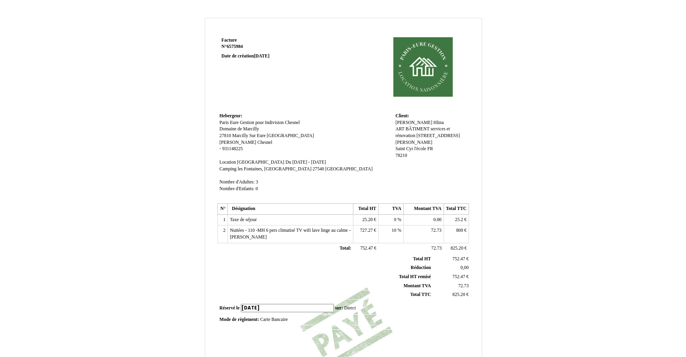
type input "[DATE]"
click at [389, 310] on td "Réservé le Réservé le [DATE] [DATE] sur: sur: Direct Direct" at bounding box center [344, 308] width 252 height 12
click at [373, 220] on span "25.20" at bounding box center [368, 219] width 10 height 5
type input "2"
type input "68.4"
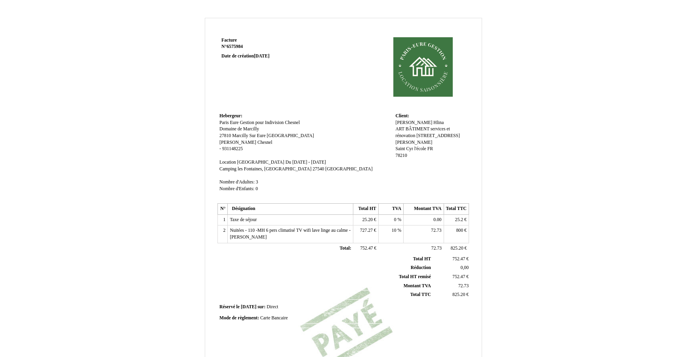
click at [566, 208] on div "Facture Facture N° 6575984 6575984 Date de création [DATE] Hebergeur: [GEOGRAPH…" at bounding box center [344, 248] width 464 height 460
click at [460, 220] on span "25.2" at bounding box center [459, 219] width 8 height 5
type input "2"
type input "68.4"
click at [540, 173] on div "Facture Facture N° 6575984 6575984 Date de création [DATE] Hebergeur: [GEOGRAPH…" at bounding box center [344, 248] width 464 height 460
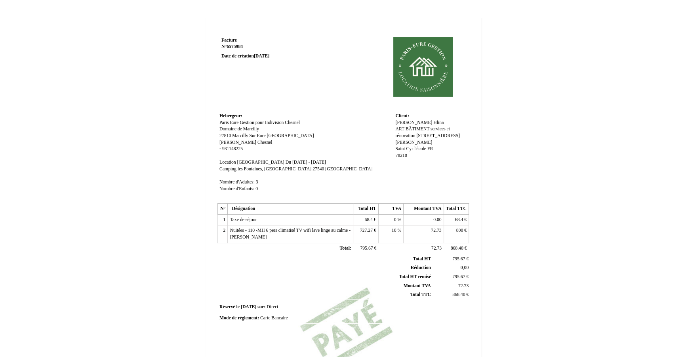
click at [584, 129] on div "Facture Facture N° 6575984 6575984 Date de création [DATE] Hebergeur: [GEOGRAPH…" at bounding box center [343, 244] width 686 height 468
click at [461, 231] on span "800" at bounding box center [460, 230] width 7 height 5
type input "8"
type input "1231.6"
click at [571, 164] on div "Facture Facture N° 6575984 6575984 Date de création [DATE] Hebergeur: [GEOGRAPH…" at bounding box center [344, 248] width 464 height 460
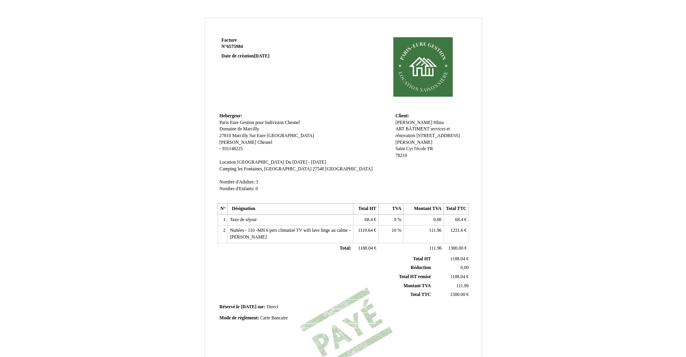
click at [459, 220] on span "68.4" at bounding box center [459, 219] width 8 height 5
type input "68.40"
click at [535, 191] on div "Facture Facture N° 6575984 6575984 Date de création [DATE] Hebergeur: [GEOGRAPH…" at bounding box center [344, 248] width 464 height 460
drag, startPoint x: 249, startPoint y: 230, endPoint x: 257, endPoint y: 240, distance: 13.0
click at [257, 240] on td "Nuitées - 110 -MH 6 pers climatisé TV wifi lave linge au calme - [PERSON_NAME] …" at bounding box center [291, 234] width 126 height 17
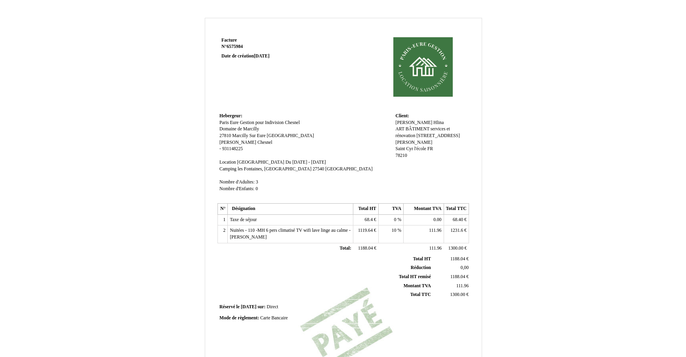
click at [254, 232] on span "Nuitées - 110 -MH 6 pers climatisé TV wifi lave linge au calme - [PERSON_NAME]" at bounding box center [290, 234] width 121 height 12
drag, startPoint x: 285, startPoint y: 231, endPoint x: 252, endPoint y: 231, distance: 32.9
click at [252, 231] on input "Nuitées - 110 -MH 6 pers climatisé TV wifi lave linge au calme - [PERSON_NAME]" at bounding box center [275, 231] width 91 height 8
type input "Nuitées - Marcilly"
click at [234, 169] on span "Camping les Fontaines, [GEOGRAPHIC_DATA]" at bounding box center [266, 168] width 92 height 5
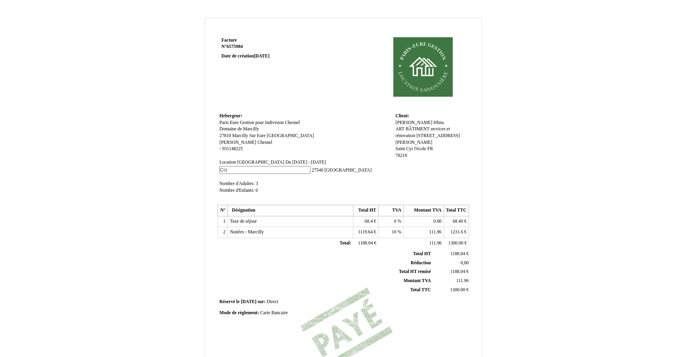
type input "C"
click at [325, 170] on span "[GEOGRAPHIC_DATA]" at bounding box center [348, 170] width 47 height 5
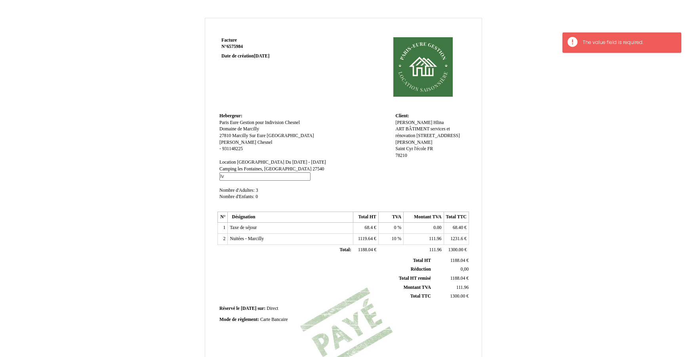
type input "I"
click at [288, 183] on td "Hebergeur: Hebergeur: [GEOGRAPHIC_DATA] [GEOGRAPHIC_DATA] Gestion pour Indivisi…" at bounding box center [306, 160] width 176 height 98
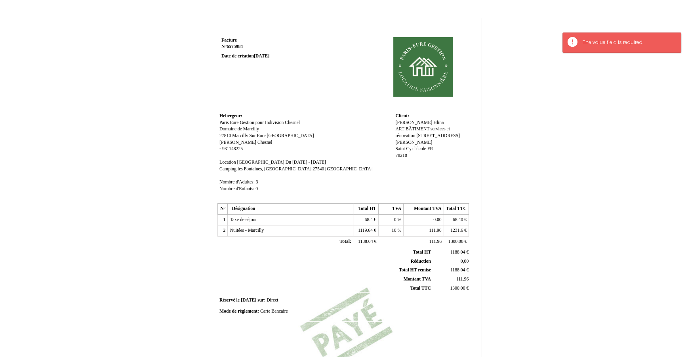
click at [250, 130] on span "Domaine de Marcilly" at bounding box center [240, 128] width 40 height 5
drag, startPoint x: 271, startPoint y: 130, endPoint x: 201, endPoint y: 129, distance: 69.4
click at [201, 129] on div "Facture Facture N° 6575984 6575984 Date de création [DATE] Hebergeur: [GEOGRAPH…" at bounding box center [344, 248] width 464 height 460
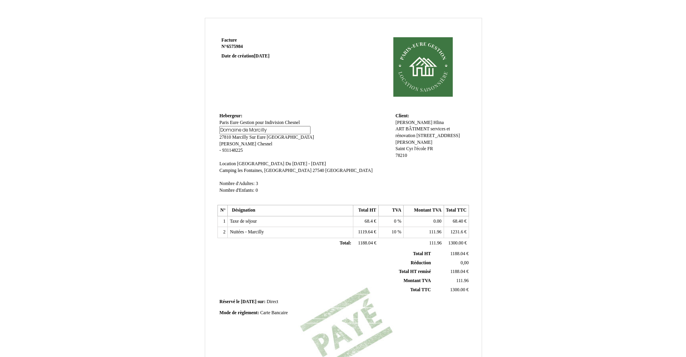
click at [231, 170] on span "Camping les Fontaines, [GEOGRAPHIC_DATA]" at bounding box center [266, 170] width 92 height 5
drag, startPoint x: 276, startPoint y: 168, endPoint x: 192, endPoint y: 161, distance: 83.9
click at [193, 162] on div "Facture Facture N° 6575984 6575984 Date de création 26 August 2025 Hebergeur: H…" at bounding box center [344, 248] width 464 height 460
paste input "Domaine de Marcill"
type input "Domaine de Marcilly"
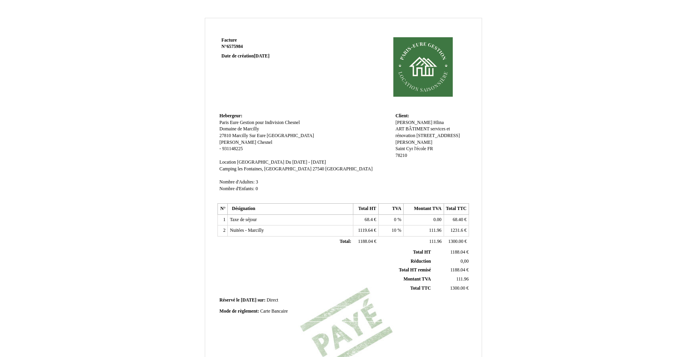
click at [290, 169] on span "Camping les Fontaines, Rue d'Ezy Camping les Fontaines, Rue d'Ezy 27540 27540 I…" at bounding box center [296, 168] width 153 height 5
click at [252, 135] on span "Marcilly Sur Eure" at bounding box center [248, 135] width 33 height 5
drag, startPoint x: 274, startPoint y: 136, endPoint x: 222, endPoint y: 130, distance: 52.3
click at [223, 130] on td "Hebergeur: Hebergeur: Paris Eure Gestion pour Indivision Chesnel Paris Eure Ges…" at bounding box center [306, 157] width 176 height 92
click at [287, 170] on span "[GEOGRAPHIC_DATA]" at bounding box center [296, 170] width 47 height 5
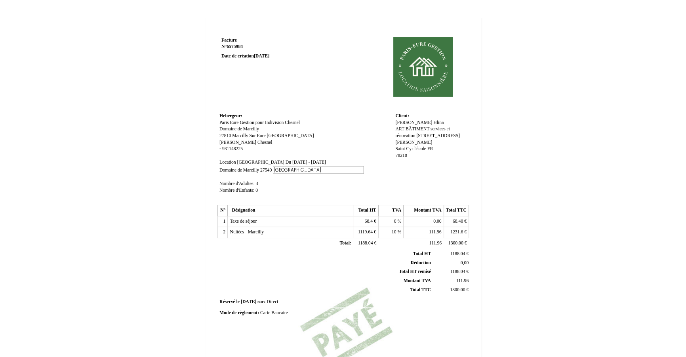
drag, startPoint x: 311, startPoint y: 170, endPoint x: 247, endPoint y: 169, distance: 64.2
click at [247, 169] on span "Domaine de Marcilly Domaine de Marcilly 27540 27540 Ivry-la-Bataille Ivry-la-Ba…" at bounding box center [292, 170] width 145 height 5
paste input "Marcilly Sur Eur"
type input "Marcilly Sur Eure"
click at [268, 170] on span "27540" at bounding box center [265, 170] width 11 height 5
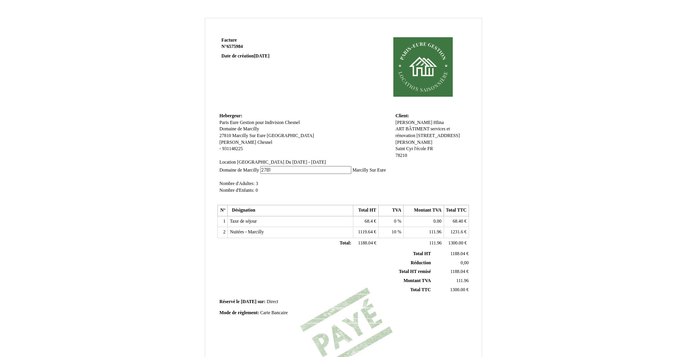
type input "27810"
click at [447, 172] on td "Client: Client: Monika Monika Hlina Hlina ART BÂTIMENT services et rénovation 1…" at bounding box center [431, 157] width 75 height 92
click at [261, 55] on span "26 August 2025" at bounding box center [261, 56] width 15 height 5
click at [258, 55] on span "26 August 2025" at bounding box center [261, 56] width 15 height 5
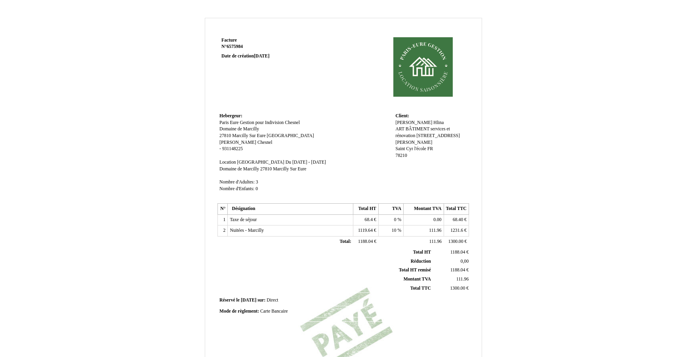
click at [270, 57] on span "26 August 2025" at bounding box center [261, 56] width 15 height 5
click at [270, 55] on span "26 August 2025" at bounding box center [261, 56] width 15 height 5
click at [238, 55] on strong "Date de création 26 August 2025" at bounding box center [246, 56] width 48 height 5
click at [223, 55] on strong "Date de création 26 August 2025" at bounding box center [246, 56] width 48 height 5
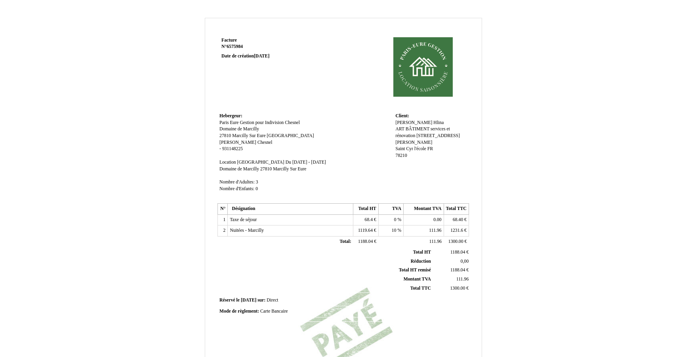
click at [233, 46] on span "6575984" at bounding box center [235, 46] width 16 height 5
click at [288, 71] on td "Facture Facture N° 6575984 6575984 Date de création 26 August 2025" at bounding box center [268, 73] width 101 height 76
click at [270, 54] on span "26 August 2025" at bounding box center [261, 56] width 15 height 5
click at [413, 68] on img at bounding box center [423, 66] width 88 height 59
click at [428, 64] on img at bounding box center [423, 66] width 88 height 59
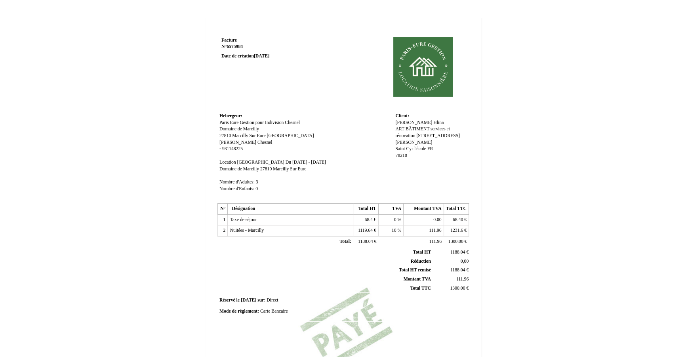
click at [428, 64] on img at bounding box center [423, 66] width 88 height 59
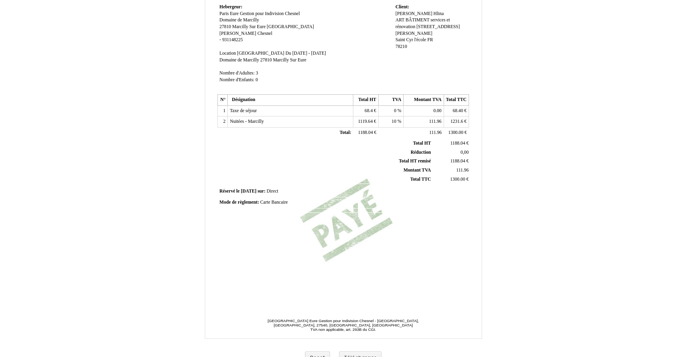
scroll to position [121, 0]
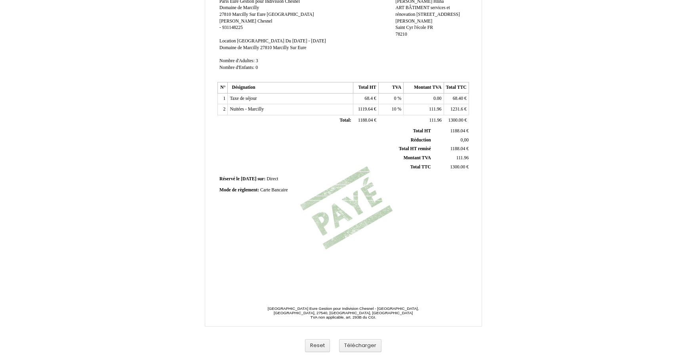
click at [359, 309] on span "Paris Eure Gestion pour Indivision Chesnel - Camping les Fontaines, Rue d'Ezy, …" at bounding box center [343, 310] width 151 height 9
click at [464, 296] on div "Facture Facture N° 6575984 6575984 Date de création 26 August 2025 Hebergeur: H…" at bounding box center [343, 120] width 277 height 412
click at [335, 317] on span "TVA non applicable, art. 293B du CGI." at bounding box center [343, 317] width 66 height 4
drag, startPoint x: 366, startPoint y: 317, endPoint x: 292, endPoint y: 312, distance: 73.9
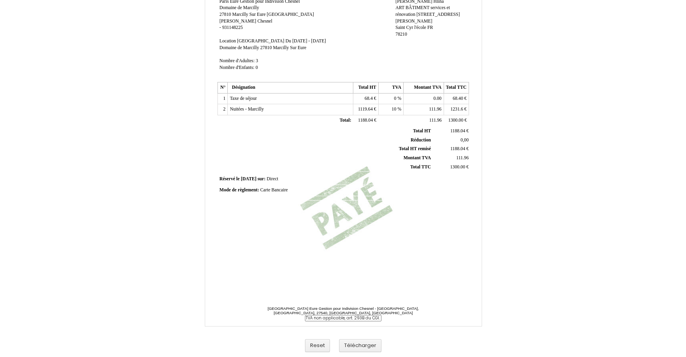
click at [292, 312] on span "Paris Eure Gestion pour Indivision Chesnel - Camping les Fontaines, Rue d'Ezy, …" at bounding box center [343, 316] width 155 height 20
click at [335, 317] on input "TVA non applicable, art. 293B du CGI." at bounding box center [343, 318] width 76 height 6
drag, startPoint x: 350, startPoint y: 317, endPoint x: 408, endPoint y: 319, distance: 57.9
click at [408, 319] on span "Paris Eure Gestion pour Indivision Chesnel - Camping les Fontaines, Rue d'Ezy, …" at bounding box center [343, 316] width 155 height 20
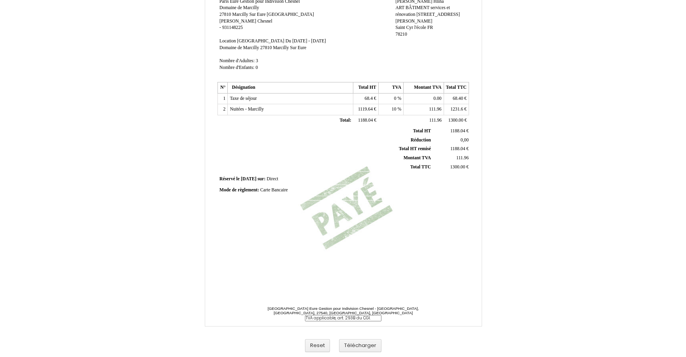
type input "TVA applicable,"
click at [430, 322] on section "Paris Eure Gestion pour Indivision Chesnel - Camping les Fontaines, Rue d'Ezy, …" at bounding box center [343, 313] width 277 height 26
click at [350, 311] on span "Paris Eure Gestion pour Indivision Chesnel - Camping les Fontaines, Rue d'Ezy, …" at bounding box center [343, 310] width 151 height 9
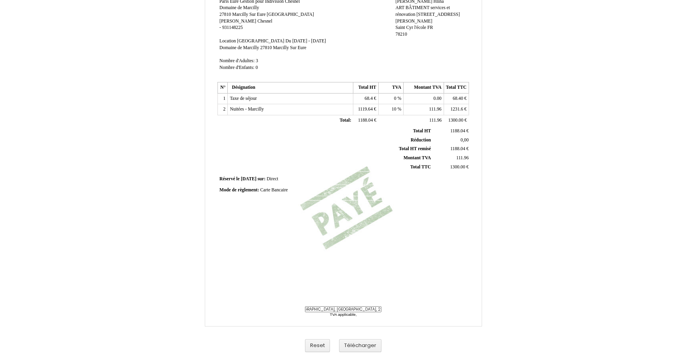
drag, startPoint x: 365, startPoint y: 308, endPoint x: 350, endPoint y: 312, distance: 15.9
click at [350, 312] on span "Paris Eure Gestion pour Indivision Chesnel - Camping les Fontaines, Rue d'Ezy, …" at bounding box center [343, 316] width 155 height 20
click at [350, 311] on input "Paris Eure Gestion pour Indivision Chesnel - Camping les Fontaines, Rue d'Ezy, …" at bounding box center [343, 309] width 76 height 6
click at [344, 308] on input "Paris Eure Gestion pour Indivision Chesnel - Camping les Fontaines, Rue d'Ezy, …" at bounding box center [343, 309] width 76 height 6
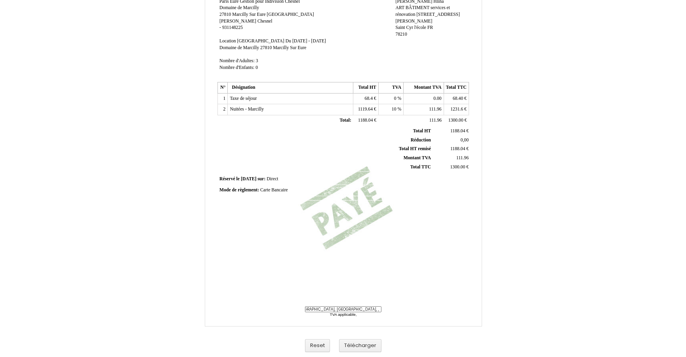
scroll to position [0, 146]
drag, startPoint x: 364, startPoint y: 309, endPoint x: 379, endPoint y: 308, distance: 15.1
click at [379, 309] on span "Paris Eure Gestion pour Indivision Chesnel - Camping les Fontaines, Rue d'Ezy, …" at bounding box center [343, 316] width 155 height 20
type input "Paris Eure Gestion pour Indivision Chesnel -"
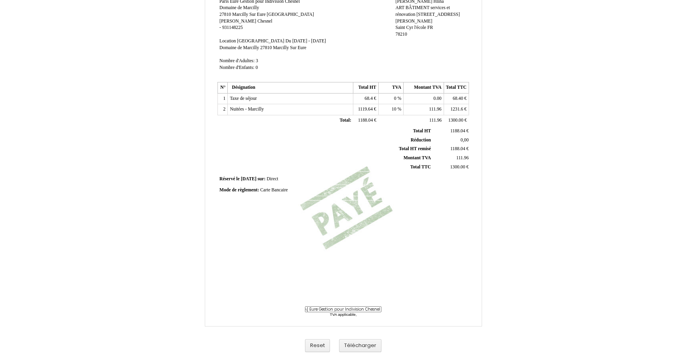
click at [405, 301] on section "Paris Eure Gestion pour Indivision Chesnel - Camping les Fontaines, Rue d'Ezy, …" at bounding box center [343, 313] width 277 height 26
click at [524, 275] on div "Facture Facture N° 6575984 6575984 Date de création 26 August 2025 Hebergeur: H…" at bounding box center [344, 127] width 464 height 460
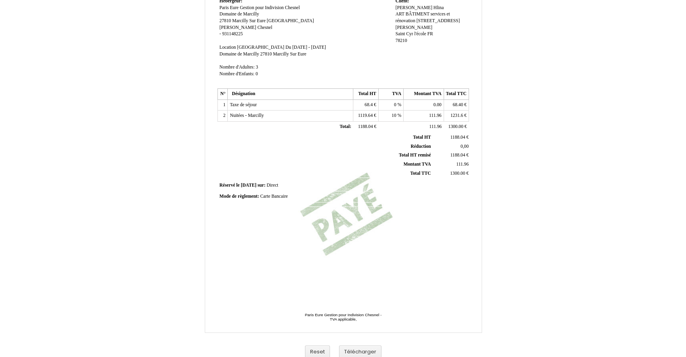
scroll to position [121, 0]
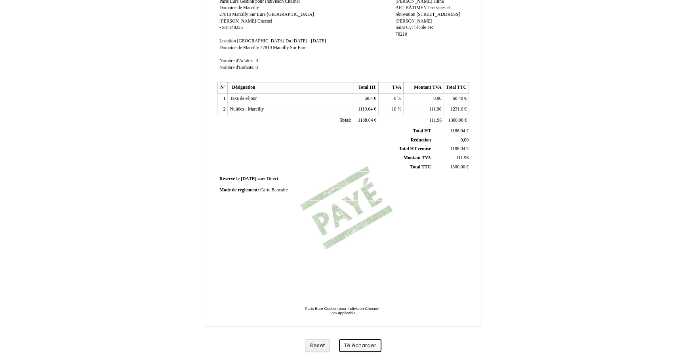
click at [357, 344] on button "Télécharger" at bounding box center [360, 345] width 42 height 13
click at [364, 344] on button "Télécharger" at bounding box center [360, 345] width 42 height 13
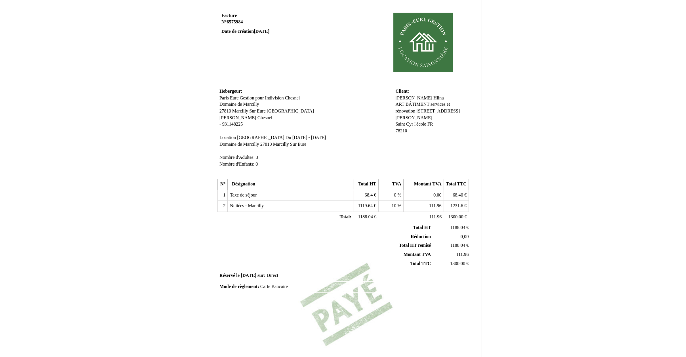
scroll to position [0, 0]
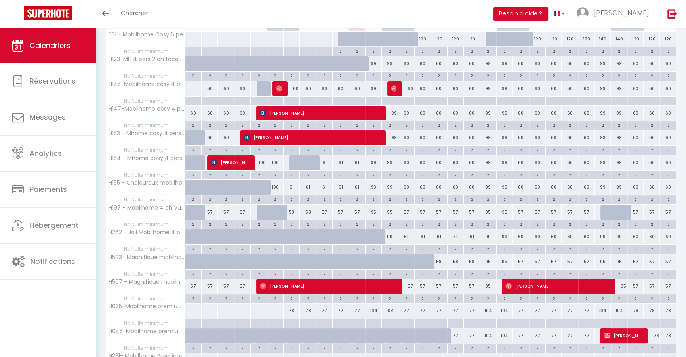
scroll to position [138, 0]
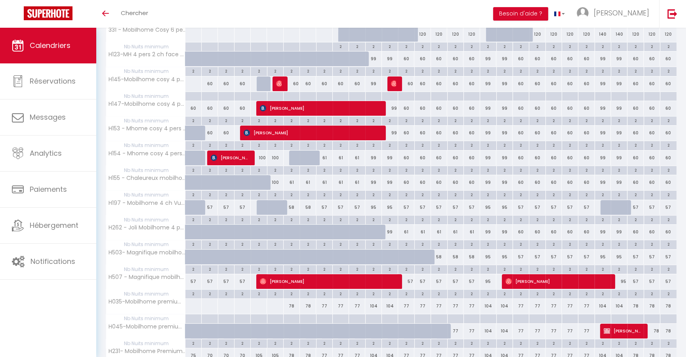
click at [441, 260] on div "58" at bounding box center [439, 257] width 16 height 15
type input "58"
type input "Mar 16 Septembre 2025"
type input "Mer 17 Septembre 2025"
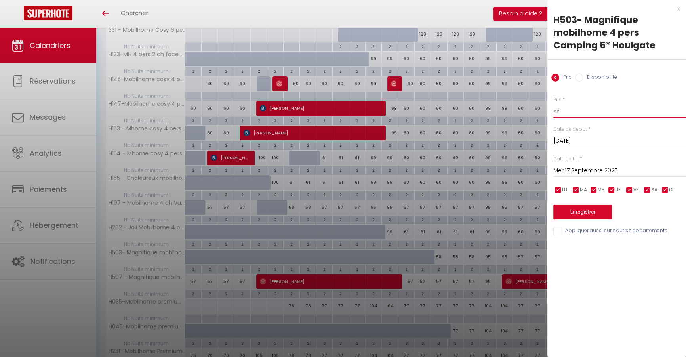
drag, startPoint x: 565, startPoint y: 111, endPoint x: 533, endPoint y: 113, distance: 32.5
click at [533, 113] on body "🟢 Des questions ou besoin d'assistance pour la migration AirBnB? Connectez-vous…" at bounding box center [343, 197] width 686 height 616
type input "57"
click at [608, 170] on input "Mer 17 Septembre 2025" at bounding box center [620, 171] width 133 height 10
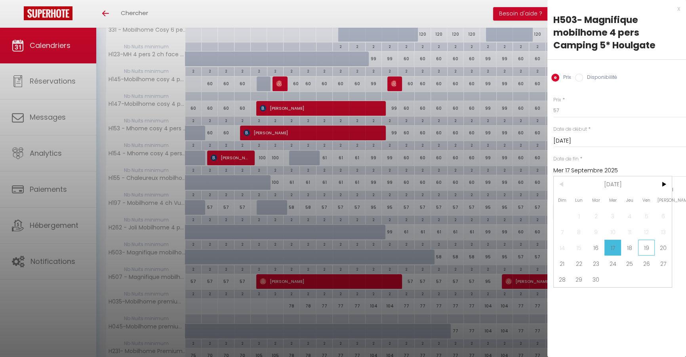
click at [648, 247] on span "19" at bounding box center [646, 248] width 17 height 16
type input "Ven 19 Septembre 2025"
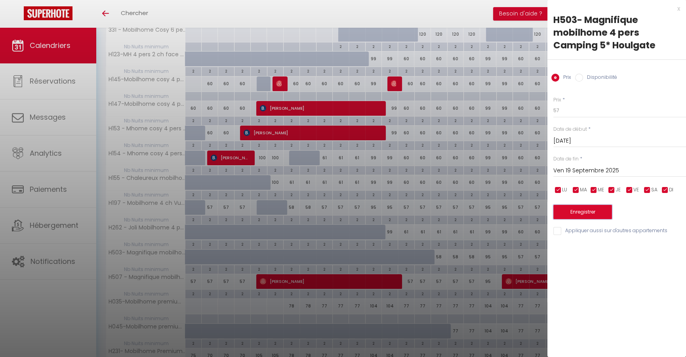
click at [599, 210] on button "Enregistrer" at bounding box center [583, 212] width 59 height 14
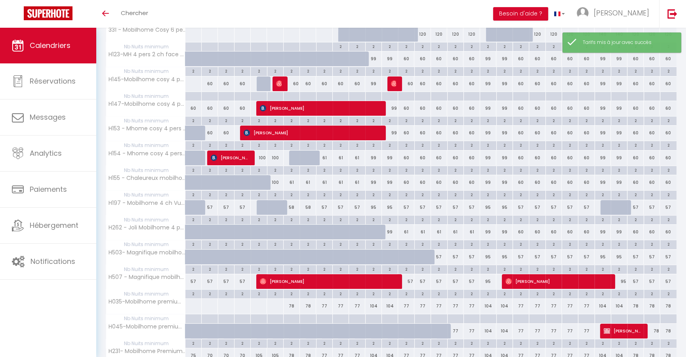
scroll to position [0, 0]
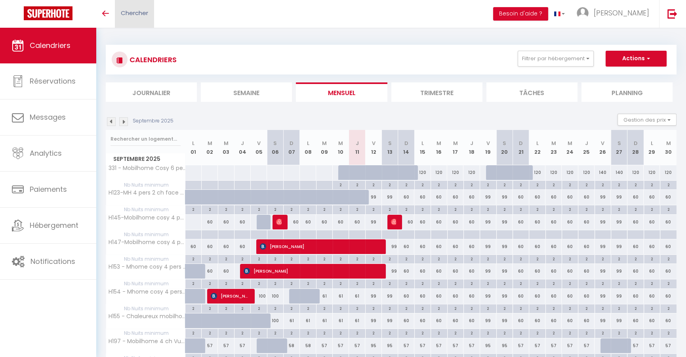
click at [152, 15] on link "Chercher" at bounding box center [134, 14] width 39 height 28
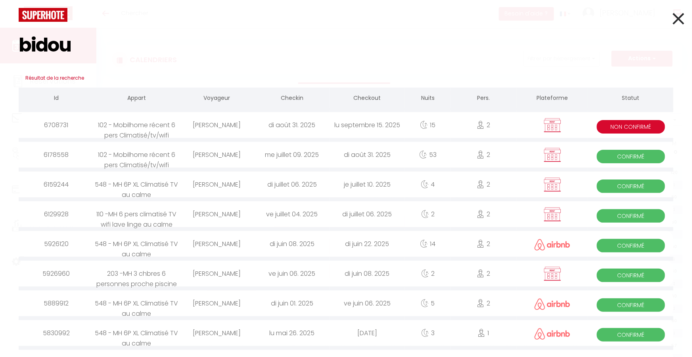
type input "bidou"
click at [405, 124] on div "15" at bounding box center [428, 125] width 46 height 26
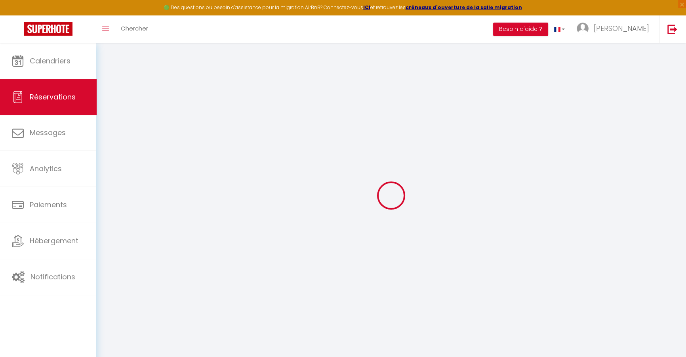
type input "Celine"
type input "Brouard"
type input "bidou171211@gmail.com"
type input "+33686089226"
select select "FR"
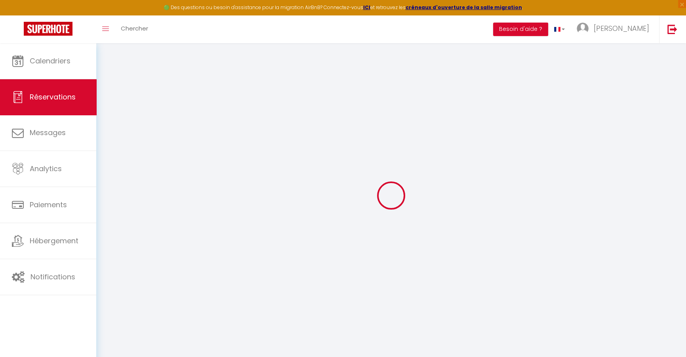
select select "71614"
select select "2"
type input "Dim 31 Août 2025"
select select
type input "Lun 15 Septembre 2025"
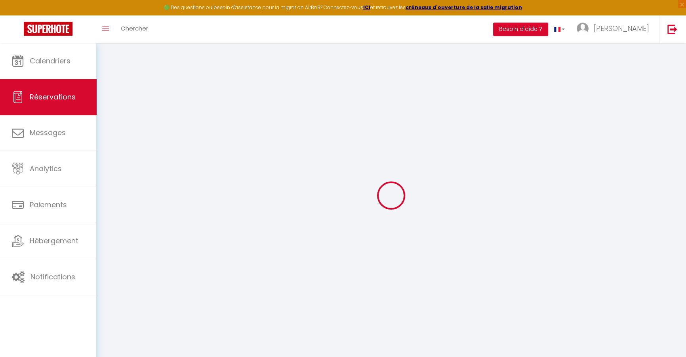
select select
type input "2"
type input "3"
select select "10"
select select
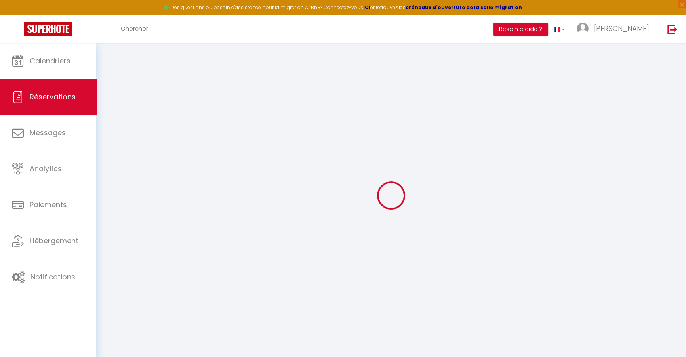
type input "375"
checkbox input "false"
type input "375"
type input "0"
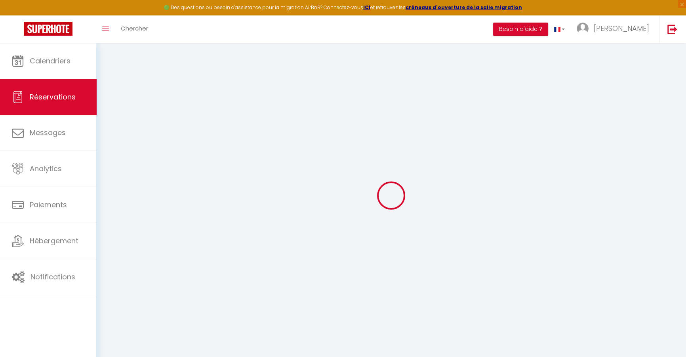
type input "0"
select select
select select "15"
checkbox input "false"
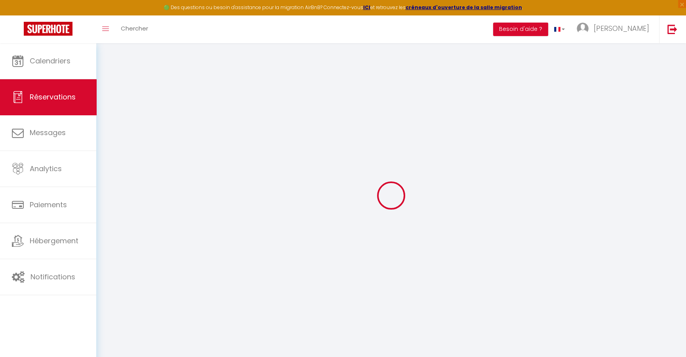
select select
checkbox input "false"
select select
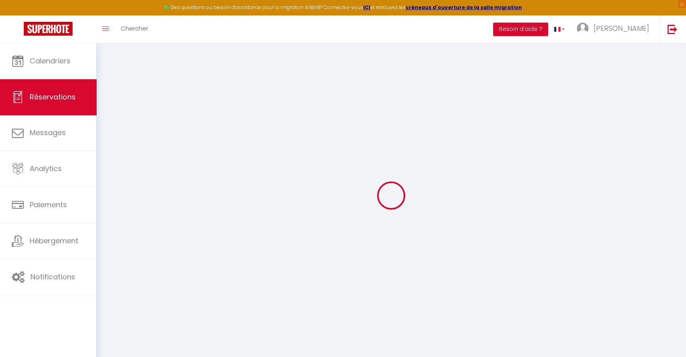
checkbox input "false"
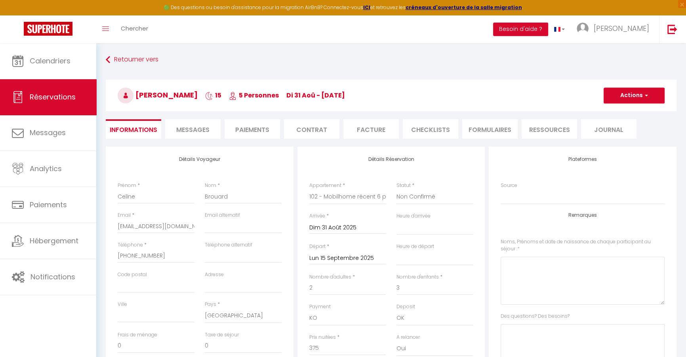
select select
checkbox input "false"
select select "15:00"
select select "10:00"
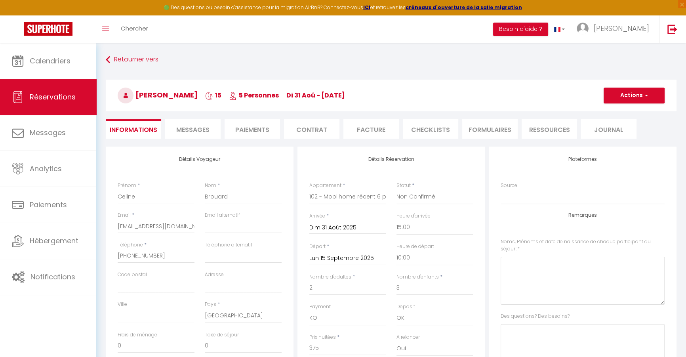
click at [377, 131] on li "Facture" at bounding box center [371, 128] width 55 height 19
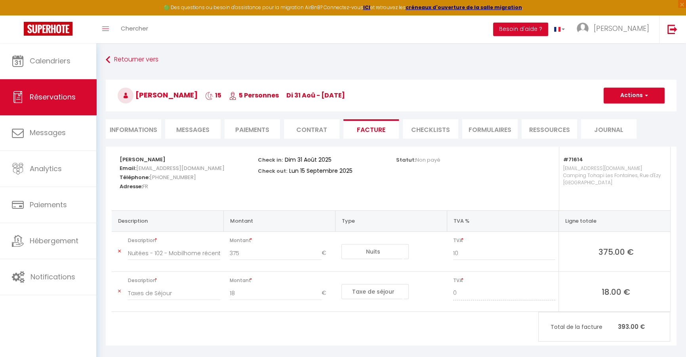
click at [303, 127] on li "Contrat" at bounding box center [311, 128] width 55 height 19
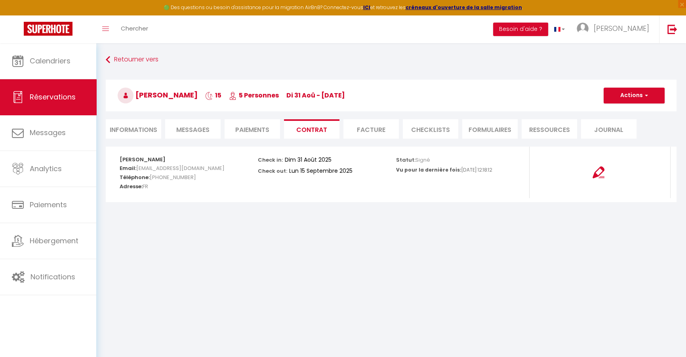
click at [258, 136] on li "Paiements" at bounding box center [252, 128] width 55 height 19
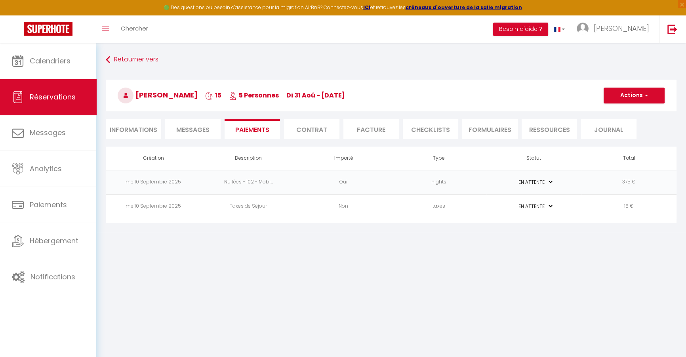
click at [195, 132] on span "Messages" at bounding box center [192, 129] width 33 height 9
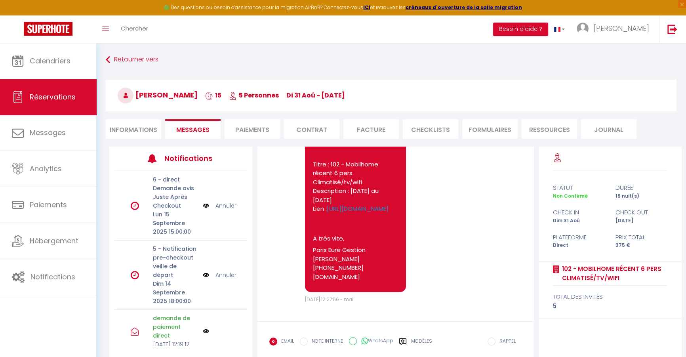
scroll to position [316, 0]
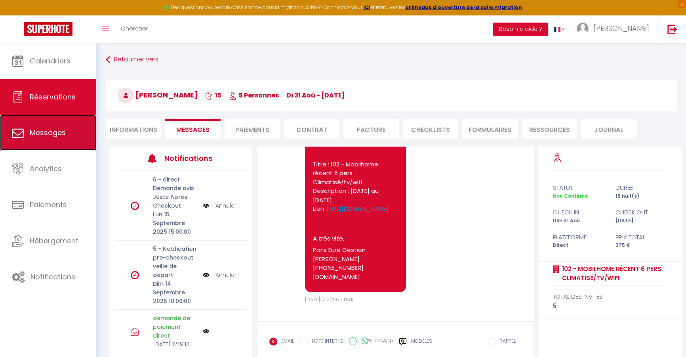
click at [76, 133] on link "Messages" at bounding box center [48, 133] width 96 height 36
select select "message"
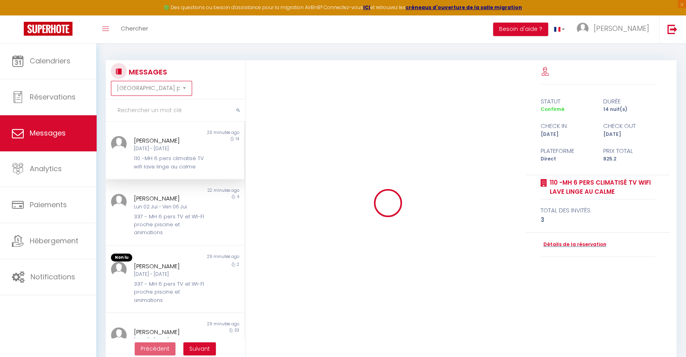
click at [151, 87] on select "Trier par date de réservation Trier par date de message" at bounding box center [151, 88] width 81 height 15
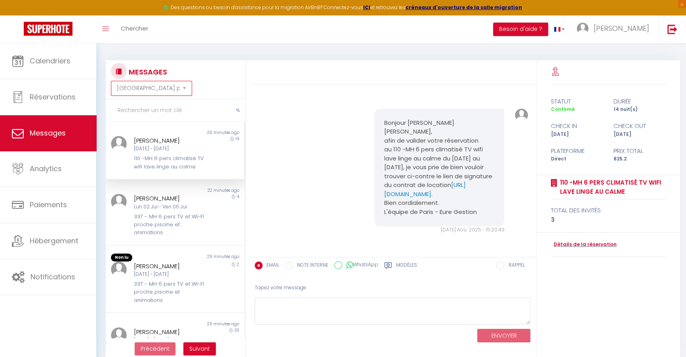
click at [151, 87] on select "Trier par date de réservation Trier par date de message" at bounding box center [151, 88] width 81 height 15
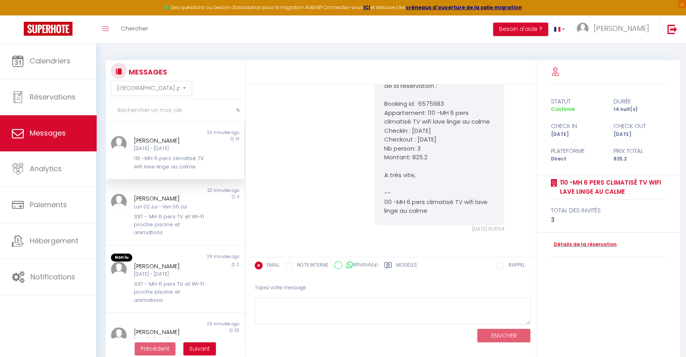
click at [169, 114] on input "text" at bounding box center [176, 110] width 140 height 22
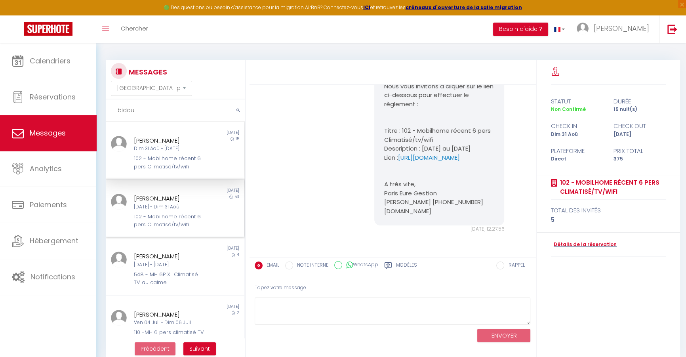
type input "bidou"
click at [205, 210] on div "Celine Brouard Mer 09 Juil - Dim 31 Aoû 102 - Mobilhome récent 6 pers Climatisé…" at bounding box center [169, 211] width 81 height 35
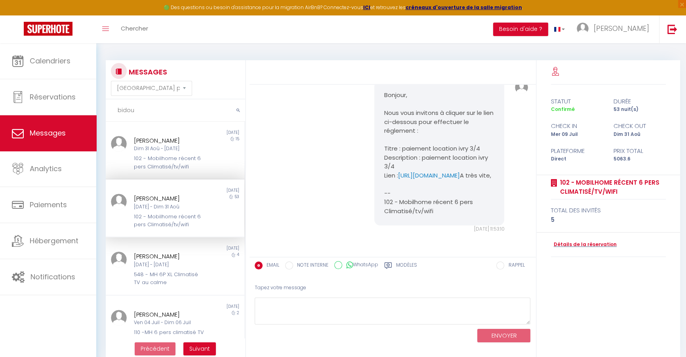
scroll to position [9530, 0]
click at [63, 29] on img at bounding box center [48, 29] width 49 height 14
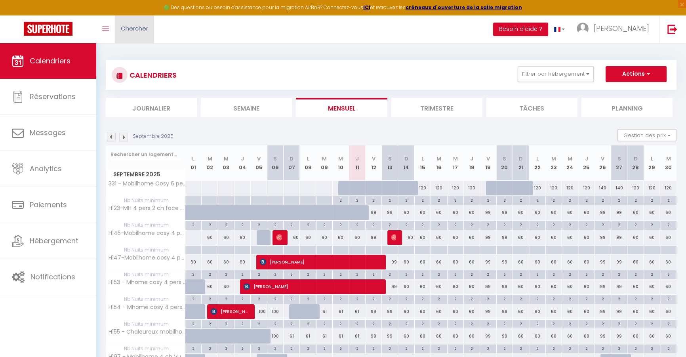
click at [132, 25] on span "Chercher" at bounding box center [134, 28] width 27 height 8
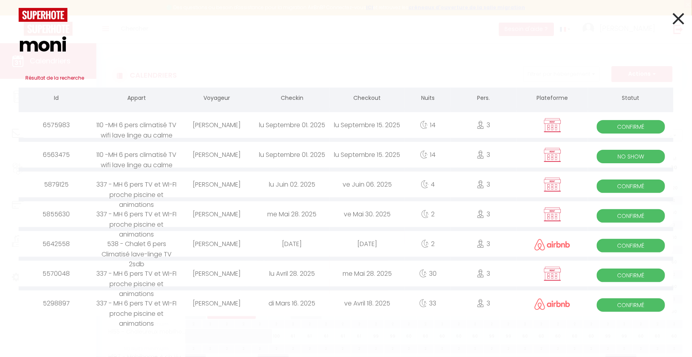
type input "moni"
click at [262, 270] on div "lu Avril 28. 2025" at bounding box center [291, 274] width 75 height 26
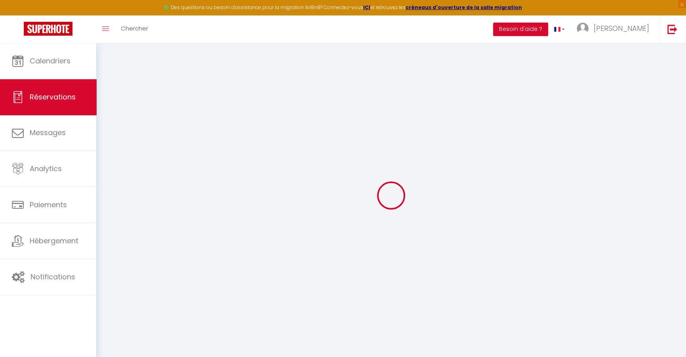
select select
checkbox input "false"
select select
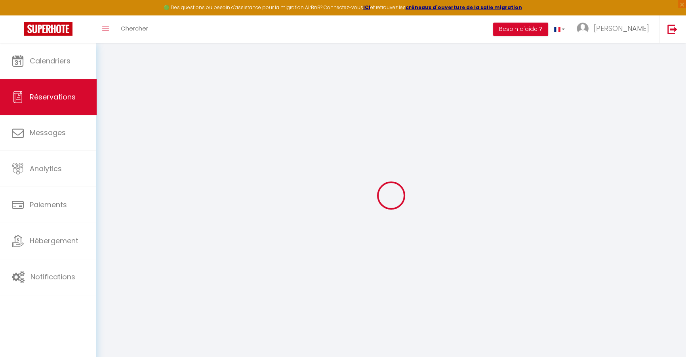
checkbox input "false"
select select
checkbox input "false"
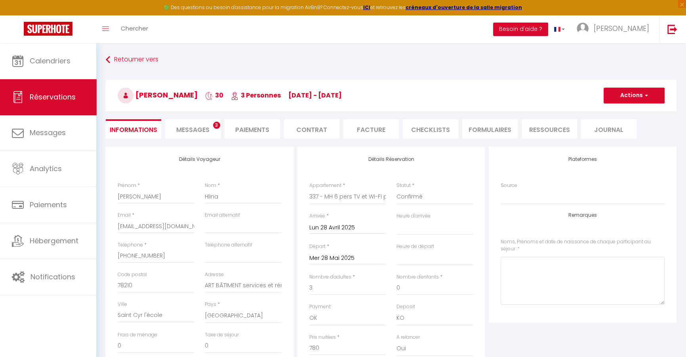
type input "54"
select select
checkbox input "false"
select select
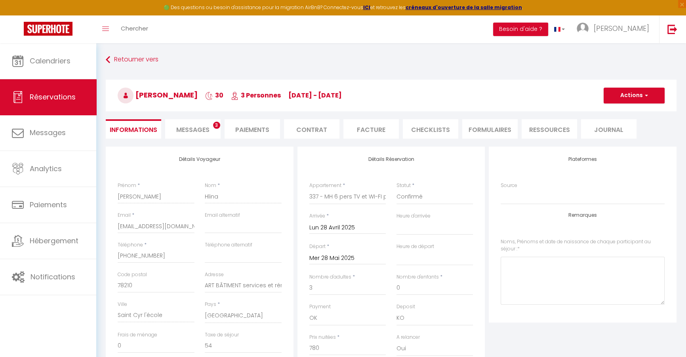
select select
click at [149, 25] on link "Chercher" at bounding box center [134, 29] width 39 height 28
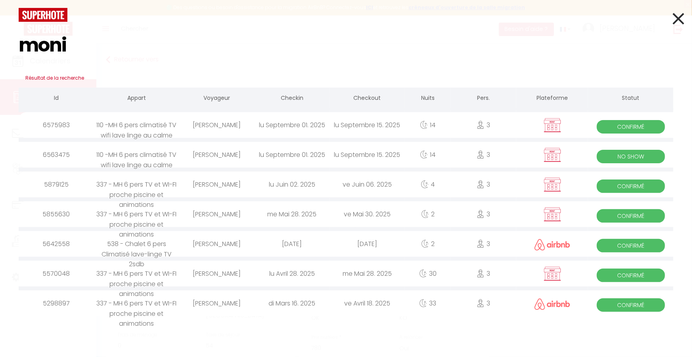
type input "moni"
click at [293, 129] on div "lu Septembre 01. 2025" at bounding box center [291, 125] width 75 height 26
select select
checkbox input "false"
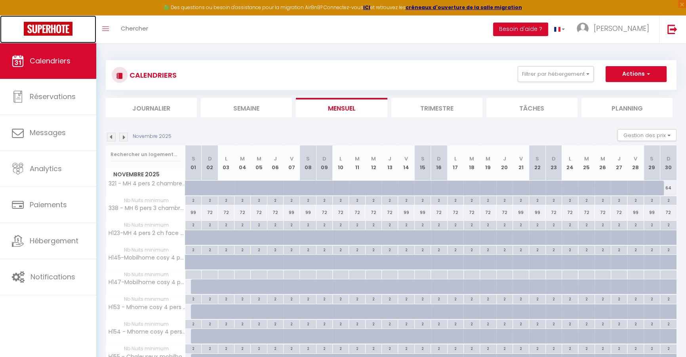
click at [59, 24] on img at bounding box center [48, 29] width 49 height 14
click at [141, 35] on link "Chercher" at bounding box center [134, 29] width 39 height 28
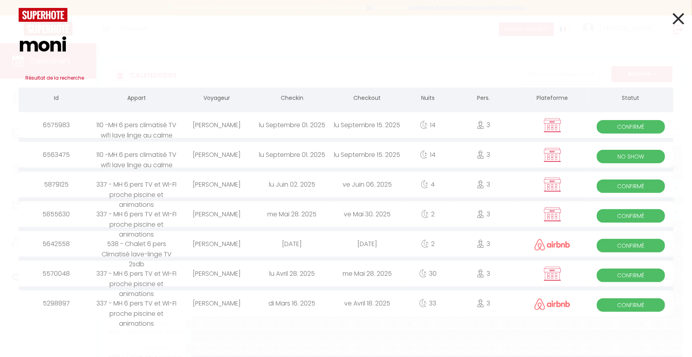
type input "moni"
click at [258, 124] on div "lu Septembre 01. 2025" at bounding box center [291, 125] width 75 height 26
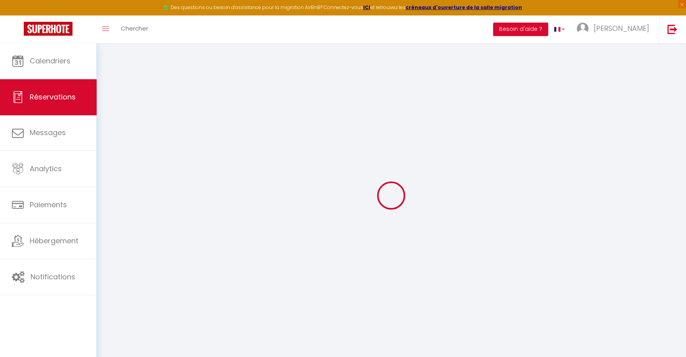
type input "[PERSON_NAME]"
type input "Hlina"
type input "dhlina@free.fr"
type input "+33615127795"
type input "78210"
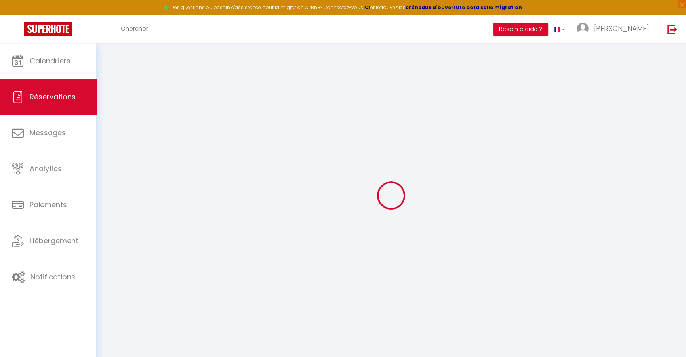
type input "ART BÂTIMENT services et rénovation [STREET_ADDRESS][PERSON_NAME]"
type input "Saint Cyr l'école"
select select "FR"
select select "62904"
select select "1"
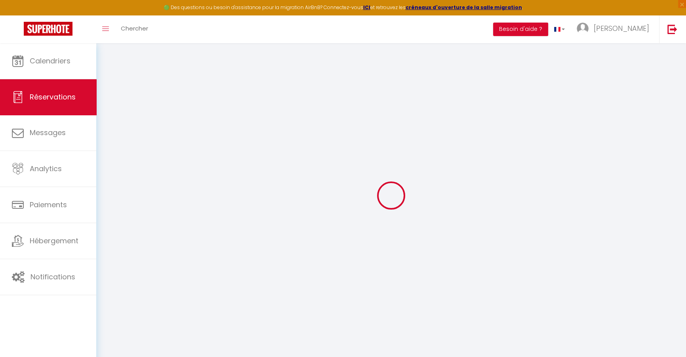
type input "Lun 01 Septembre 2025"
select select
type input "Lun 15 Septembre 2025"
select select
type input "3"
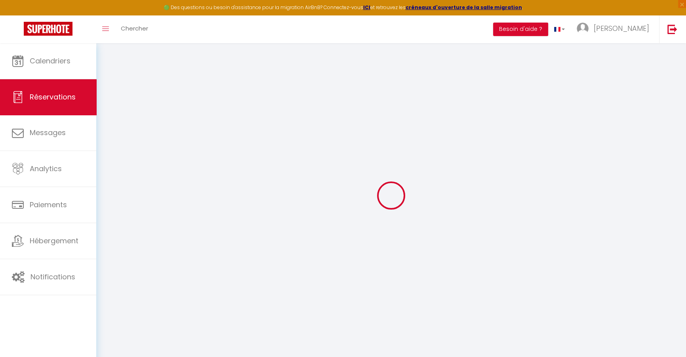
select select "12"
select select "15"
type input "800"
checkbox input "false"
type input "0"
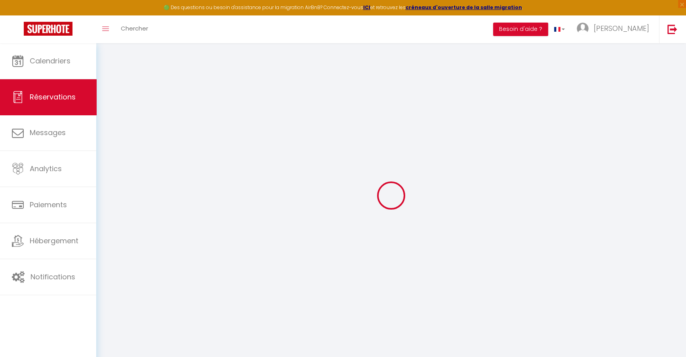
type input "0"
select select
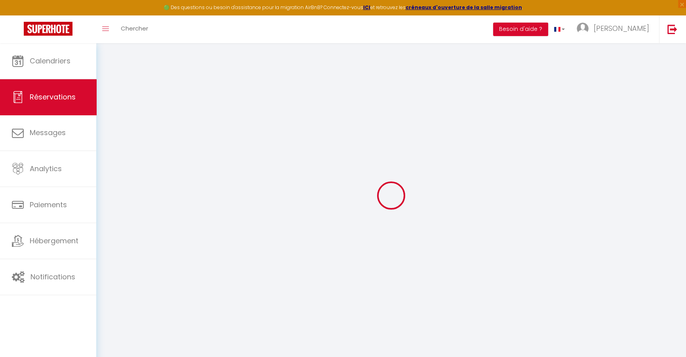
checkbox input "false"
select select
checkbox input "false"
select select
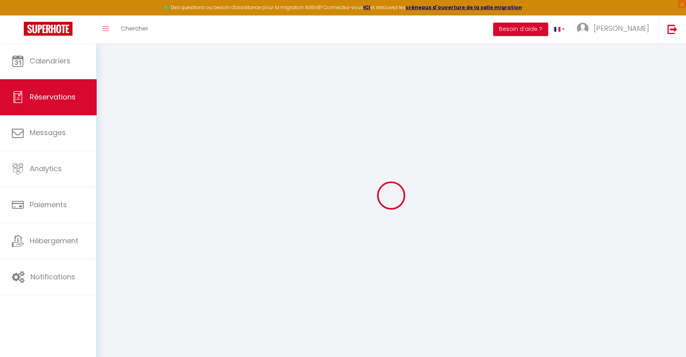
select select
checkbox input "false"
select select
checkbox input "false"
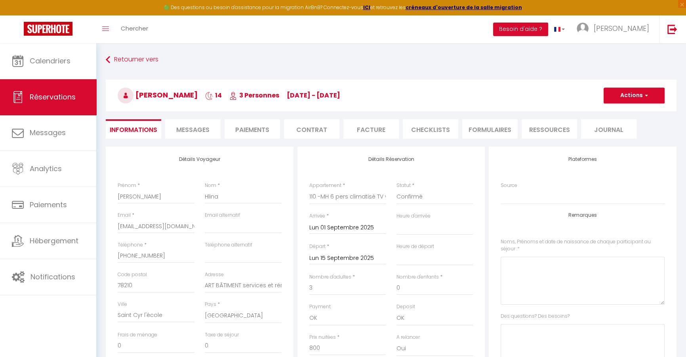
type input "25.2"
select select
checkbox input "false"
select select "15:00"
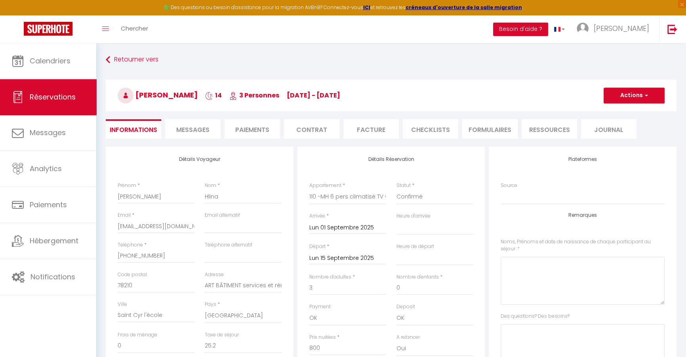
select select "10:00"
click at [365, 134] on li "Facture" at bounding box center [371, 128] width 55 height 19
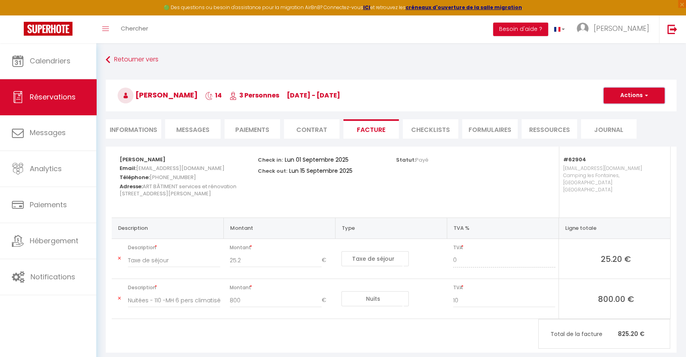
click at [615, 99] on button "Actions" at bounding box center [634, 96] width 61 height 16
click at [621, 121] on link "Aperçu et éditer" at bounding box center [628, 123] width 67 height 10
click at [631, 98] on button "Actions" at bounding box center [634, 96] width 61 height 16
click at [149, 133] on li "Informations" at bounding box center [133, 128] width 55 height 19
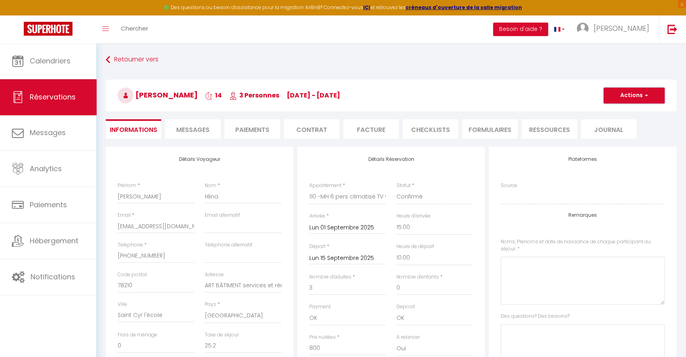
click at [636, 95] on button "Actions" at bounding box center [634, 96] width 61 height 16
click at [628, 110] on link "Enregistrer" at bounding box center [626, 113] width 63 height 10
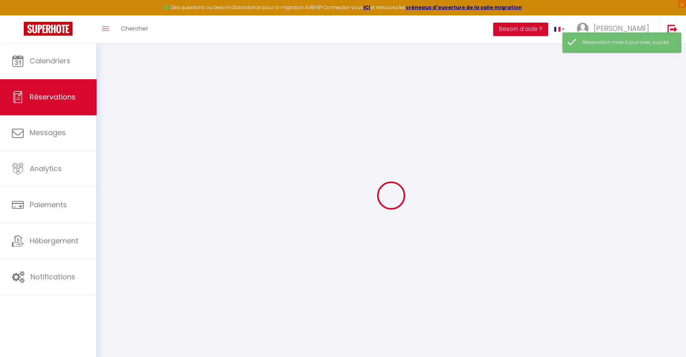
select select "all"
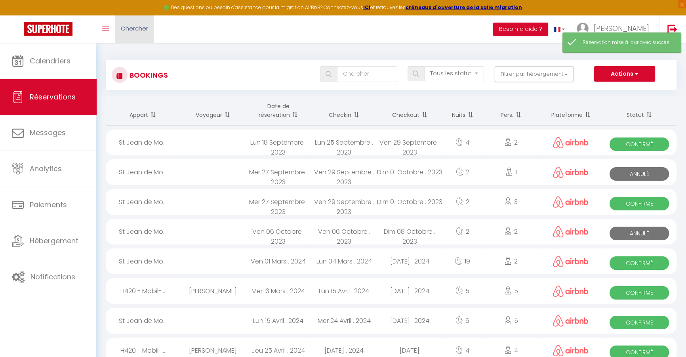
click at [141, 24] on span "Chercher" at bounding box center [134, 28] width 27 height 8
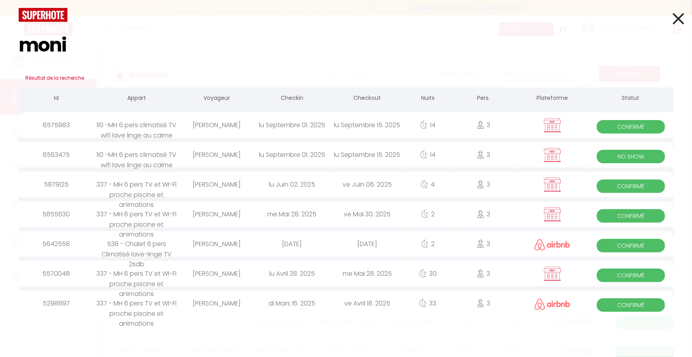
type input "moni"
click at [189, 124] on div "[PERSON_NAME]" at bounding box center [216, 125] width 75 height 26
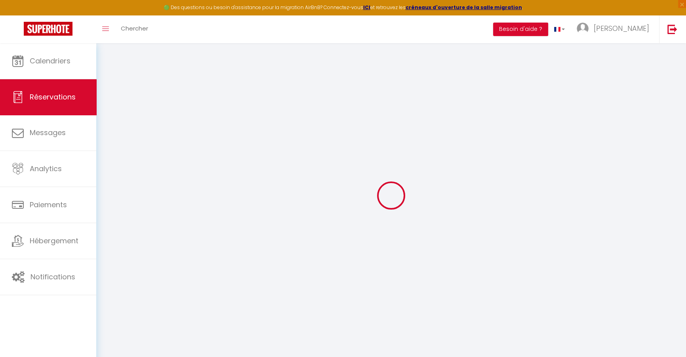
type input "[PERSON_NAME]"
type input "Hlina"
type input "[EMAIL_ADDRESS][DOMAIN_NAME]"
type input "[PHONE_NUMBER]"
type input "78210"
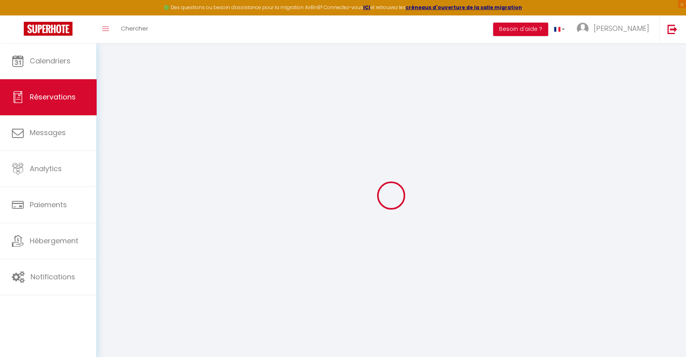
type input "ART BÂTIMENT services et rénovation [STREET_ADDRESS][PERSON_NAME]"
type input "Saint Cyr l'école"
select select "FR"
select select "62904"
select select "1"
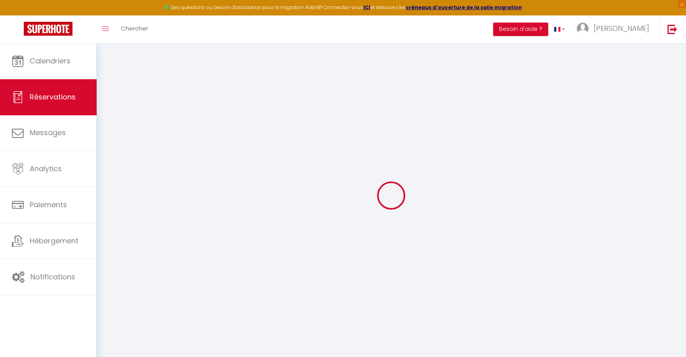
type input "Lun 01 Septembre 2025"
select select
type input "Lun 15 Septembre 2025"
select select
type input "3"
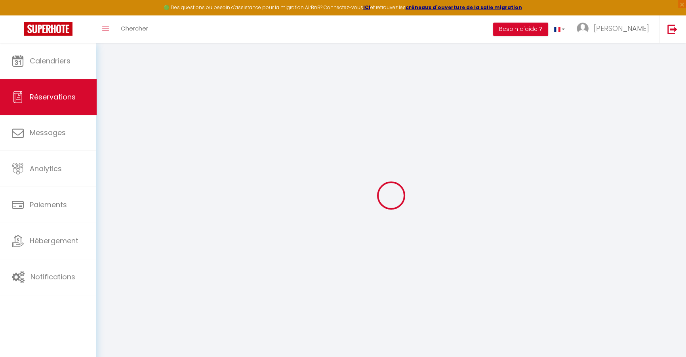
select select "12"
select select
type input "800"
checkbox input "false"
type input "0"
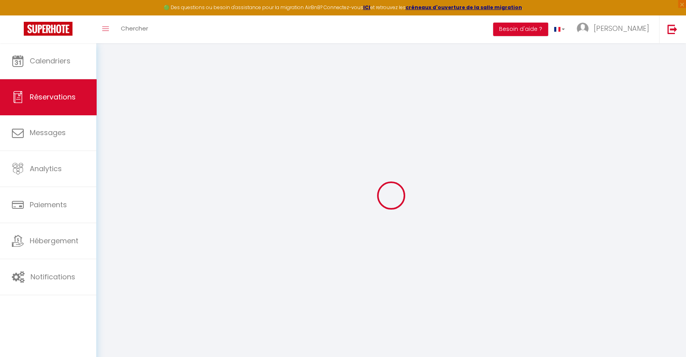
type input "0"
select select
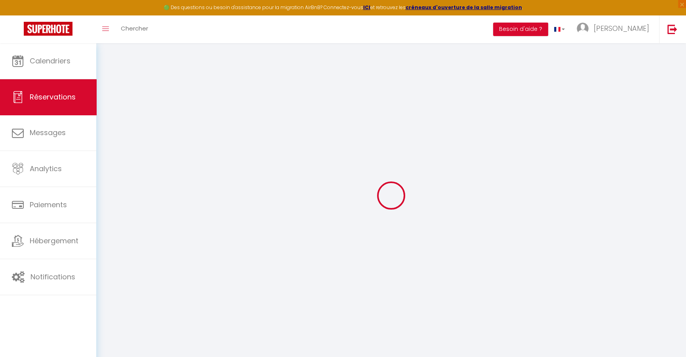
select select "15"
checkbox input "false"
select select
checkbox input "false"
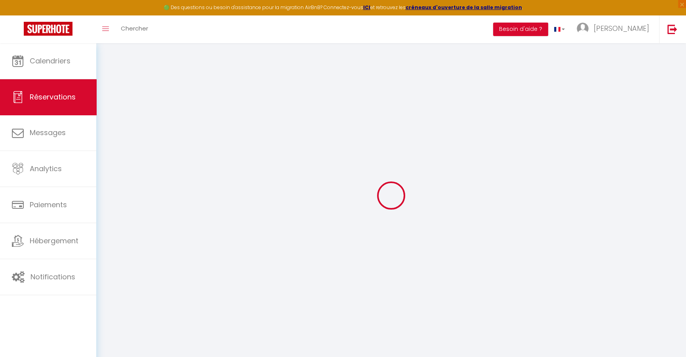
select select
checkbox input "false"
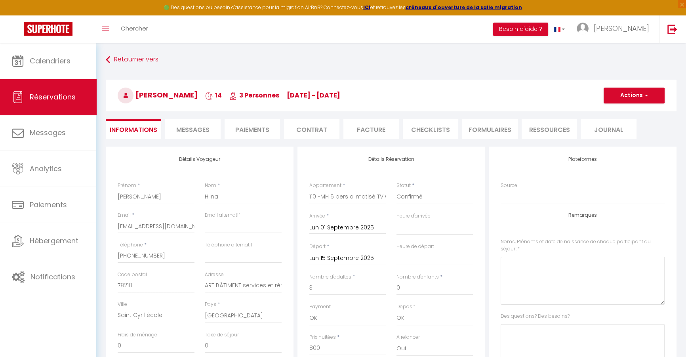
type input "25.2"
select select
checkbox input "false"
select select "15:00"
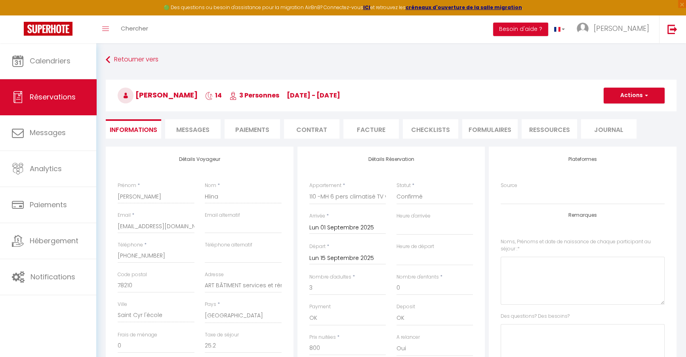
select select "10:00"
click at [619, 96] on button "Actions" at bounding box center [634, 96] width 61 height 16
click at [386, 126] on li "Facture" at bounding box center [371, 128] width 55 height 19
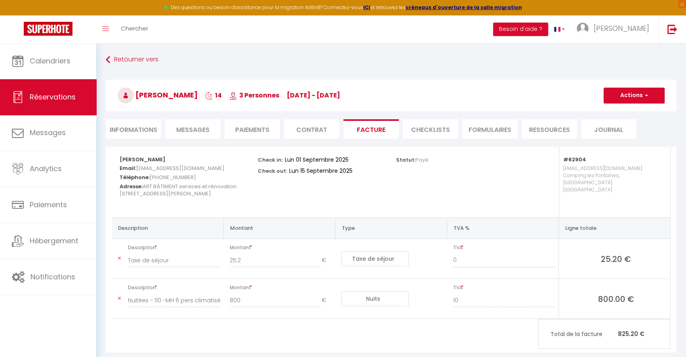
click at [642, 104] on h3 "Monika Hlina 14 3 Personnes lu 01 Sep - lu 15 Sep" at bounding box center [391, 96] width 571 height 32
click at [640, 95] on button "Actions" at bounding box center [634, 96] width 61 height 16
click at [631, 124] on link "Aperçu et éditer" at bounding box center [628, 123] width 67 height 10
click at [315, 135] on li "Contrat" at bounding box center [311, 128] width 55 height 19
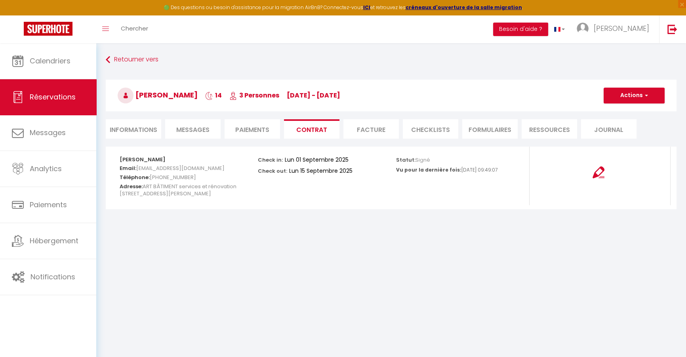
click at [134, 136] on li "Informations" at bounding box center [133, 128] width 55 height 19
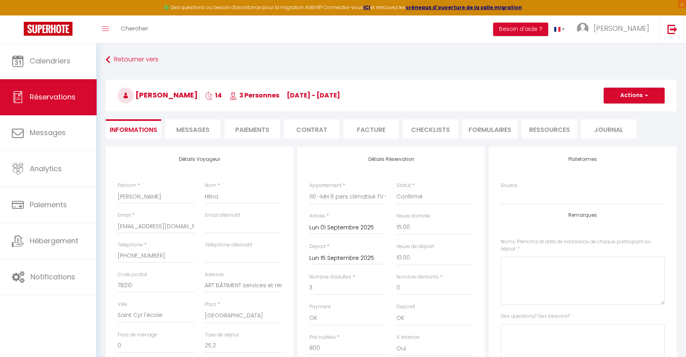
click at [258, 126] on li "Paiements" at bounding box center [252, 128] width 55 height 19
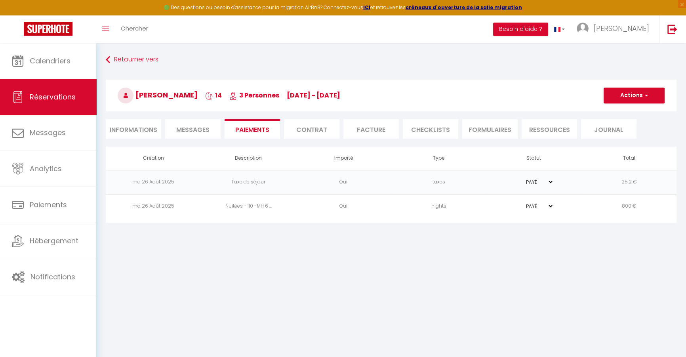
click at [210, 130] on span "Messages" at bounding box center [192, 129] width 33 height 9
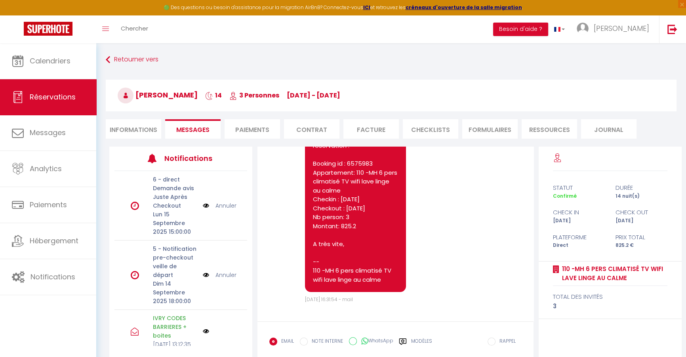
scroll to position [4055, 0]
click at [370, 141] on link "[URL][DOMAIN_NAME]" at bounding box center [341, 132] width 57 height 17
click at [369, 128] on li "Facture" at bounding box center [371, 128] width 55 height 19
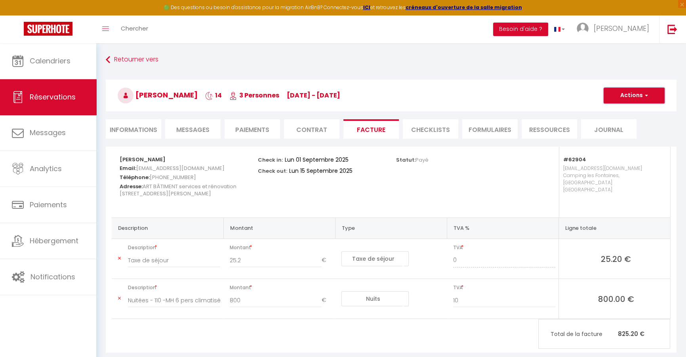
click at [644, 95] on span "button" at bounding box center [645, 95] width 5 height 7
click at [632, 122] on link "Aperçu et éditer" at bounding box center [628, 123] width 67 height 10
click at [625, 96] on button "Actions" at bounding box center [634, 96] width 61 height 16
click at [622, 122] on link "Aperçu et éditer" at bounding box center [628, 123] width 67 height 10
click at [648, 95] on button "Actions" at bounding box center [634, 96] width 61 height 16
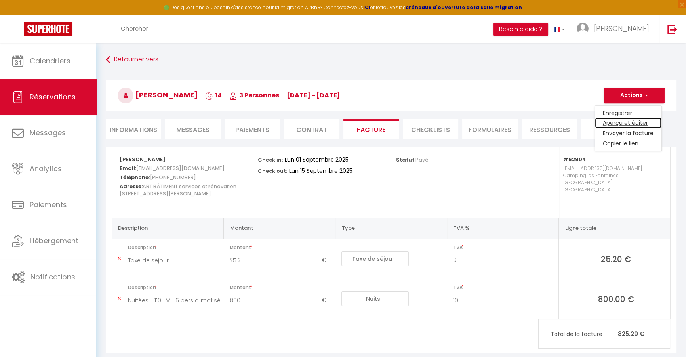
click at [628, 121] on link "Aperçu et éditer" at bounding box center [628, 123] width 67 height 10
click at [185, 126] on span "Messages" at bounding box center [192, 129] width 33 height 9
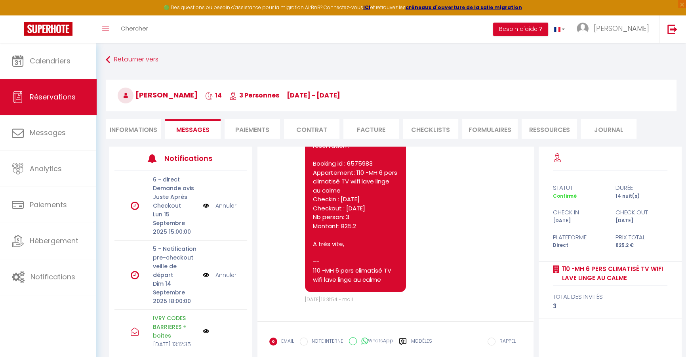
scroll to position [4065, 0]
click at [370, 141] on link "[URL][DOMAIN_NAME]" at bounding box center [341, 132] width 57 height 17
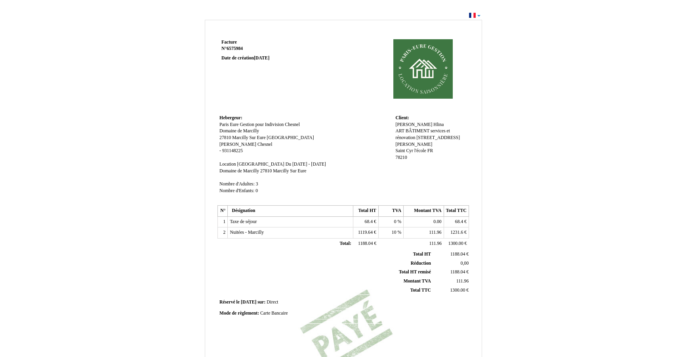
click at [274, 136] on span "[GEOGRAPHIC_DATA]" at bounding box center [290, 137] width 47 height 5
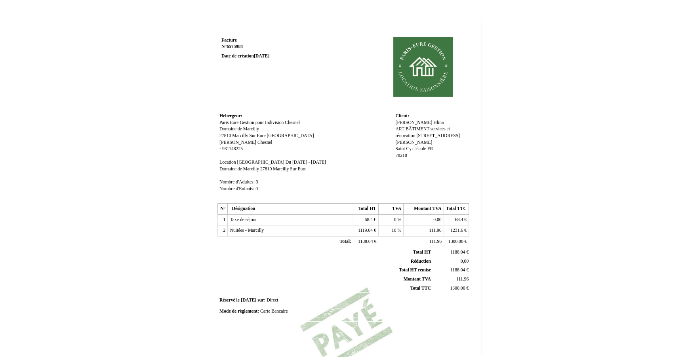
click at [258, 128] on span "Domaine de Marcilly" at bounding box center [240, 128] width 40 height 5
drag, startPoint x: 270, startPoint y: 129, endPoint x: 201, endPoint y: 126, distance: 69.0
click at [201, 127] on div "Facture Facture N° 6575984 6575984 Date de création [DATE] [GEOGRAPHIC_DATA]: […" at bounding box center [344, 248] width 464 height 460
type input "Camping les Fontaines, Rue d'Ezy"
click at [245, 139] on td "Hebergeur: [GEOGRAPHIC_DATA]: [GEOGRAPHIC_DATA] [GEOGRAPHIC_DATA] Gestion pour …" at bounding box center [306, 157] width 176 height 92
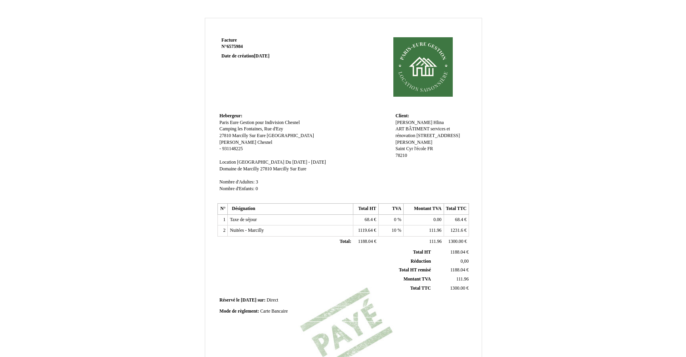
click at [248, 135] on span "Marcilly Sur Eure" at bounding box center [248, 135] width 33 height 5
type input "M"
type input "[GEOGRAPHIC_DATA]"
click at [227, 136] on span "27810" at bounding box center [225, 136] width 11 height 5
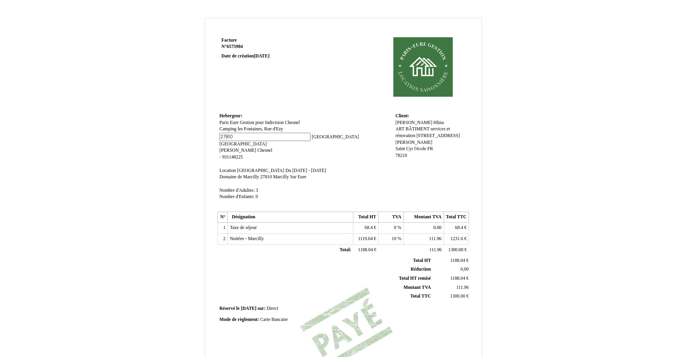
drag, startPoint x: 235, startPoint y: 139, endPoint x: 198, endPoint y: 135, distance: 37.1
click at [198, 135] on div "Facture Facture N° 6575984 6575984 Date de création [DATE] [GEOGRAPHIC_DATA]: […" at bounding box center [344, 248] width 464 height 460
type input "27540"
click at [372, 174] on td "Hebergeur: [GEOGRAPHIC_DATA]: [GEOGRAPHIC_DATA] [GEOGRAPHIC_DATA] Gestion pour …" at bounding box center [306, 160] width 176 height 98
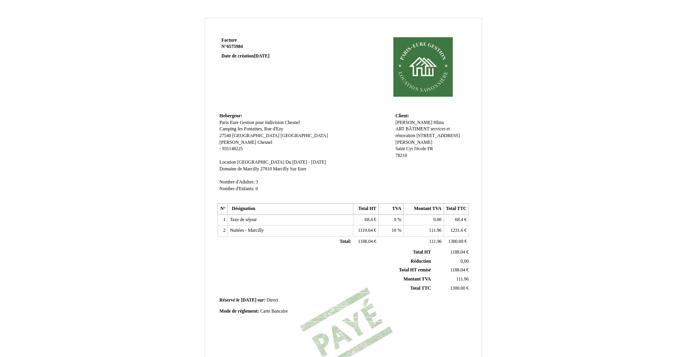
click at [290, 161] on span "Du [DATE] - [DATE]" at bounding box center [306, 162] width 40 height 5
drag, startPoint x: 261, startPoint y: 164, endPoint x: 336, endPoint y: 167, distance: 75.8
click at [337, 168] on td "Hebergeur: [GEOGRAPHIC_DATA]: [GEOGRAPHIC_DATA] [GEOGRAPHIC_DATA] Gestion pour …" at bounding box center [306, 157] width 176 height 92
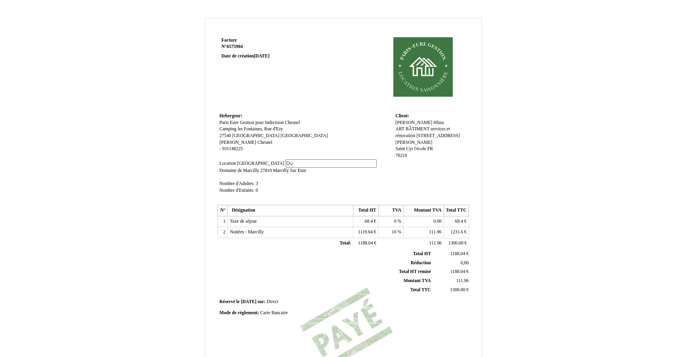
type input "D"
click at [249, 162] on span "Location [GEOGRAPHIC_DATA]" at bounding box center [252, 163] width 65 height 5
click at [286, 161] on span "Du [DATE] - [DATE]" at bounding box center [306, 162] width 40 height 5
drag, startPoint x: 262, startPoint y: 164, endPoint x: 334, endPoint y: 164, distance: 71.7
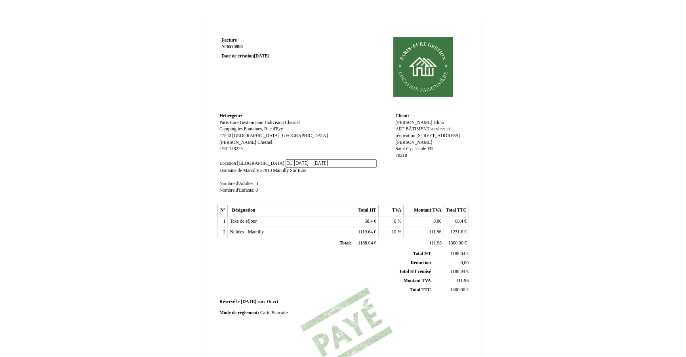
click at [335, 164] on td "Hebergeur: [GEOGRAPHIC_DATA]: [GEOGRAPHIC_DATA] [GEOGRAPHIC_DATA] Gestion pour …" at bounding box center [306, 157] width 176 height 92
type input "Du [DATE] au [DATE]"
click at [241, 160] on span "Location [GEOGRAPHIC_DATA]" at bounding box center [252, 162] width 65 height 5
drag, startPoint x: 260, startPoint y: 163, endPoint x: 242, endPoint y: 163, distance: 18.6
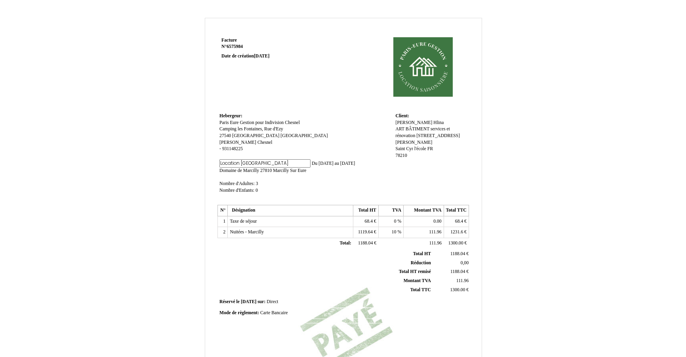
click at [242, 163] on input "Location [GEOGRAPHIC_DATA]" at bounding box center [265, 163] width 91 height 8
type input "Location 110"
click at [387, 172] on td "Hebergeur: Hebergeur: [GEOGRAPHIC_DATA] Eure Gestion pour Indivision [GEOGRAPHI…" at bounding box center [306, 156] width 176 height 90
click at [254, 129] on span "Camping les Fontaines, Rue d'Ezy" at bounding box center [252, 128] width 64 height 5
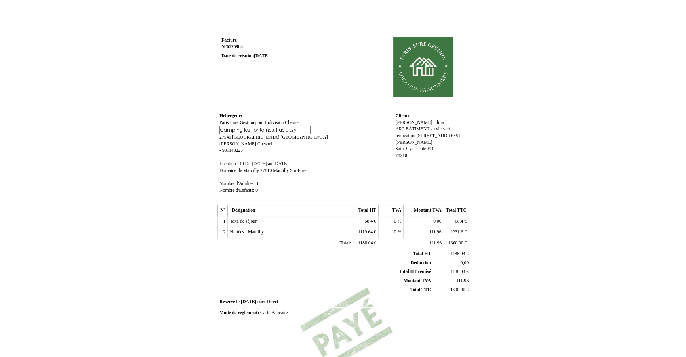
click at [251, 132] on input "Camping les Fontaines, Rue d'Ezy" at bounding box center [265, 130] width 91 height 8
click at [250, 132] on input "Camping les Fontaines, Rue d'Ezy" at bounding box center [265, 130] width 91 height 8
click at [240, 170] on span "Domaine de Marcilly" at bounding box center [240, 170] width 40 height 5
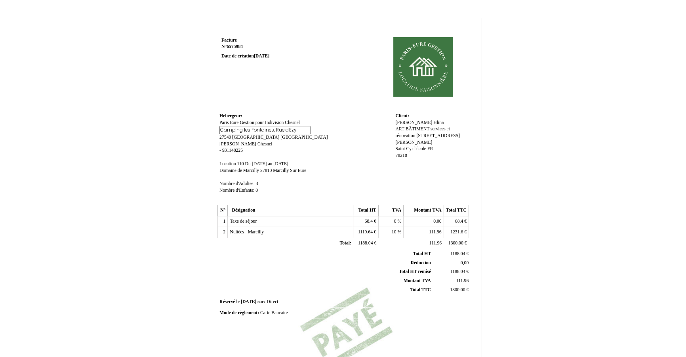
scroll to position [0, 0]
drag, startPoint x: 269, startPoint y: 171, endPoint x: 202, endPoint y: 168, distance: 67.0
click at [202, 168] on div "Facture Facture N° 6575984 6575984 Date de création [DATE] Hebergeur: [GEOGRAPH…" at bounding box center [344, 248] width 464 height 460
paste input "Camping les Fontaines, [GEOGRAPHIC_DATA]"
type input "Camping les Fontaines, Rue d'Ezy"
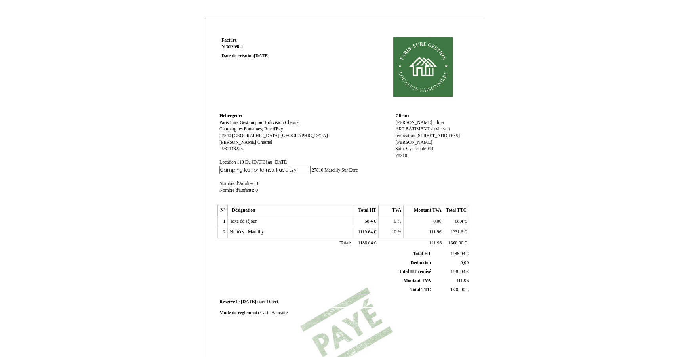
scroll to position [0, 20]
click at [284, 170] on span "Domaine de [GEOGRAPHIC_DATA] 27810 27810 [GEOGRAPHIC_DATA] [GEOGRAPHIC_DATA] Ma…" at bounding box center [263, 168] width 87 height 5
click at [291, 170] on span "27810" at bounding box center [290, 168] width 11 height 5
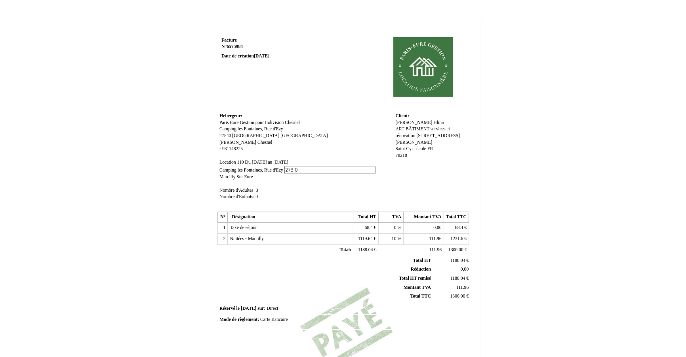
drag, startPoint x: 297, startPoint y: 169, endPoint x: 263, endPoint y: 168, distance: 34.5
click at [263, 168] on span "Camping les Fontaines, [GEOGRAPHIC_DATA], [GEOGRAPHIC_DATA] 27810 [GEOGRAPHIC_D…" at bounding box center [298, 174] width 156 height 12
type input "27540"
click at [357, 166] on td "Hebergeur: [GEOGRAPHIC_DATA]: [GEOGRAPHIC_DATA] Eure Gestion pour Indivision [G…" at bounding box center [306, 160] width 176 height 98
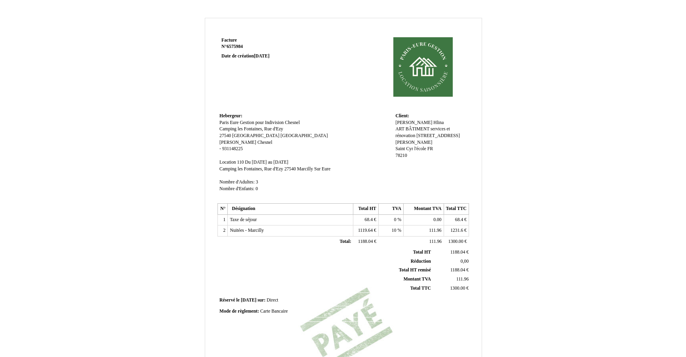
click at [327, 167] on span "Marcilly Sur Eure" at bounding box center [313, 168] width 33 height 5
drag, startPoint x: 340, startPoint y: 170, endPoint x: 266, endPoint y: 175, distance: 74.3
click at [266, 175] on td "Hebergeur: [GEOGRAPHIC_DATA]: [GEOGRAPHIC_DATA] Eure Gestion pour Indivision [G…" at bounding box center [306, 157] width 176 height 92
type input "[GEOGRAPHIC_DATA]"
click at [271, 234] on td "Nuitées - Marcilly Nuitées - Marcilly" at bounding box center [291, 232] width 126 height 11
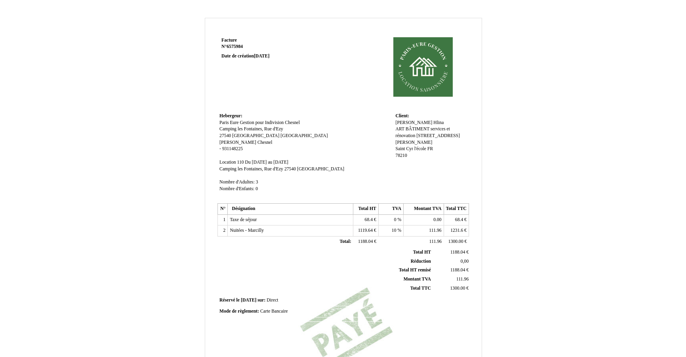
click at [268, 231] on td "Nuitées - Marcilly Nuitées - Marcilly" at bounding box center [291, 231] width 126 height 11
click at [262, 230] on span "Nuitées - Marcilly" at bounding box center [247, 230] width 34 height 5
drag, startPoint x: 271, startPoint y: 231, endPoint x: 254, endPoint y: 232, distance: 17.8
click at [254, 232] on input "Nuitées - Marcilly" at bounding box center [275, 231] width 91 height 8
type input "Nuitées - 110"
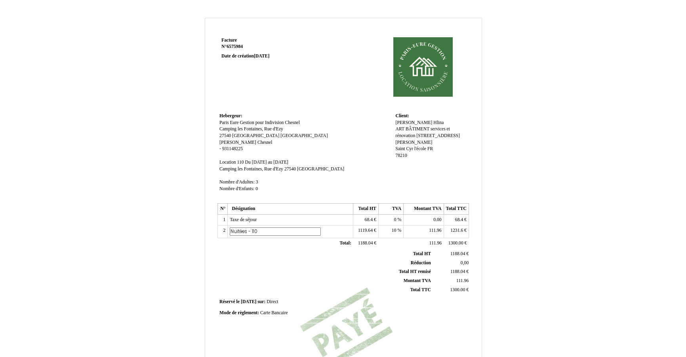
click at [530, 224] on div "Facture Facture N° 6575984 6575984 Date de création [DATE] Hebergeur: [GEOGRAPH…" at bounding box center [344, 248] width 464 height 460
drag, startPoint x: 463, startPoint y: 224, endPoint x: 482, endPoint y: 227, distance: 19.3
click at [482, 227] on div "Facture Facture N° 6575984 6575984 Date de création [DATE] Hebergeur: [GEOGRAPH…" at bounding box center [344, 248] width 464 height 460
click at [462, 220] on span "68.4" at bounding box center [459, 219] width 8 height 5
drag, startPoint x: 463, startPoint y: 219, endPoint x: 435, endPoint y: 220, distance: 28.1
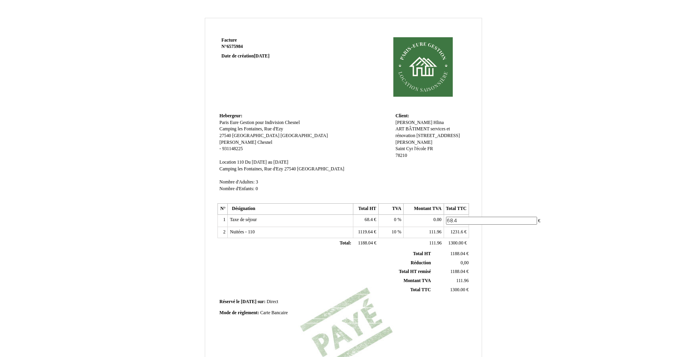
click at [435, 221] on tr "1 Taxe de séjour Taxe de séjour 68.4 68.4 € 0 0 % 0.00 0.00 68.4 68.4 €" at bounding box center [343, 220] width 251 height 13
type input "25.2"
click at [545, 241] on div "Facture Facture N° 6575984 6575984 Date de création [DATE] Hebergeur: [GEOGRAPH…" at bounding box center [344, 248] width 464 height 460
click at [463, 230] on span "1231.6" at bounding box center [457, 230] width 13 height 5
drag, startPoint x: 447, startPoint y: 234, endPoint x: 434, endPoint y: 231, distance: 13.9
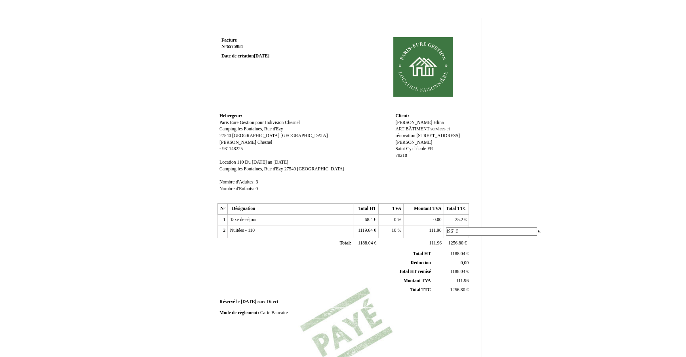
click at [436, 232] on tr "2 Nuitées - 110 Nuitées - 110 1119.64 1119.64 € 10 10 % 111.96 111.96 1231.6 12…" at bounding box center [343, 232] width 251 height 13
type input "800"
click at [523, 274] on div "Facture Facture N° 6575984 6575984 Date de création [DATE] Hebergeur: [GEOGRAPH…" at bounding box center [344, 248] width 464 height 460
click at [371, 219] on span "68.4" at bounding box center [369, 219] width 8 height 5
drag, startPoint x: 372, startPoint y: 219, endPoint x: 347, endPoint y: 218, distance: 25.0
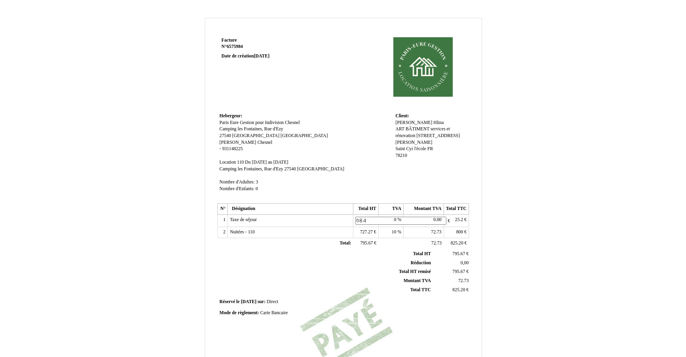
click at [348, 218] on tr "1 Taxe de séjour Taxe de séjour 68.4 68.4 € 0 0 % 0.00 0.00 25.2 25.2 €" at bounding box center [343, 220] width 251 height 13
type input "25.2"
click at [543, 238] on div "Facture Facture N° 6575984 6575984 Date de création [DATE] Hebergeur: [GEOGRAPH…" at bounding box center [344, 248] width 464 height 460
click at [256, 299] on span "[DATE]" at bounding box center [248, 300] width 15 height 5
drag, startPoint x: 273, startPoint y: 302, endPoint x: 256, endPoint y: 299, distance: 17.6
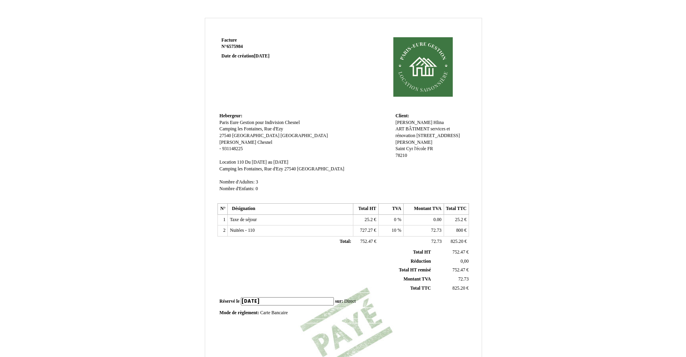
click at [256, 299] on input "[DATE]" at bounding box center [287, 301] width 93 height 8
type input "[DATE]"
click at [554, 256] on div "Facture Facture N° 6575984 6575984 Date de création [DATE] Hebergeur: [GEOGRAPH…" at bounding box center [344, 248] width 464 height 460
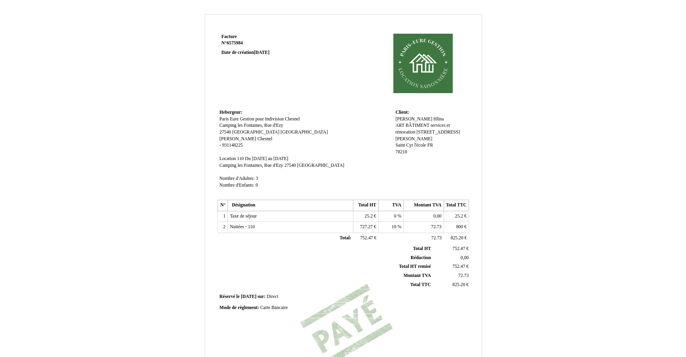
scroll to position [121, 0]
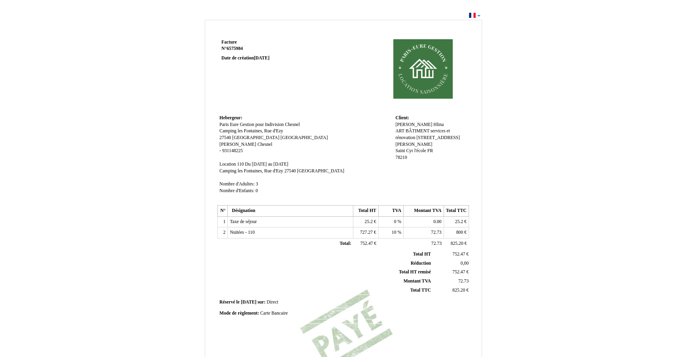
click at [472, 16] on div "Facture Facture N° 6575984 6575984 Date de création [DATE] Hebergeur: [GEOGRAPH…" at bounding box center [343, 238] width 686 height 456
click at [478, 14] on div "Facture Facture N° 6575984 6575984 Date de création [DATE] Hebergeur: [GEOGRAPH…" at bounding box center [343, 238] width 686 height 456
click at [480, 16] on div "Facture Facture N° 6575984 6575984 Date de création [DATE] Hebergeur: [GEOGRAPH…" at bounding box center [343, 238] width 686 height 456
click at [475, 15] on div "Facture Facture N° 6575984 6575984 Date de création [DATE] Hebergeur: [GEOGRAPH…" at bounding box center [343, 238] width 686 height 456
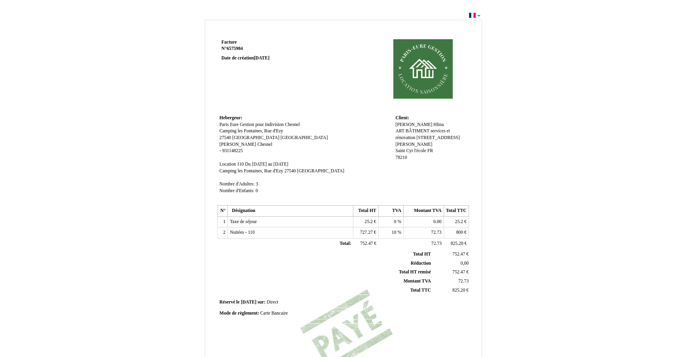
click at [476, 15] on div "Facture Facture N° 6575984 6575984 Date de création [DATE] Hebergeur: [GEOGRAPH…" at bounding box center [343, 238] width 686 height 456
click at [479, 14] on div "Facture Facture N° 6575984 6575984 Date de création [DATE] Hebergeur: [GEOGRAPH…" at bounding box center [343, 238] width 686 height 456
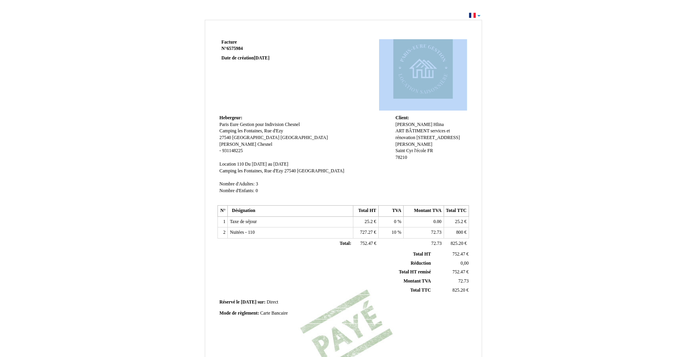
click at [479, 14] on div "Facture Facture N° 6575984 6575984 Date de création [DATE] Hebergeur: [GEOGRAPH…" at bounding box center [343, 238] width 686 height 456
click at [503, 46] on div "Facture Facture N° 6575984 6575984 Date de création [DATE] Hebergeur: [GEOGRAPH…" at bounding box center [344, 242] width 464 height 448
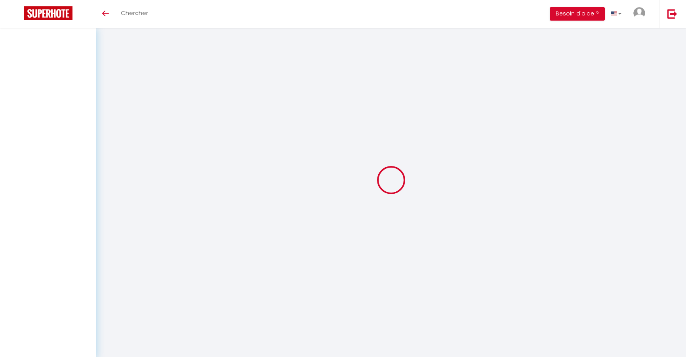
select select
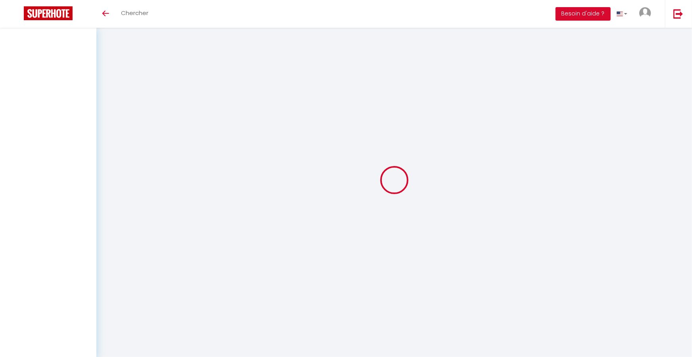
select select
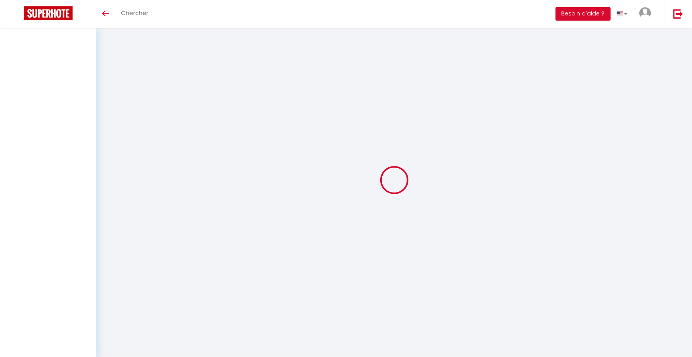
checkbox input "false"
select select
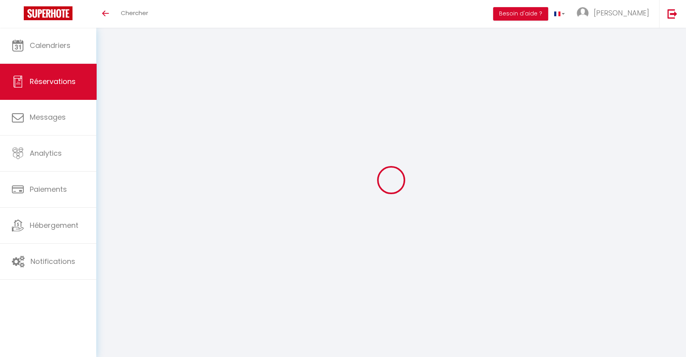
select select
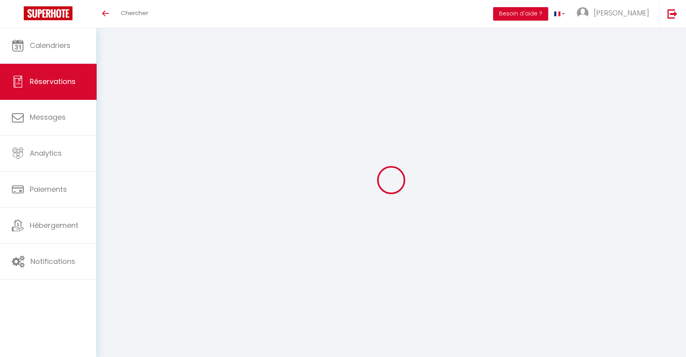
select select
checkbox input "false"
type input "[PERSON_NAME]"
type input "Hlina"
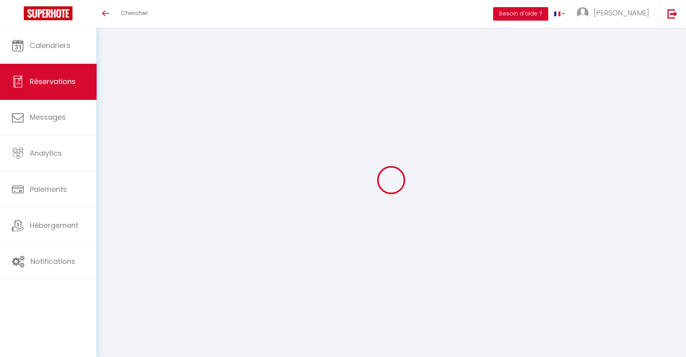
type input "[EMAIL_ADDRESS][DOMAIN_NAME]"
type input "[PHONE_NUMBER]"
type input "78210"
type input "ART BÂTIMENT services et rénovation [STREET_ADDRESS][PERSON_NAME]"
type input "Saint Cyr l'école"
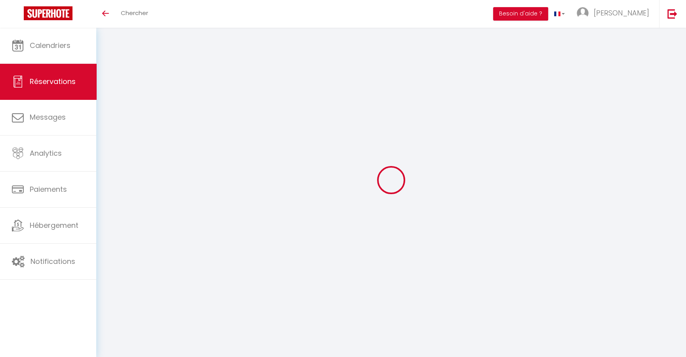
select select "FR"
select select "62904"
select select "1"
type input "Lun 01 Septembre 2025"
select select
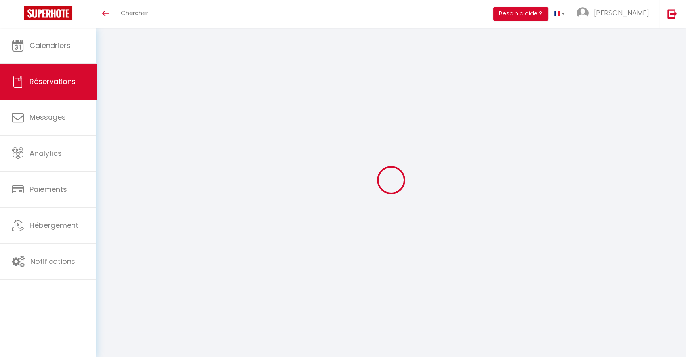
type input "Lun 15 Septembre 2025"
select select
type input "3"
select select "12"
select select
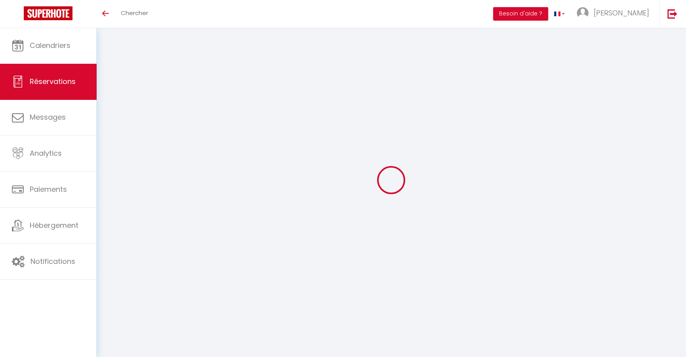
type input "800"
checkbox input "false"
type input "0"
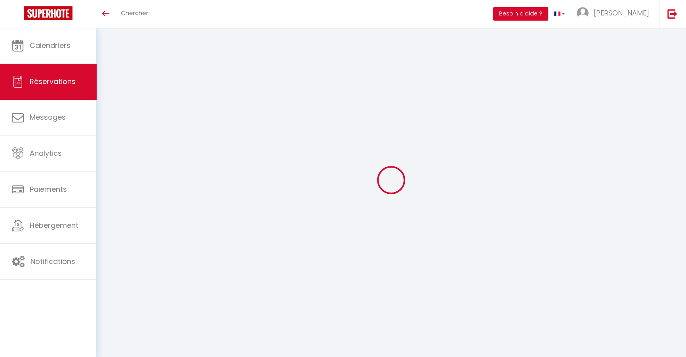
type input "0"
select select
select select "15"
checkbox input "false"
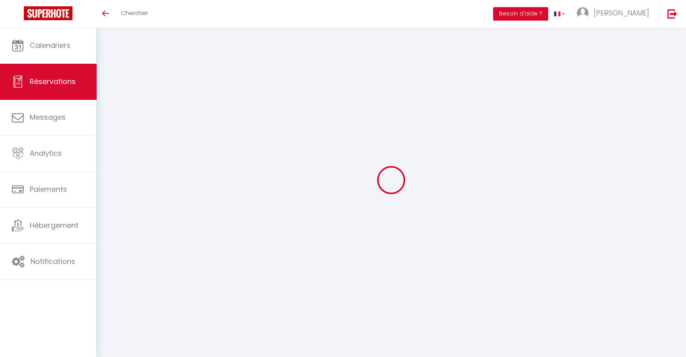
select select
checkbox input "false"
select select
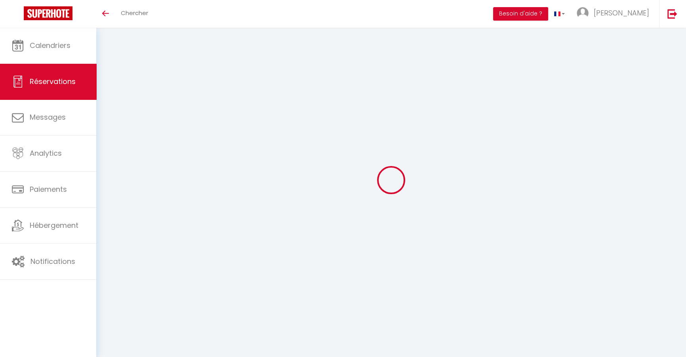
checkbox input "false"
select select
checkbox input "false"
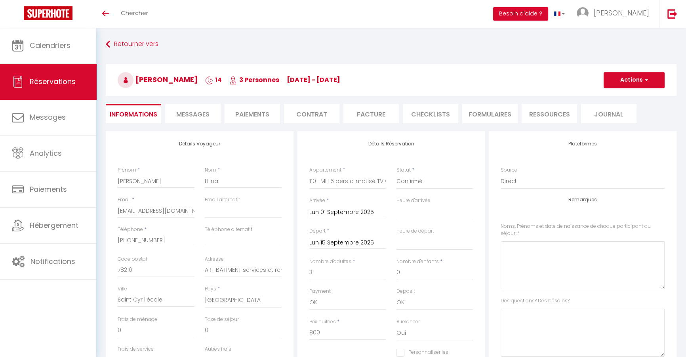
type input "25.2"
select select
checkbox input "false"
select select "15:00"
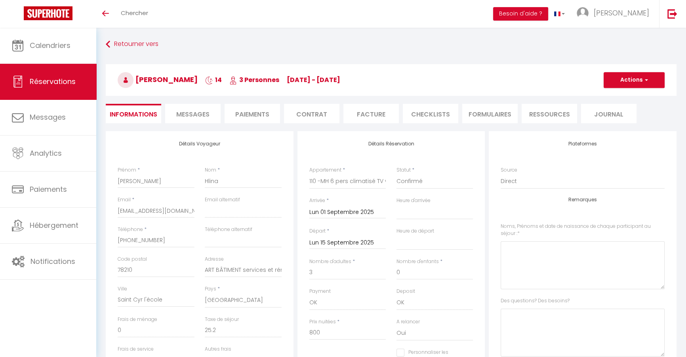
select select "10:00"
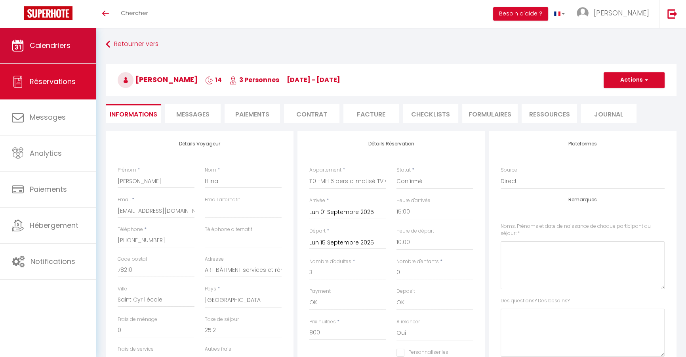
click at [41, 55] on link "Calendriers" at bounding box center [48, 46] width 96 height 36
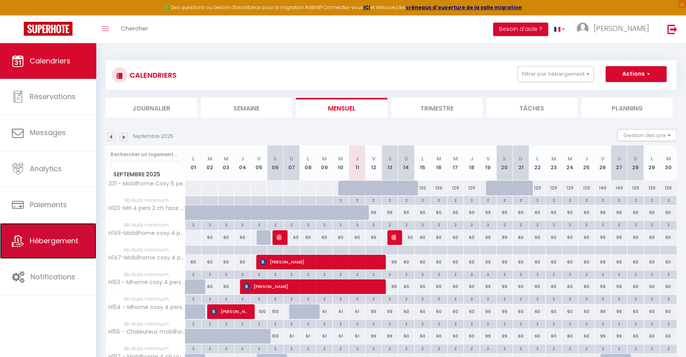
click at [72, 243] on span "Hébergement" at bounding box center [54, 241] width 49 height 10
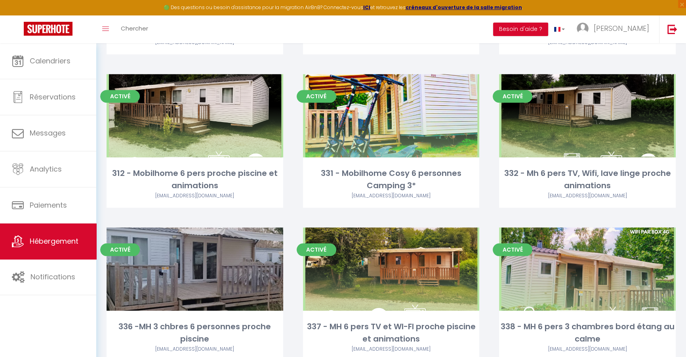
scroll to position [937, 0]
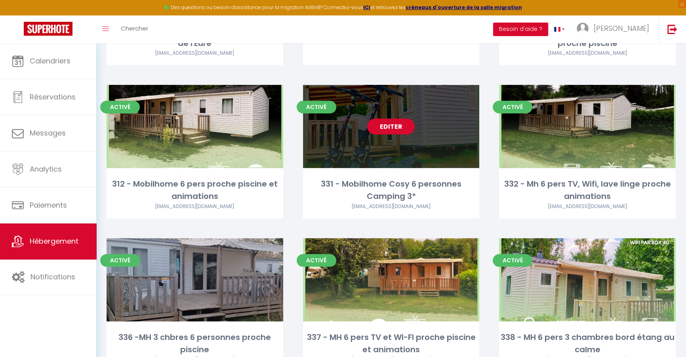
click at [402, 127] on link "Editer" at bounding box center [391, 127] width 48 height 16
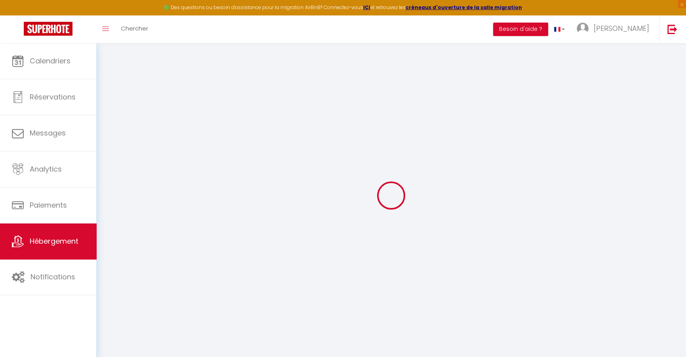
select select
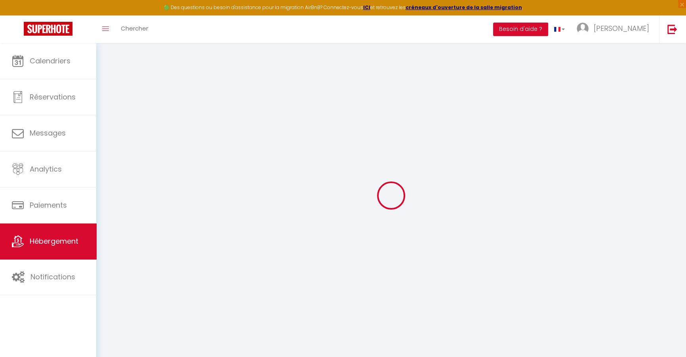
select select
checkbox input "false"
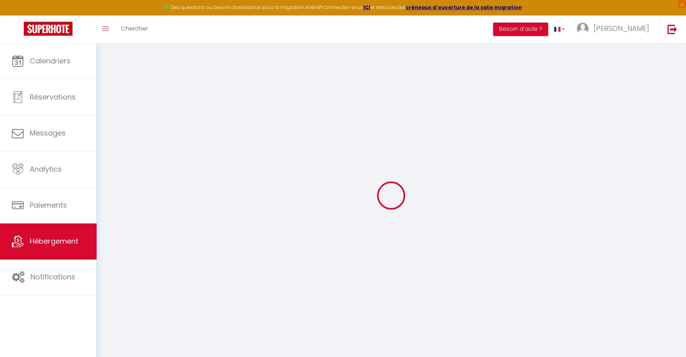
select select
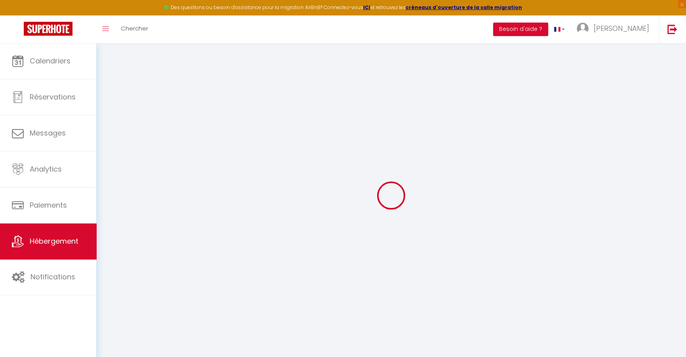
select select
checkbox input "false"
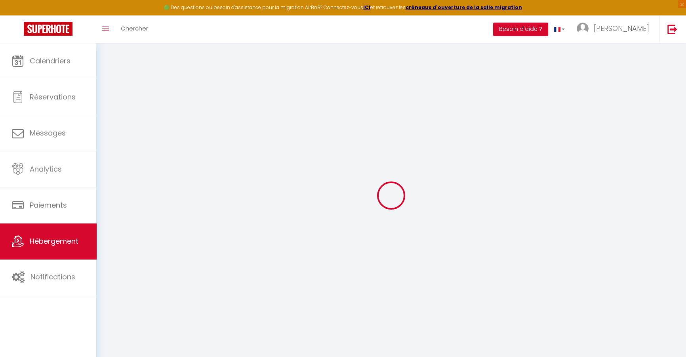
checkbox input "false"
select select
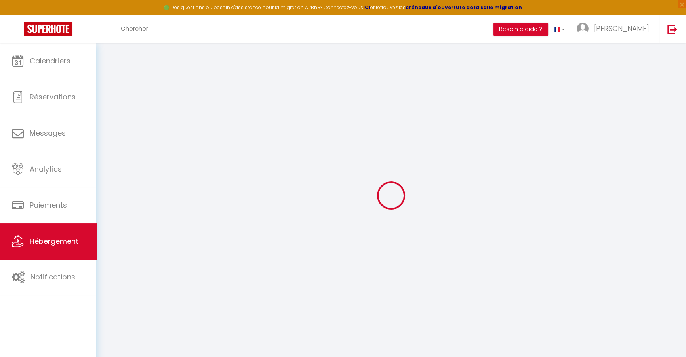
select select
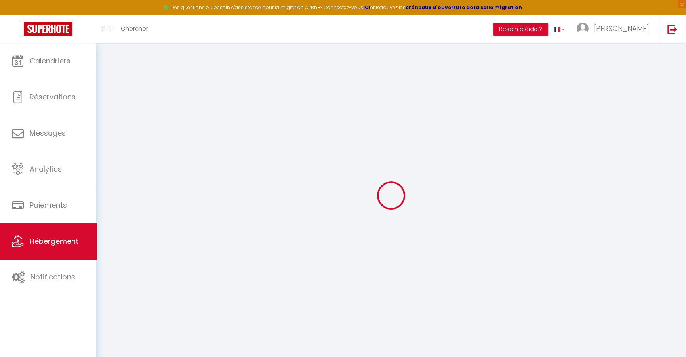
checkbox input "false"
select select
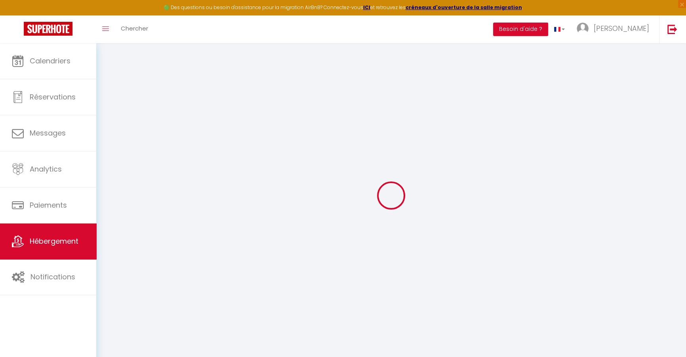
select select
type input "331 - Mobilhome Cosy 6 personnes Camping 3*"
type input "[PERSON_NAME]"
type input "Camping [PERSON_NAME], [GEOGRAPHIC_DATA]"
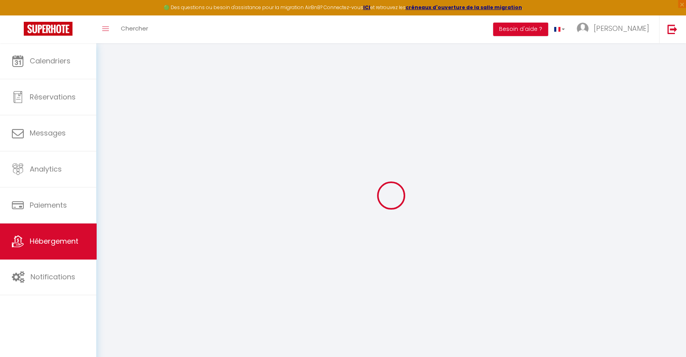
type input "27540"
type input "Ivry La Bataille"
select select "houses"
select select "6"
select select "3"
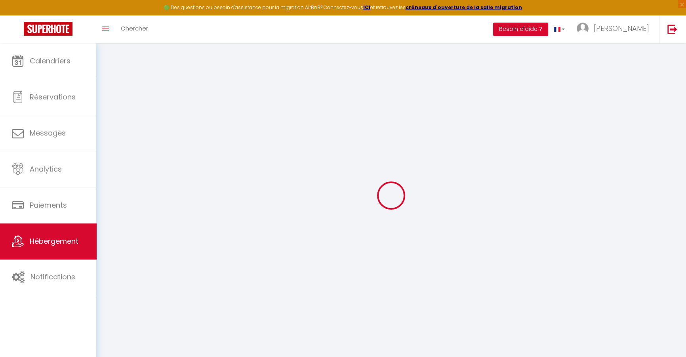
type input "70"
type input "0.60"
type input "500"
type input "10"
select select
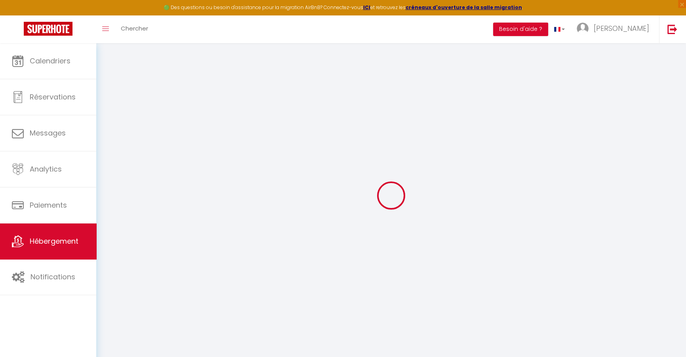
select select
type input "Camping [PERSON_NAME], [GEOGRAPHIC_DATA]"
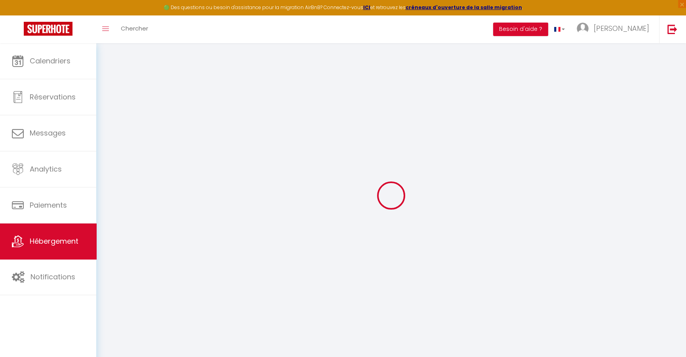
type input "27540"
type input "[GEOGRAPHIC_DATA]"
type input "[EMAIL_ADDRESS][DOMAIN_NAME]"
select select "15980"
checkbox input "false"
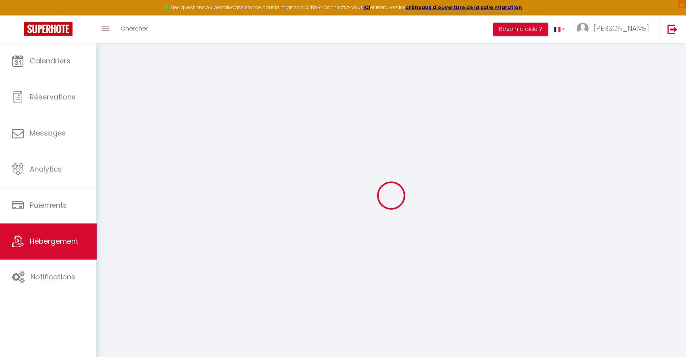
checkbox input "true"
type input "0"
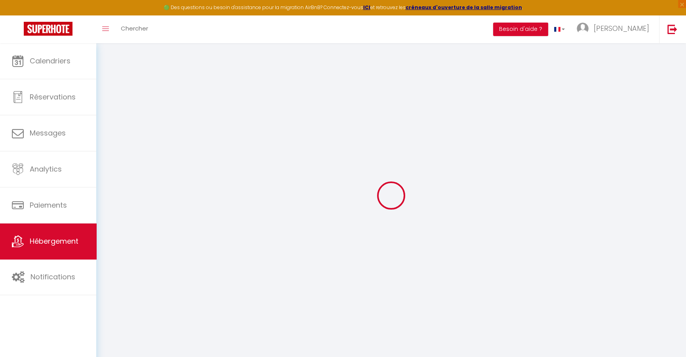
type input "0"
select select
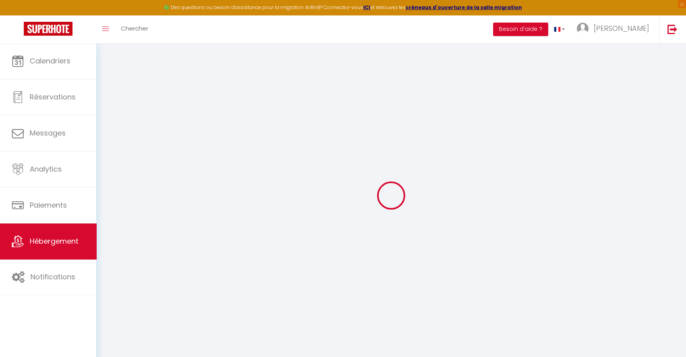
select select
checkbox input "false"
checkbox input "true"
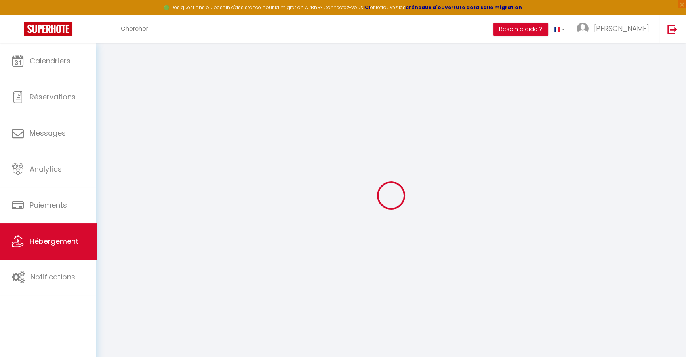
select select "50"
select select "54"
select select "44"
select select
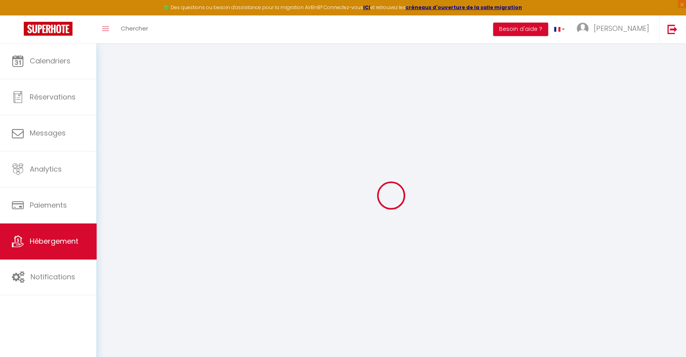
select select
select select "138"
select select
select select "64"
select select "108"
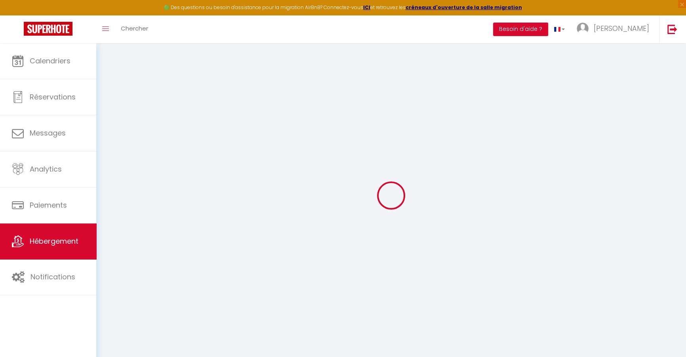
select select "21"
select select "71"
select select "5"
select select
checkbox input "false"
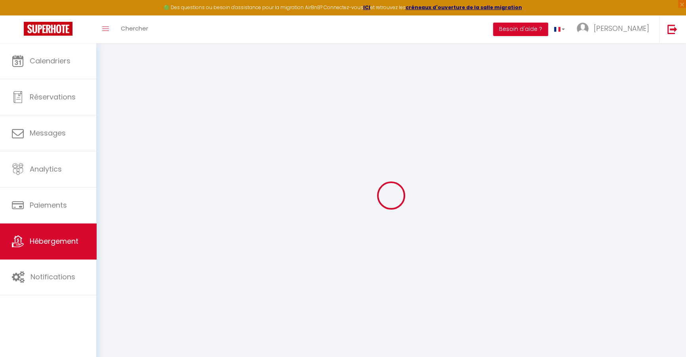
checkbox input "true"
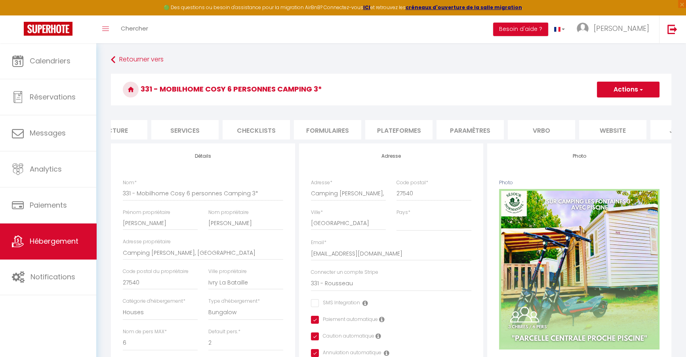
scroll to position [0, 173]
click at [559, 120] on li "Vrbo" at bounding box center [542, 129] width 67 height 19
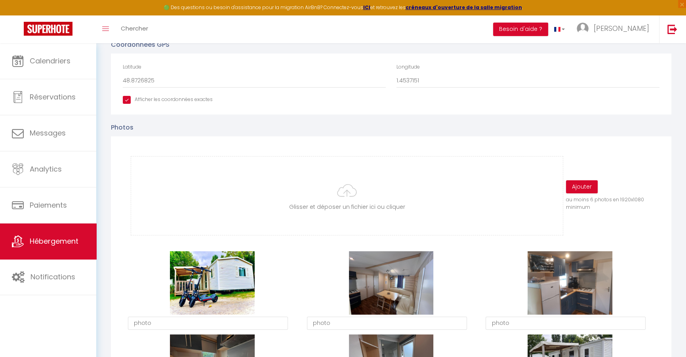
scroll to position [36, 0]
